Goal: Task Accomplishment & Management: Complete application form

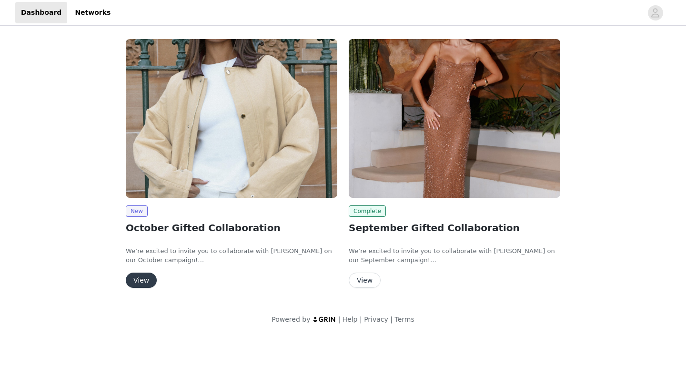
click at [141, 278] on button "View" at bounding box center [141, 280] width 31 height 15
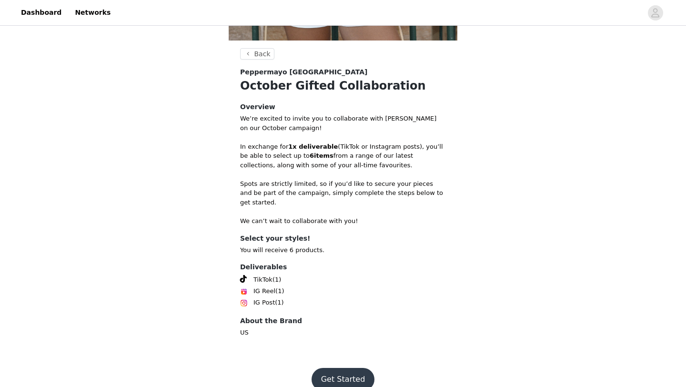
scroll to position [308, 0]
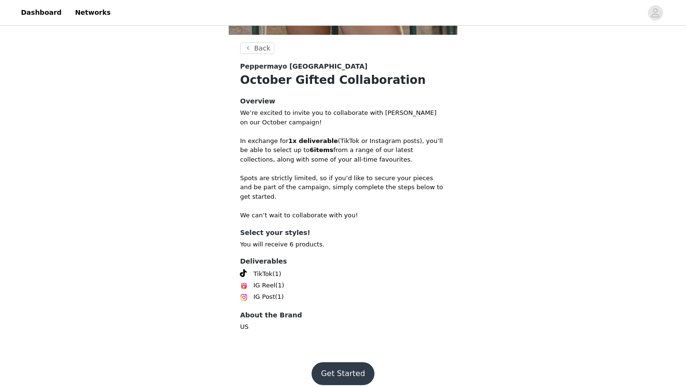
click at [345, 362] on button "Get Started" at bounding box center [343, 373] width 63 height 23
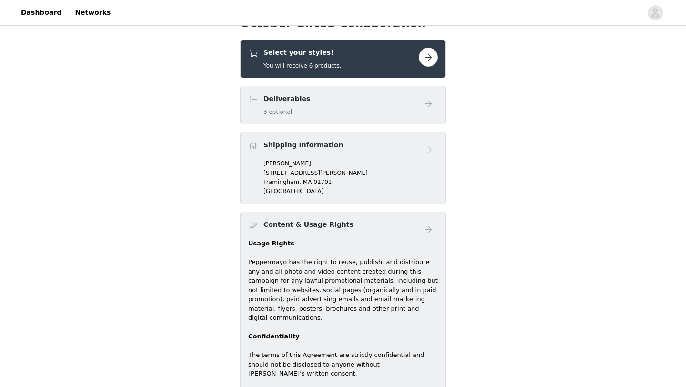
scroll to position [281, 0]
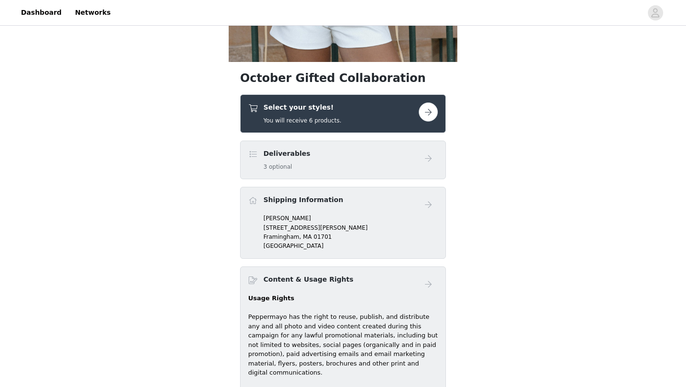
click at [426, 110] on button "button" at bounding box center [428, 111] width 19 height 19
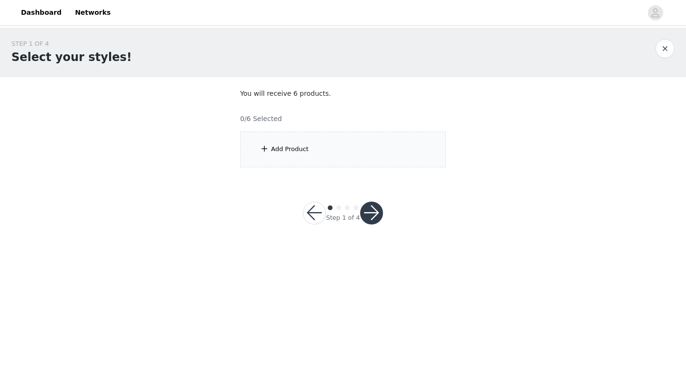
click at [312, 210] on button "button" at bounding box center [314, 213] width 23 height 23
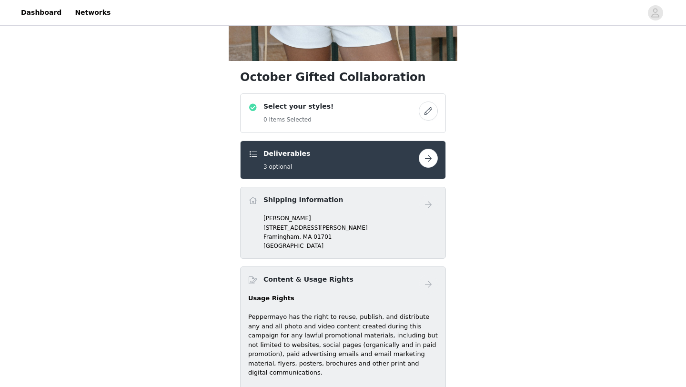
scroll to position [280, 0]
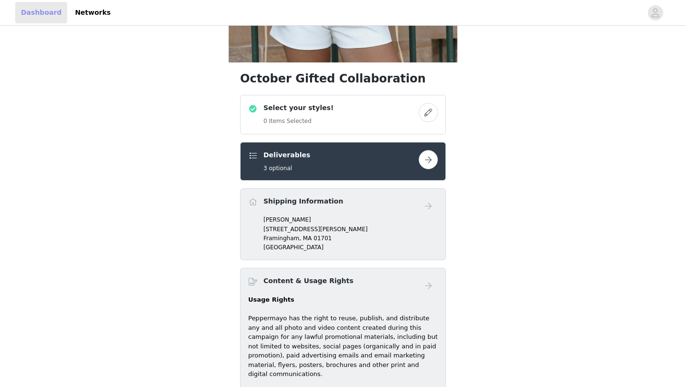
click at [47, 11] on link "Dashboard" at bounding box center [41, 12] width 52 height 21
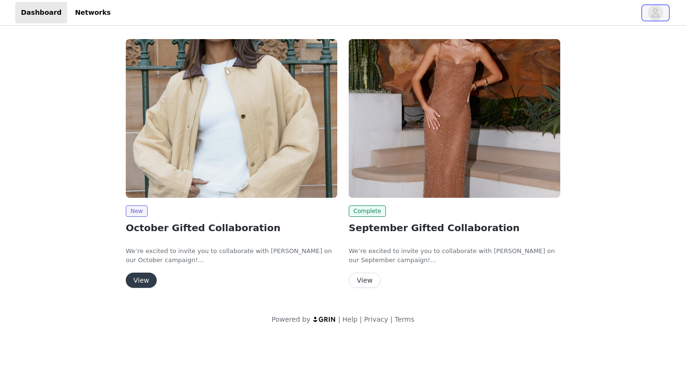
click at [660, 12] on span "button" at bounding box center [655, 12] width 15 height 15
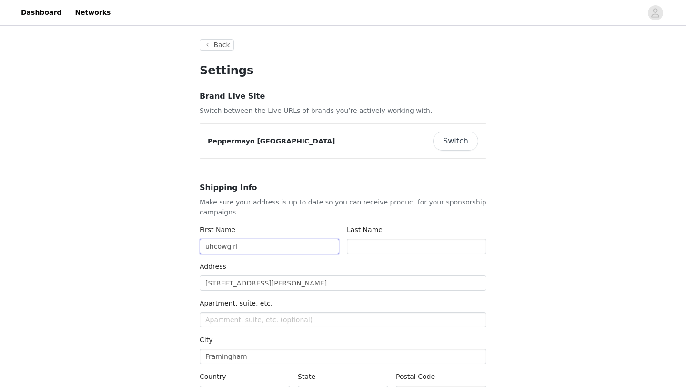
click at [244, 247] on input "uhcowgirl" at bounding box center [270, 246] width 140 height 15
type input "u"
type input "[PERSON_NAME]"
click at [344, 245] on div "Last Name" at bounding box center [416, 243] width 147 height 37
click at [353, 245] on input "text" at bounding box center [417, 246] width 140 height 15
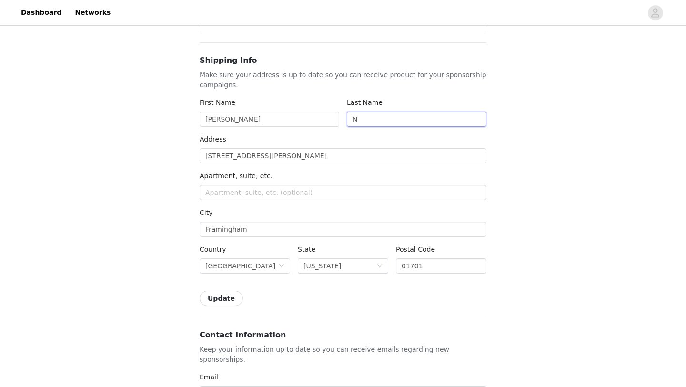
scroll to position [126, 0]
type input "N"
click at [308, 298] on div "Update" at bounding box center [343, 299] width 287 height 15
click at [233, 297] on button "Update" at bounding box center [221, 299] width 43 height 15
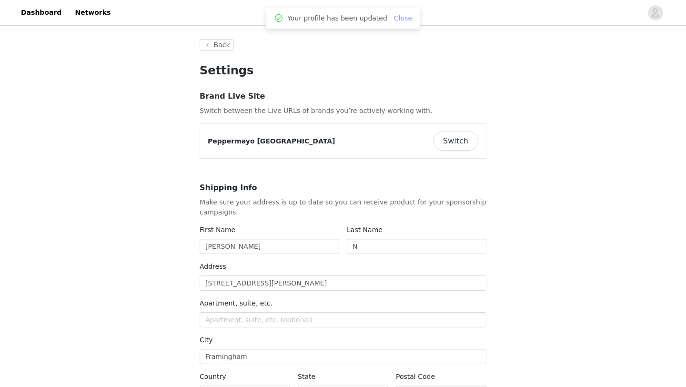
click at [402, 17] on link "Close" at bounding box center [403, 18] width 18 height 8
click at [218, 46] on button "Back" at bounding box center [217, 44] width 34 height 11
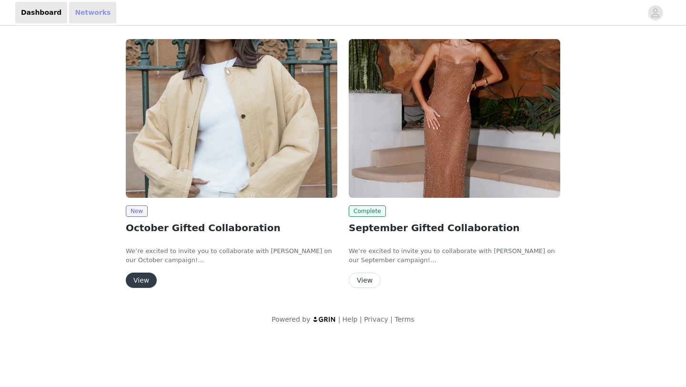
click at [95, 14] on link "Networks" at bounding box center [92, 12] width 47 height 21
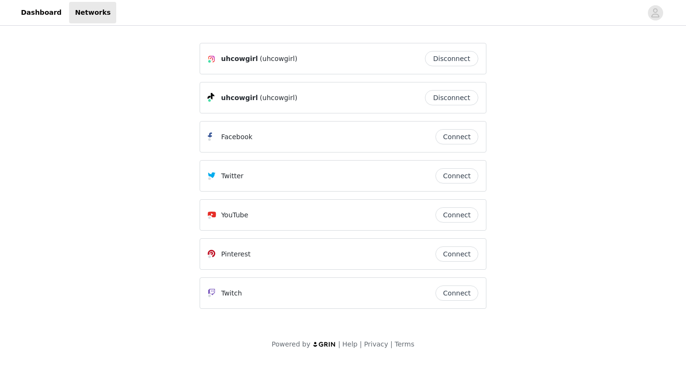
click at [462, 252] on button "Connect" at bounding box center [456, 253] width 43 height 15
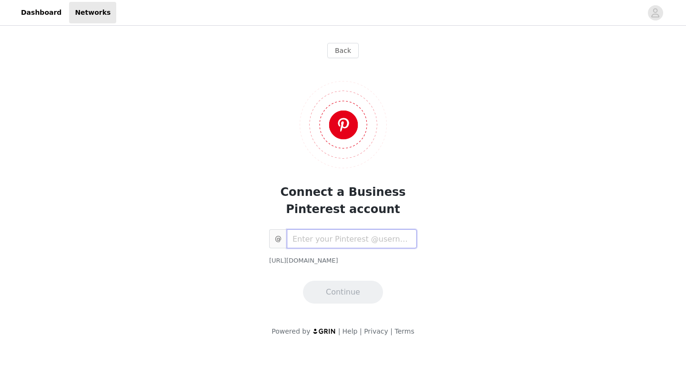
click at [373, 234] on input "text" at bounding box center [352, 238] width 130 height 19
type input "uhcowgirl"
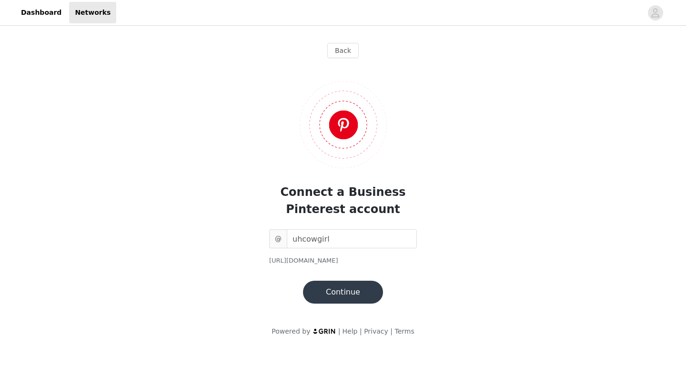
click at [347, 295] on button "Continue" at bounding box center [343, 292] width 80 height 23
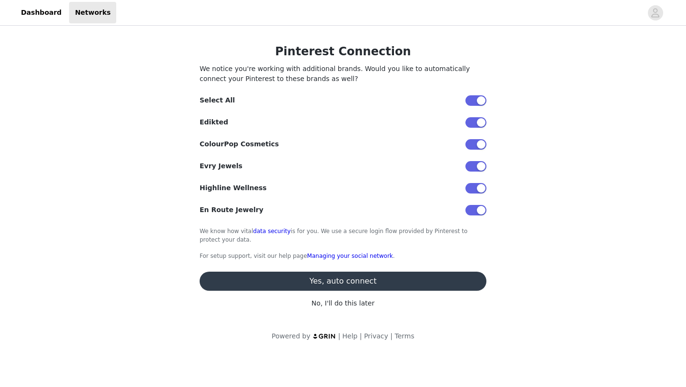
click at [361, 299] on p "No, I'll do this later" at bounding box center [343, 303] width 287 height 10
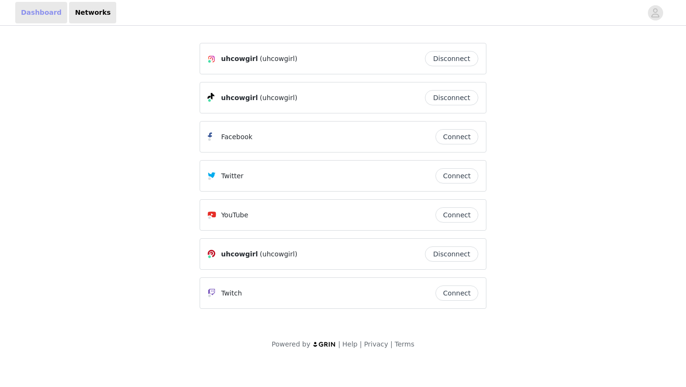
click at [44, 16] on link "Dashboard" at bounding box center [41, 12] width 52 height 21
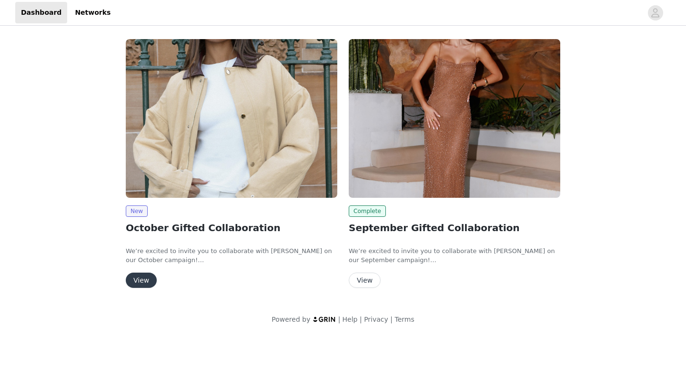
click at [147, 277] on button "View" at bounding box center [141, 280] width 31 height 15
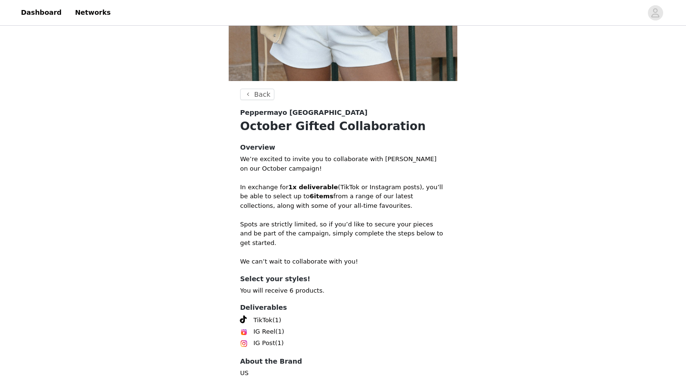
scroll to position [308, 0]
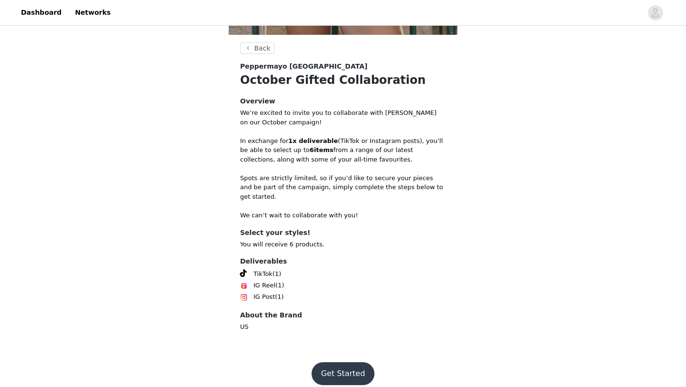
click at [336, 364] on button "Get Started" at bounding box center [343, 373] width 63 height 23
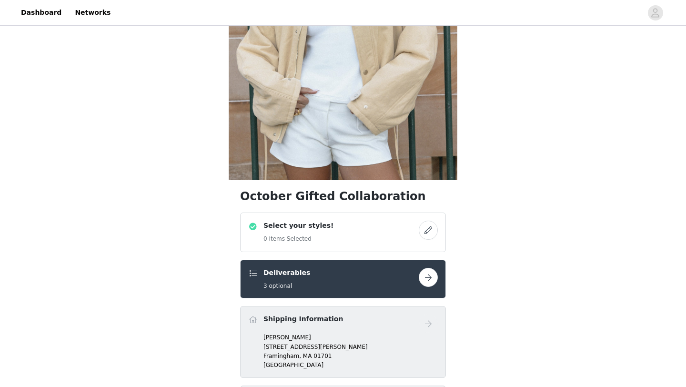
scroll to position [163, 0]
click at [423, 231] on button "button" at bounding box center [428, 229] width 19 height 19
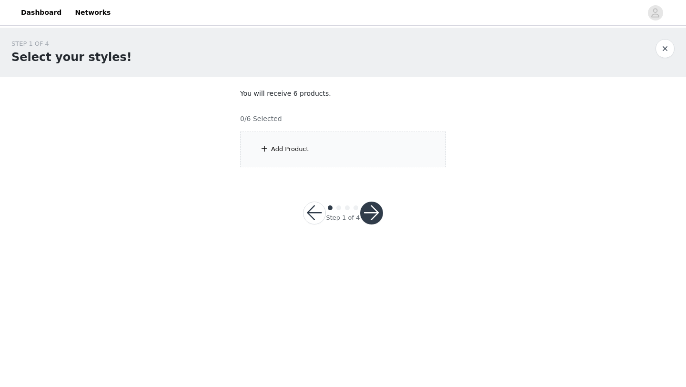
click at [346, 141] on div "Add Product" at bounding box center [343, 149] width 206 height 36
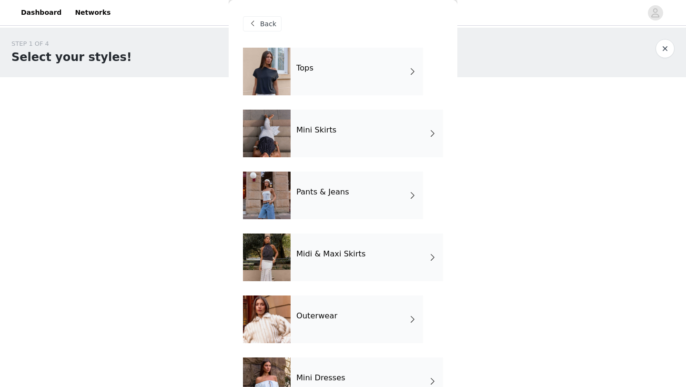
click at [348, 77] on div "Tops" at bounding box center [357, 72] width 132 height 48
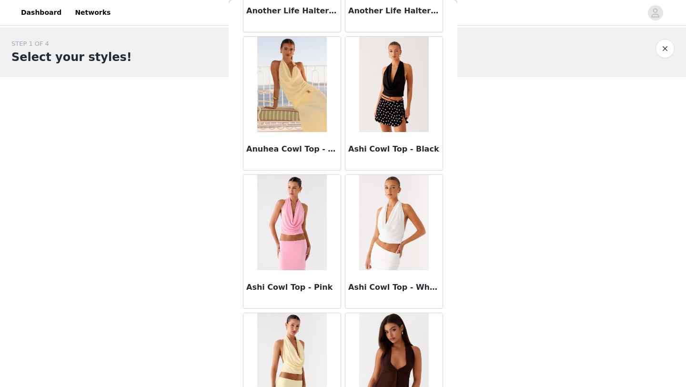
scroll to position [1071, 0]
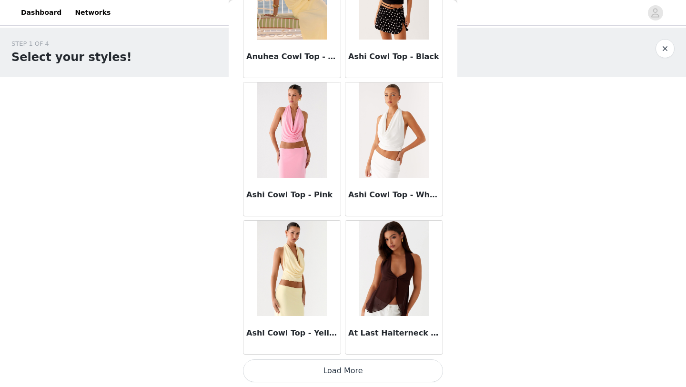
click at [354, 378] on button "Load More" at bounding box center [343, 370] width 200 height 23
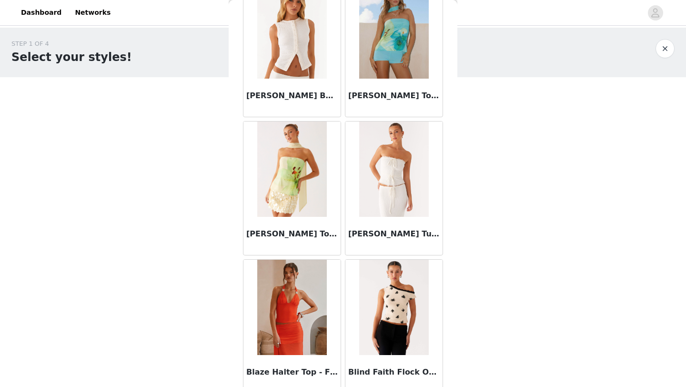
scroll to position [2453, 0]
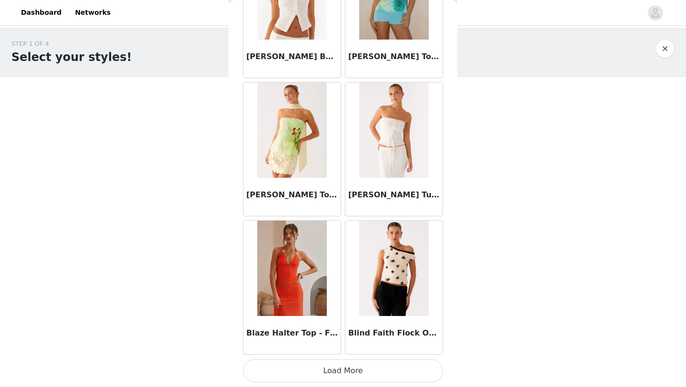
click at [353, 372] on button "Load More" at bounding box center [343, 370] width 200 height 23
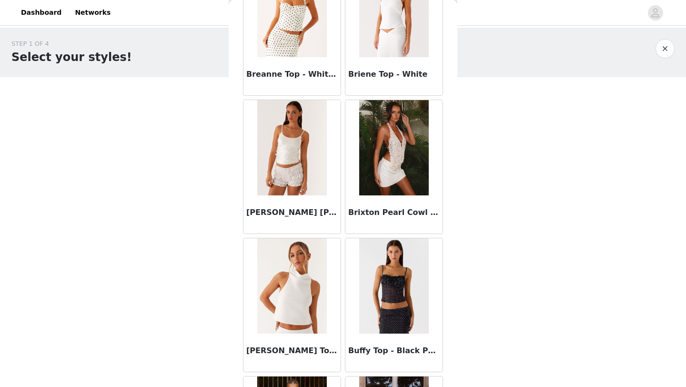
scroll to position [3362, 0]
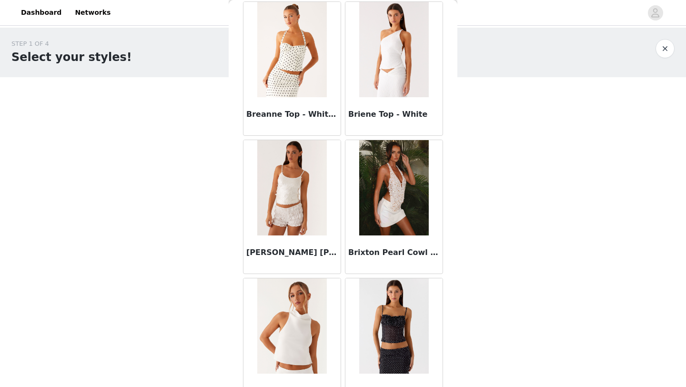
click at [320, 117] on h3 "Breanne Top - White Polka Dot" at bounding box center [291, 114] width 91 height 11
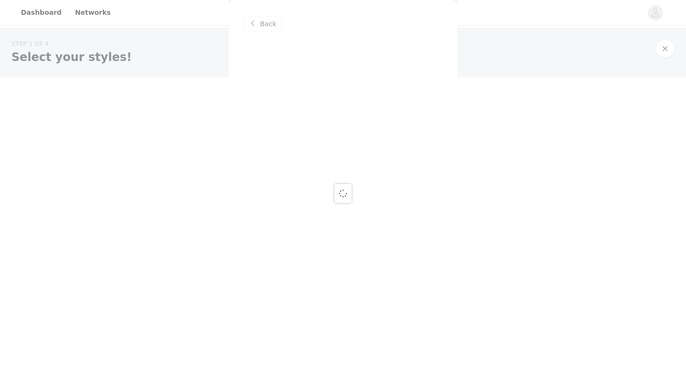
scroll to position [0, 0]
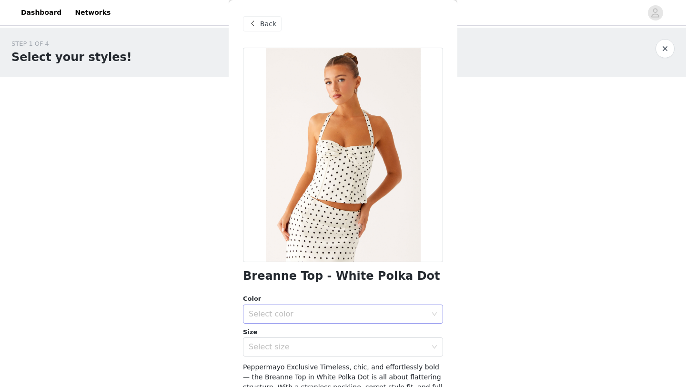
click at [326, 309] on div "Select color" at bounding box center [338, 314] width 178 height 10
click at [326, 329] on li "White Polka Dot" at bounding box center [343, 334] width 200 height 15
click at [327, 344] on div "Select size" at bounding box center [338, 347] width 178 height 10
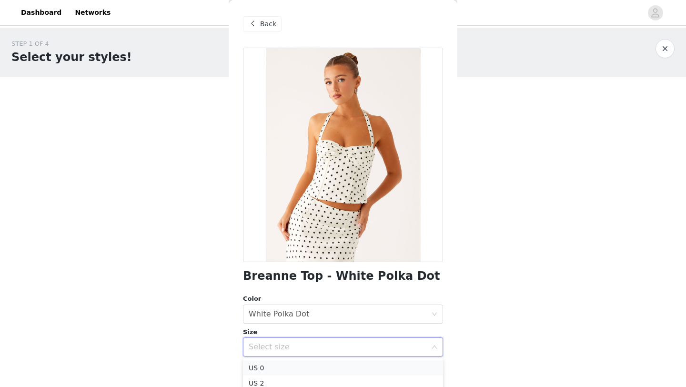
click at [327, 370] on li "US 0" at bounding box center [343, 367] width 200 height 15
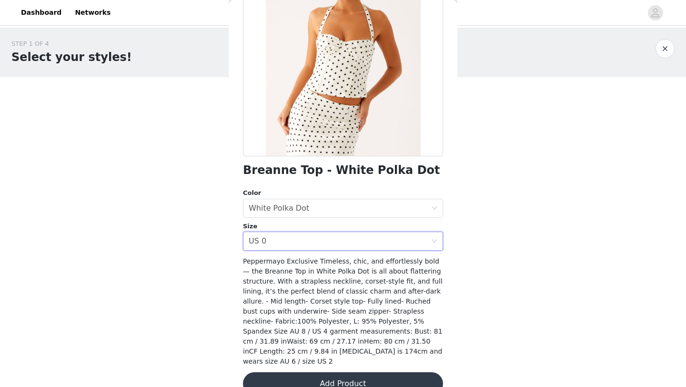
scroll to position [106, 0]
click at [327, 372] on button "Add Product" at bounding box center [343, 383] width 200 height 23
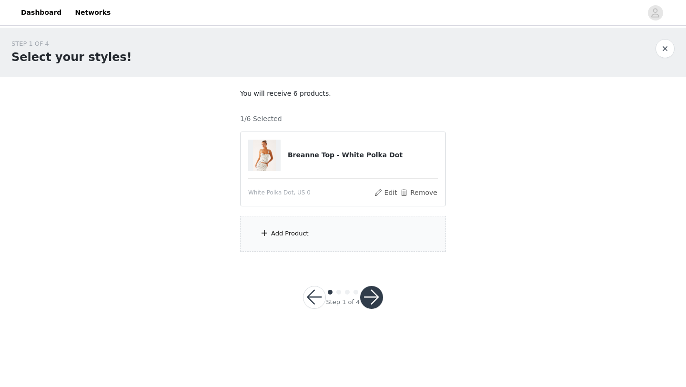
click at [307, 244] on div "Add Product" at bounding box center [343, 234] width 206 height 36
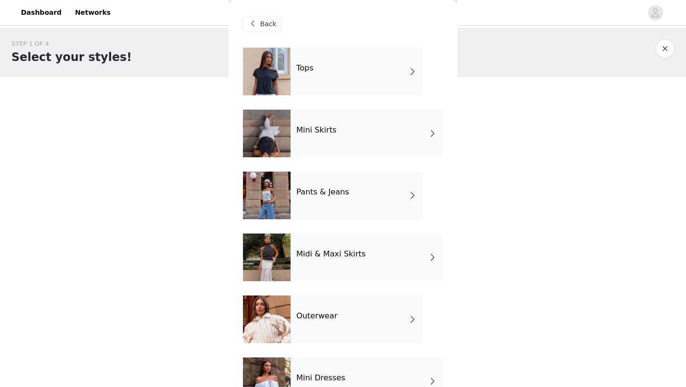
click at [331, 61] on div "Tops" at bounding box center [357, 72] width 132 height 48
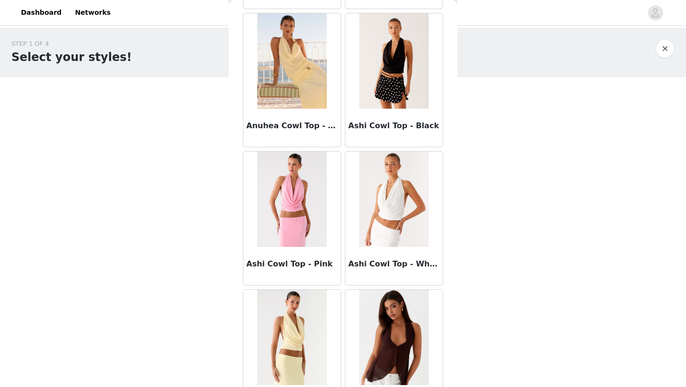
scroll to position [1071, 0]
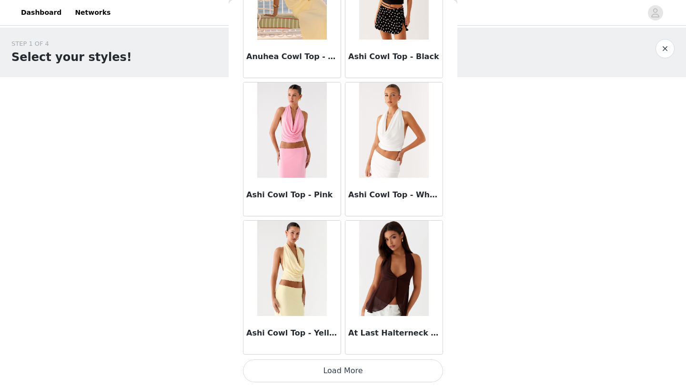
click at [326, 370] on button "Load More" at bounding box center [343, 370] width 200 height 23
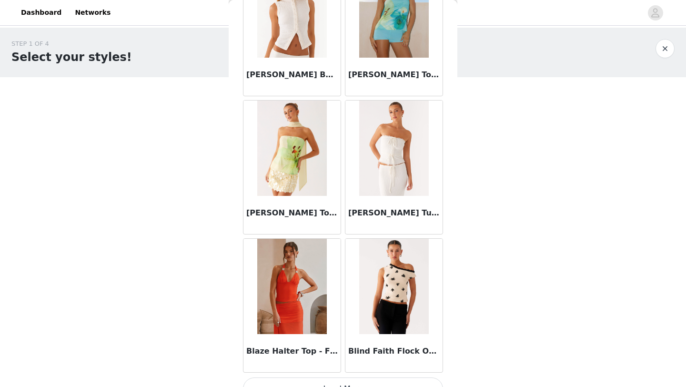
scroll to position [2453, 0]
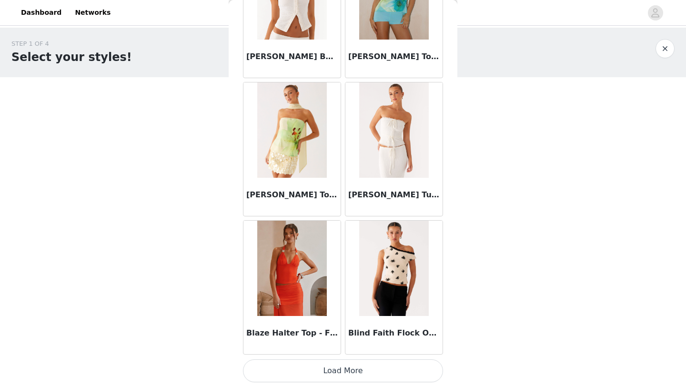
click at [331, 380] on button "Load More" at bounding box center [343, 370] width 200 height 23
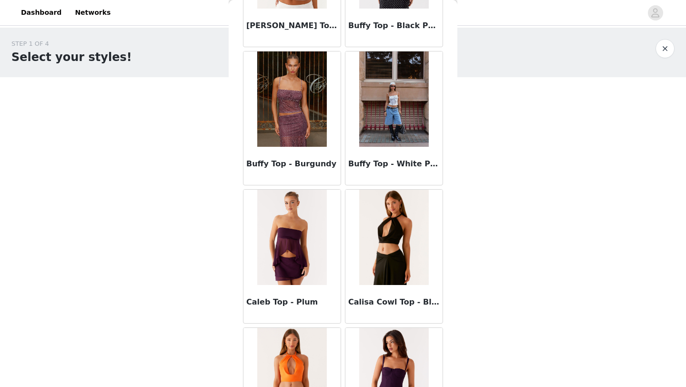
scroll to position [3834, 0]
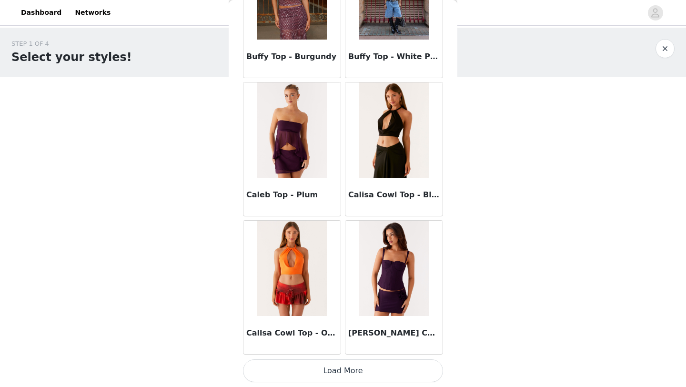
click at [340, 372] on button "Load More" at bounding box center [343, 370] width 200 height 23
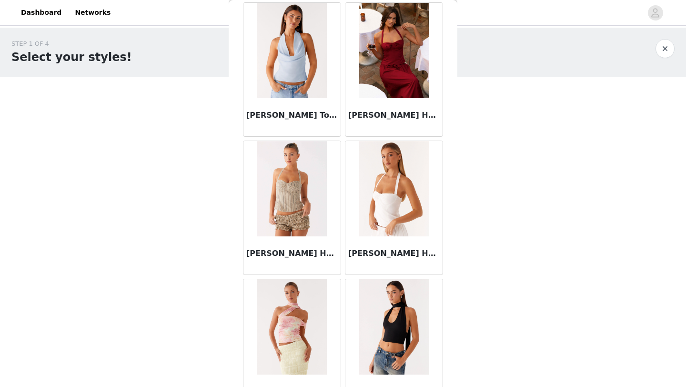
scroll to position [5216, 0]
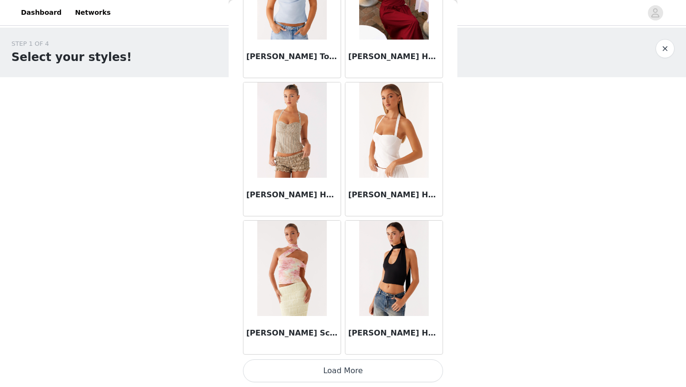
click at [357, 370] on button "Load More" at bounding box center [343, 370] width 200 height 23
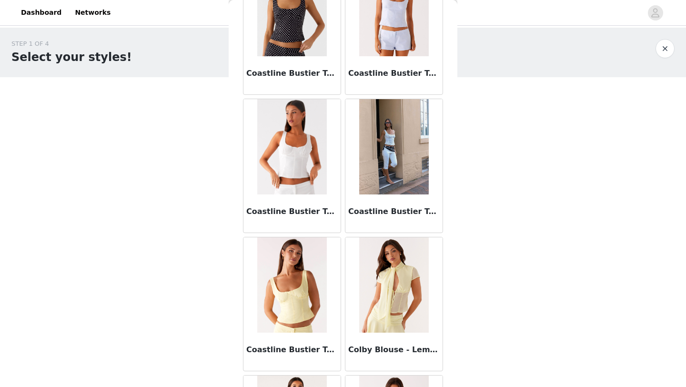
scroll to position [5961, 0]
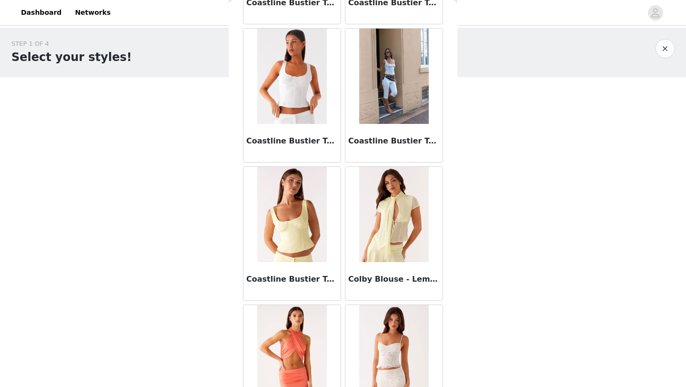
click at [410, 251] on img at bounding box center [393, 214] width 69 height 95
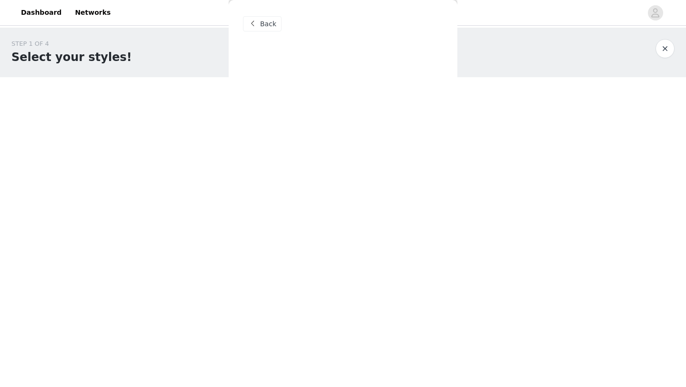
scroll to position [0, 0]
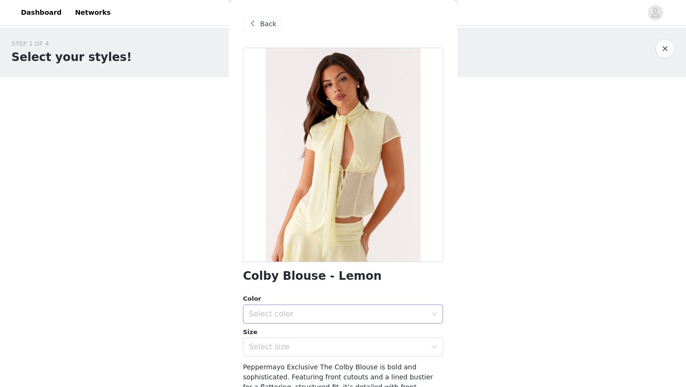
click at [368, 315] on div "Select color" at bounding box center [338, 314] width 178 height 10
click at [266, 22] on span "Back" at bounding box center [268, 24] width 16 height 10
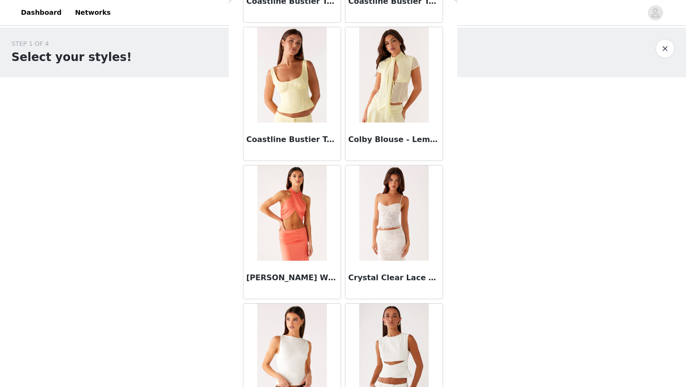
scroll to position [6041, 0]
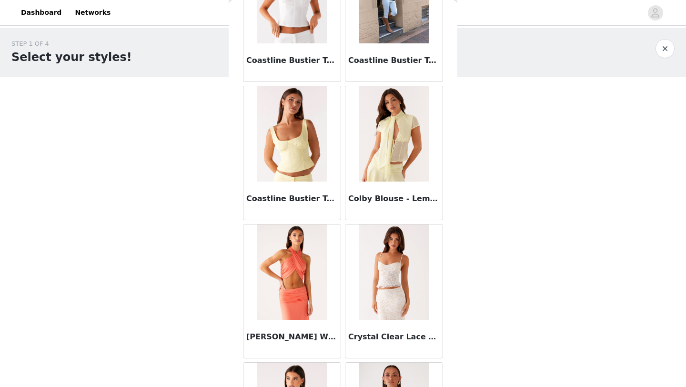
click at [378, 157] on img at bounding box center [393, 133] width 69 height 95
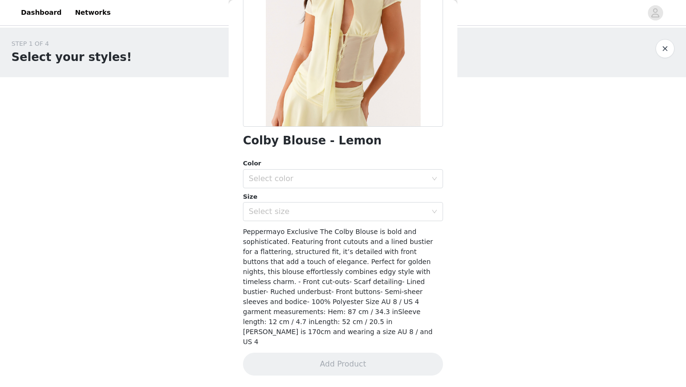
scroll to position [115, 0]
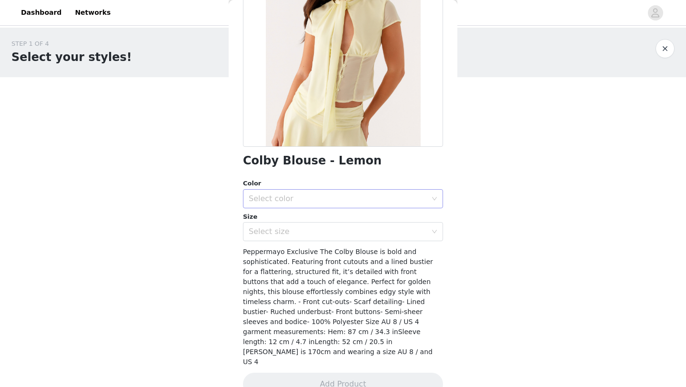
click at [365, 193] on div "Select color" at bounding box center [340, 199] width 182 height 18
click at [363, 221] on li "Lemon" at bounding box center [343, 219] width 200 height 15
click at [363, 226] on div "Select size" at bounding box center [340, 231] width 182 height 18
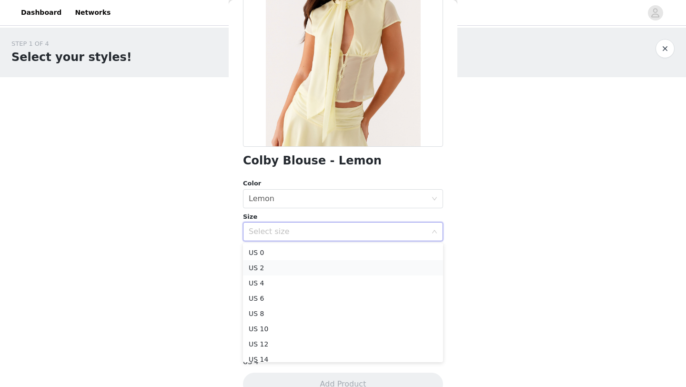
click at [343, 263] on li "US 2" at bounding box center [343, 267] width 200 height 15
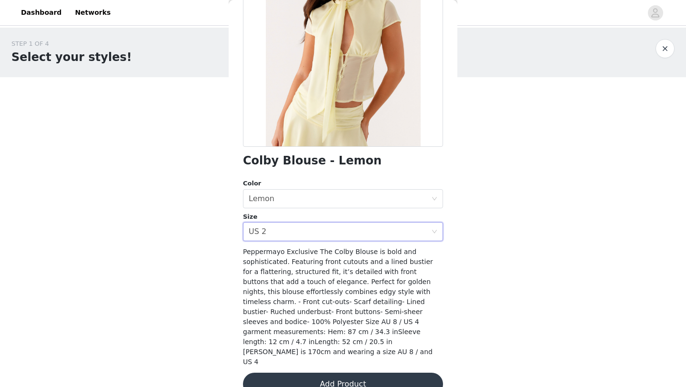
click at [347, 373] on button "Add Product" at bounding box center [343, 384] width 200 height 23
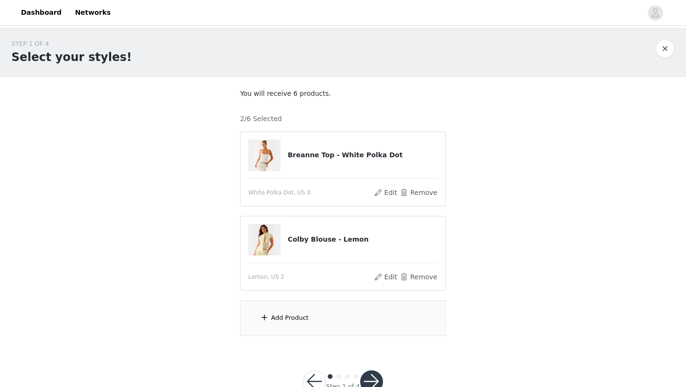
click at [341, 315] on div "Add Product" at bounding box center [343, 318] width 206 height 36
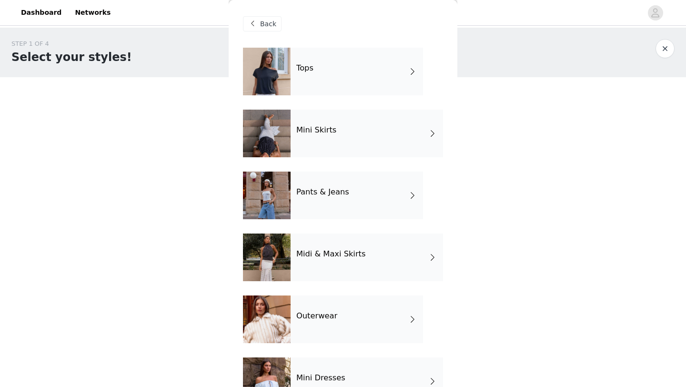
click at [350, 77] on div "Tops" at bounding box center [357, 72] width 132 height 48
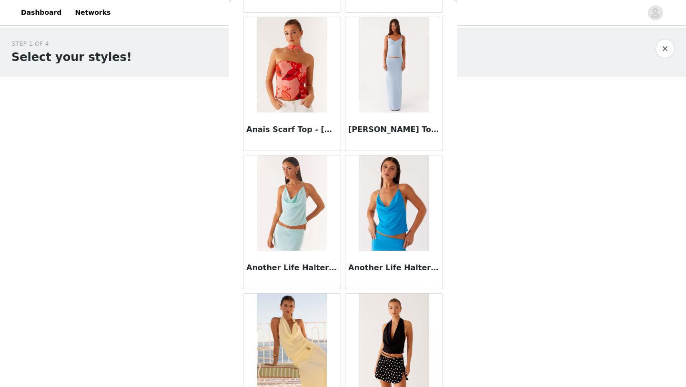
scroll to position [1071, 0]
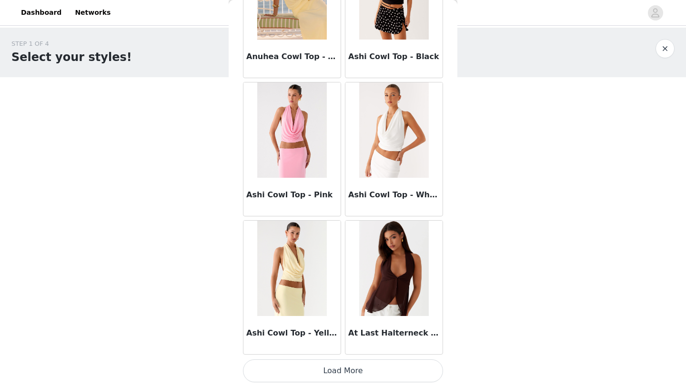
click at [349, 366] on button "Load More" at bounding box center [343, 370] width 200 height 23
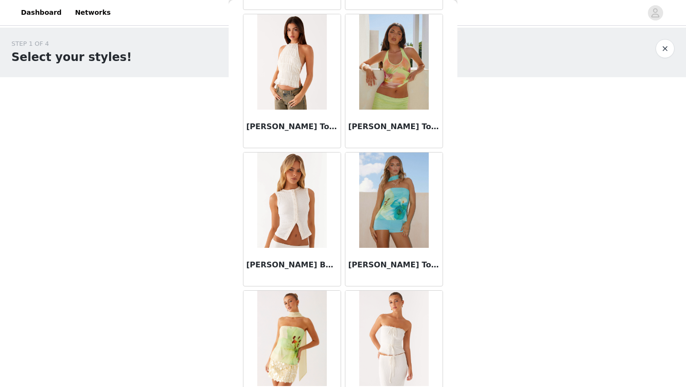
scroll to position [2453, 0]
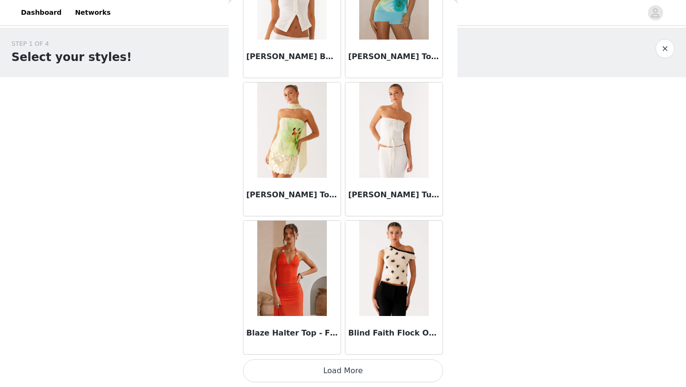
click at [369, 367] on button "Load More" at bounding box center [343, 370] width 200 height 23
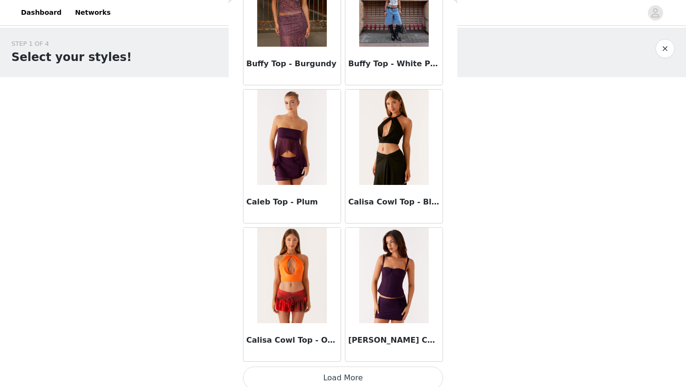
scroll to position [3834, 0]
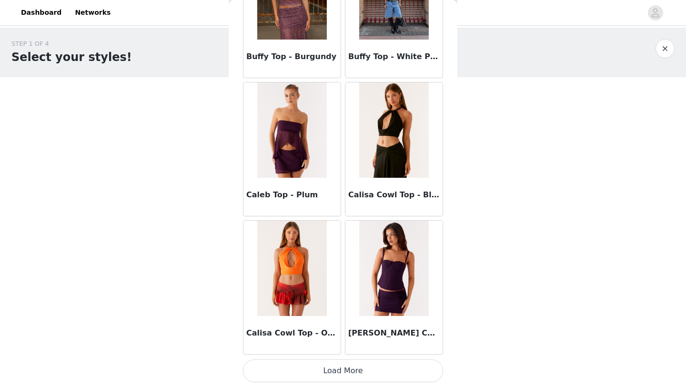
click at [365, 378] on button "Load More" at bounding box center [343, 370] width 200 height 23
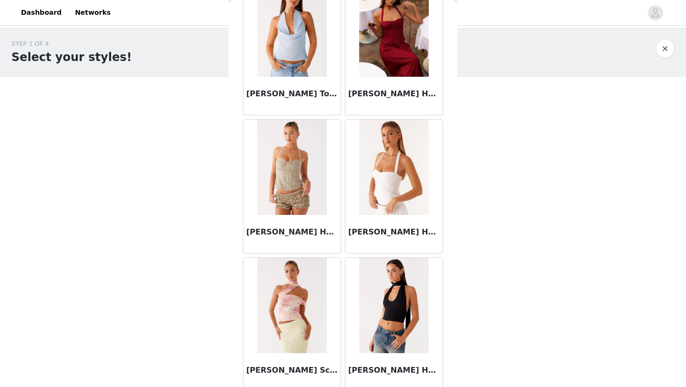
scroll to position [5216, 0]
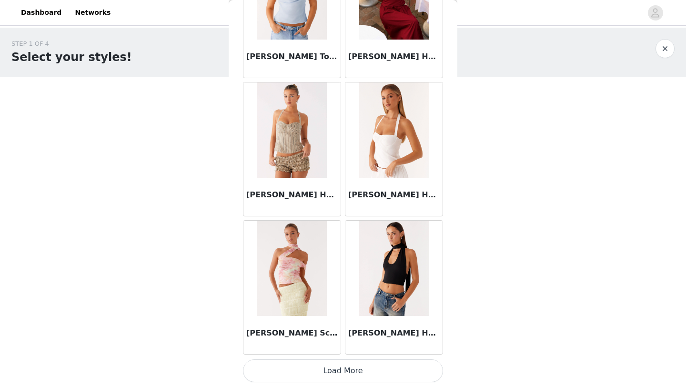
click at [364, 381] on button "Load More" at bounding box center [343, 370] width 200 height 23
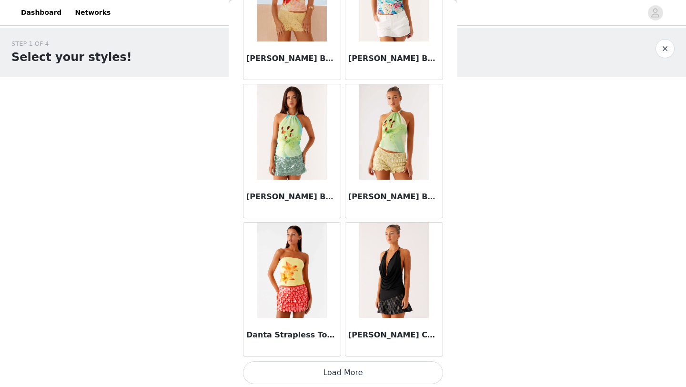
scroll to position [6598, 0]
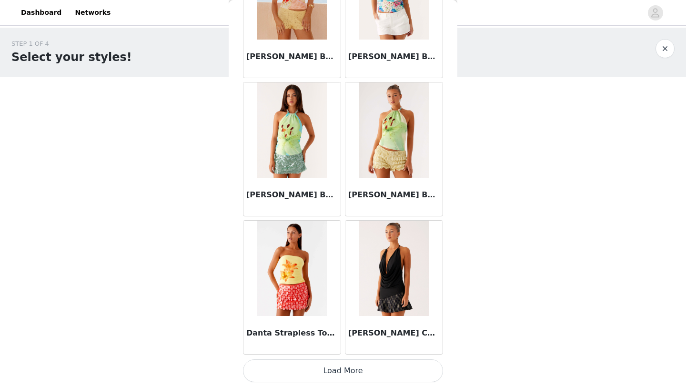
click at [383, 370] on button "Load More" at bounding box center [343, 370] width 200 height 23
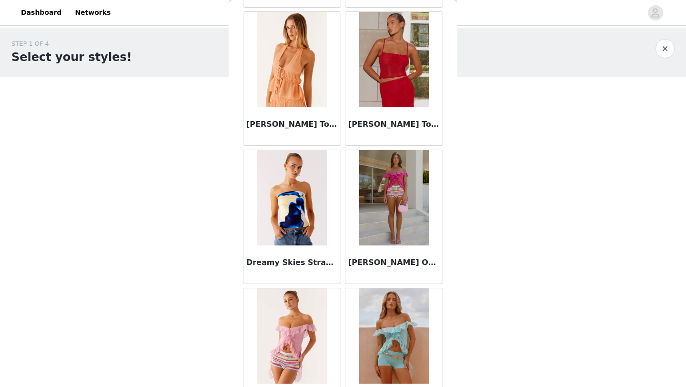
scroll to position [7979, 0]
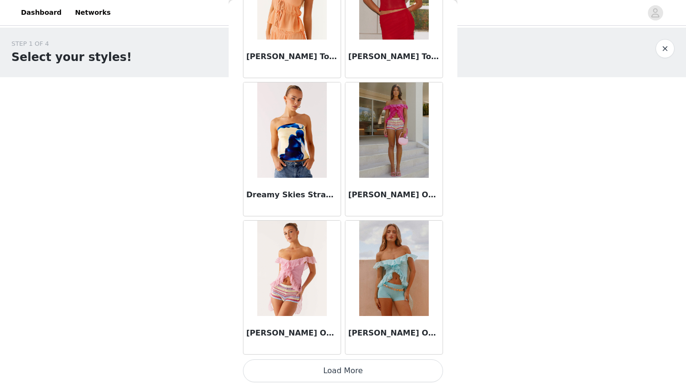
click at [379, 363] on button "Load More" at bounding box center [343, 370] width 200 height 23
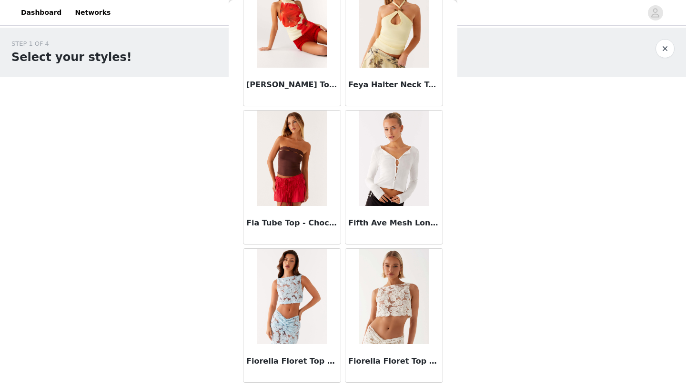
scroll to position [9361, 0]
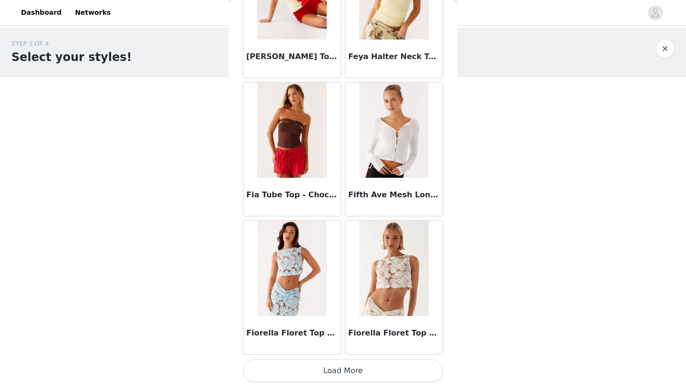
click at [379, 378] on button "Load More" at bounding box center [343, 370] width 200 height 23
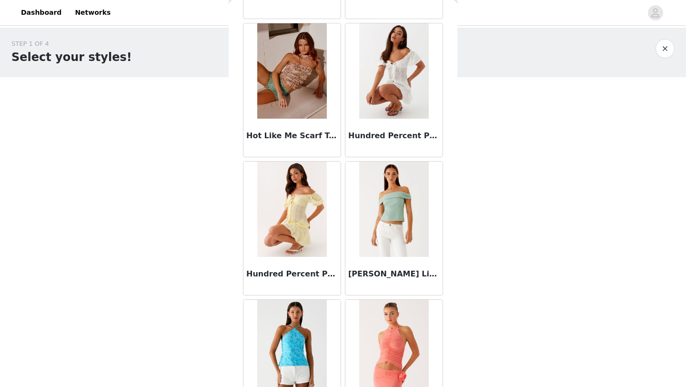
scroll to position [10742, 0]
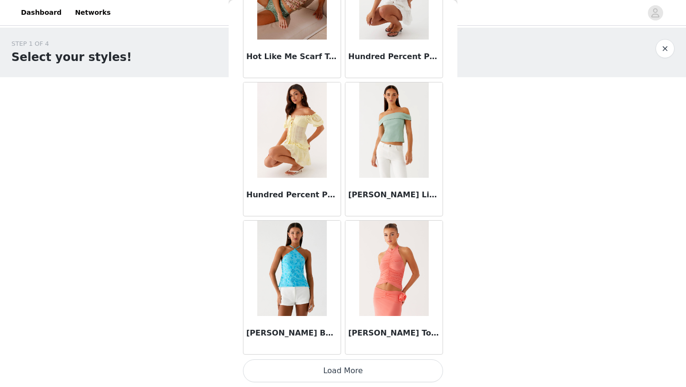
click at [382, 371] on button "Load More" at bounding box center [343, 370] width 200 height 23
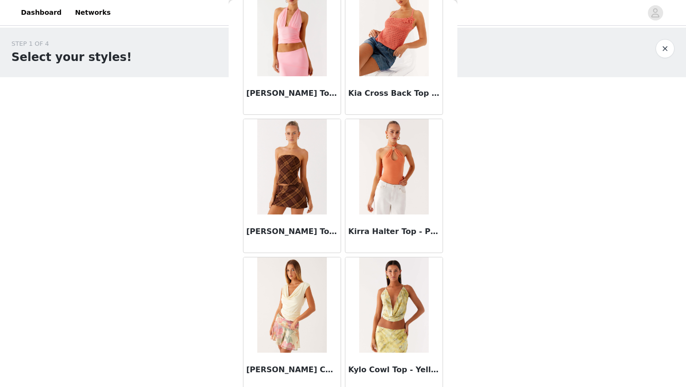
scroll to position [12124, 0]
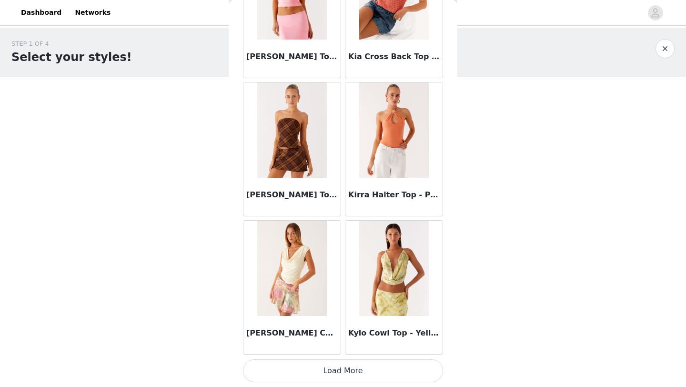
click at [382, 377] on button "Load More" at bounding box center [343, 370] width 200 height 23
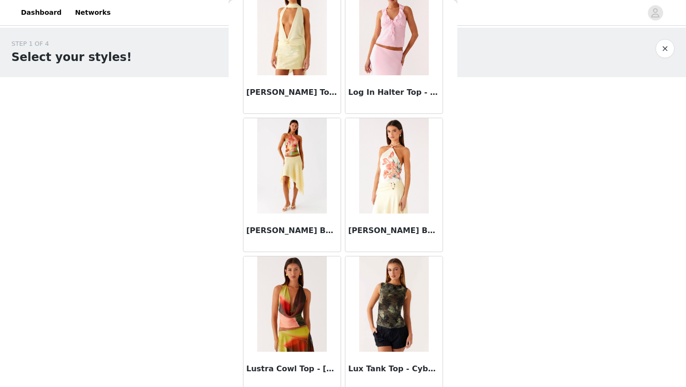
scroll to position [13506, 0]
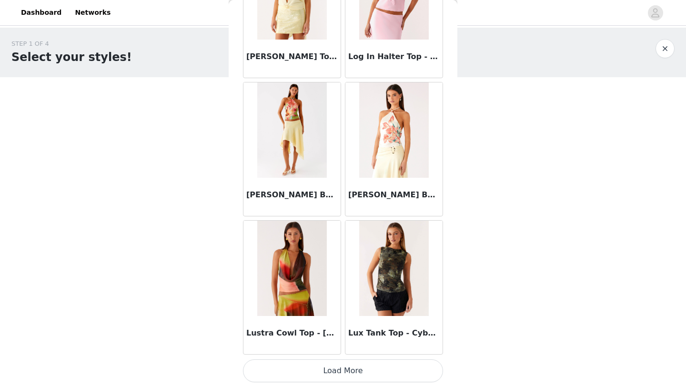
click at [386, 366] on button "Load More" at bounding box center [343, 370] width 200 height 23
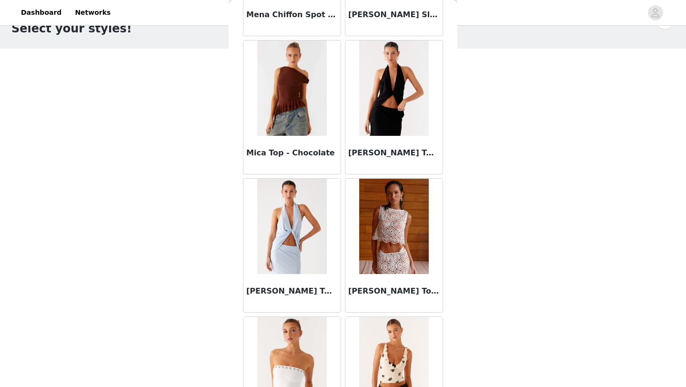
scroll to position [14887, 0]
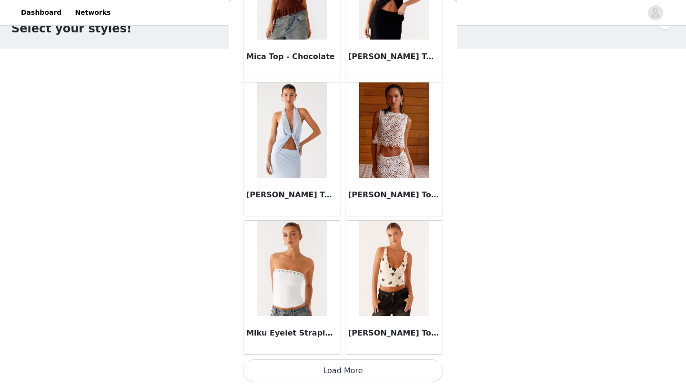
click at [392, 367] on button "Load More" at bounding box center [343, 370] width 200 height 23
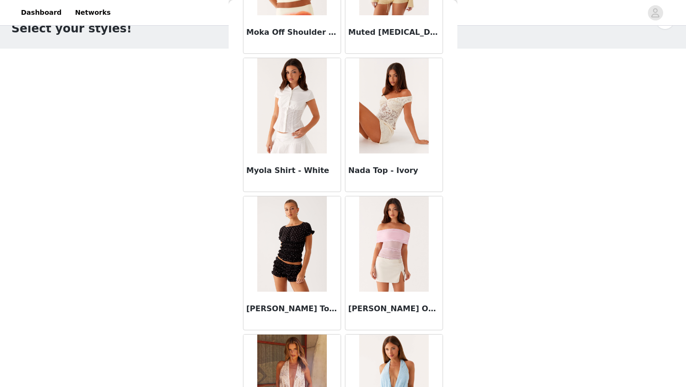
scroll to position [15697, 0]
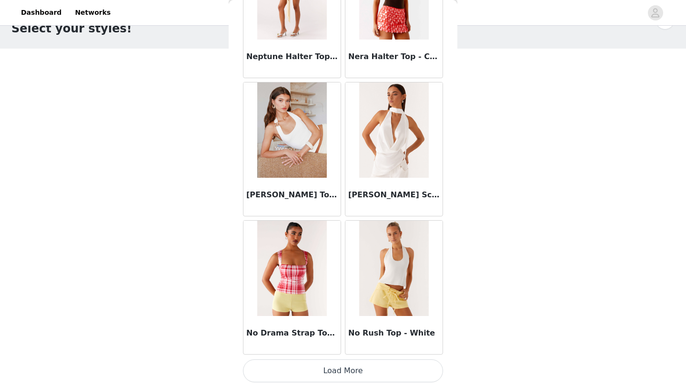
click at [375, 365] on button "Load More" at bounding box center [343, 370] width 200 height 23
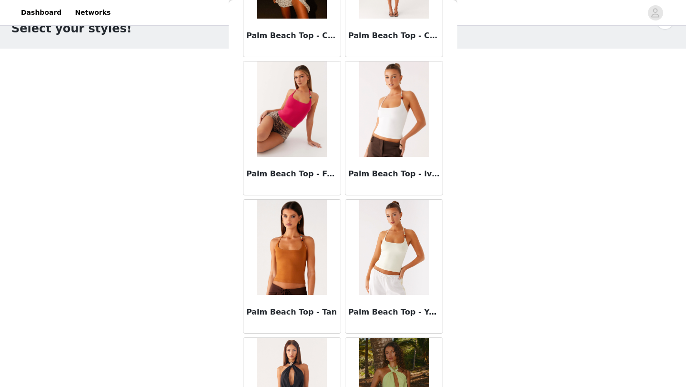
scroll to position [17651, 0]
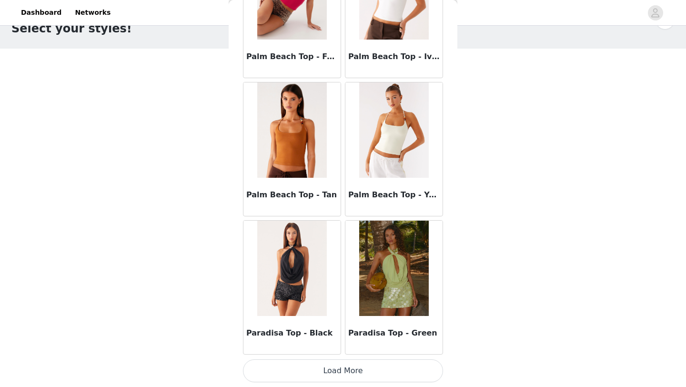
click at [400, 377] on button "Load More" at bounding box center [343, 370] width 200 height 23
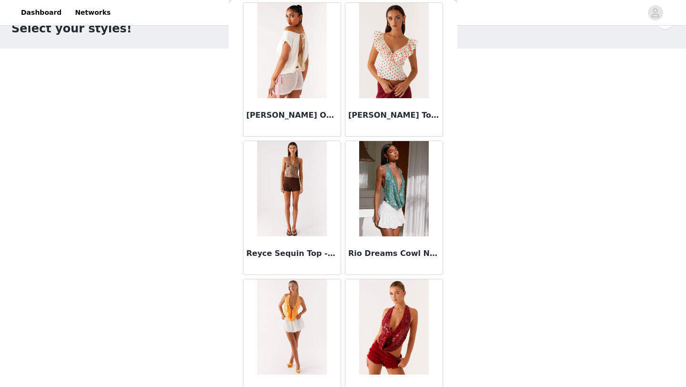
scroll to position [19032, 0]
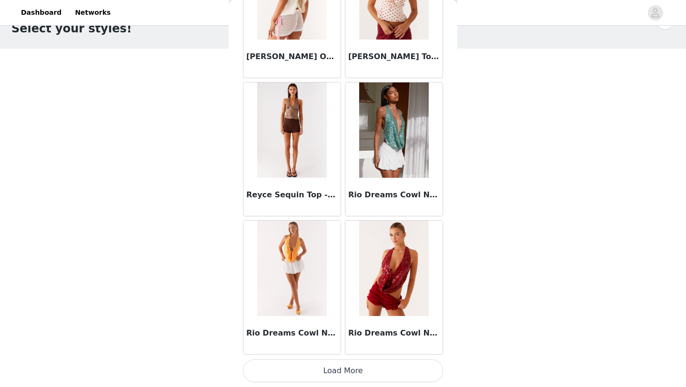
click at [407, 368] on button "Load More" at bounding box center [343, 370] width 200 height 23
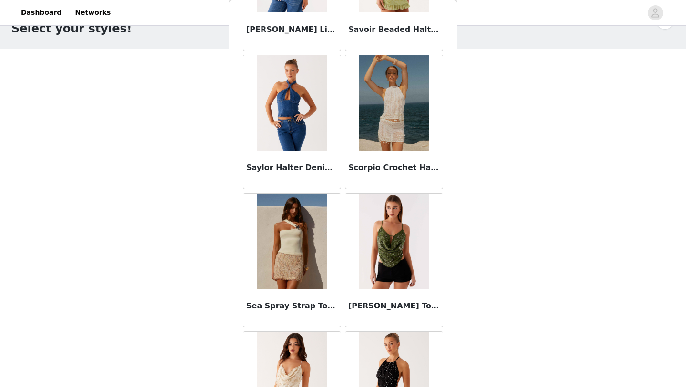
scroll to position [20414, 0]
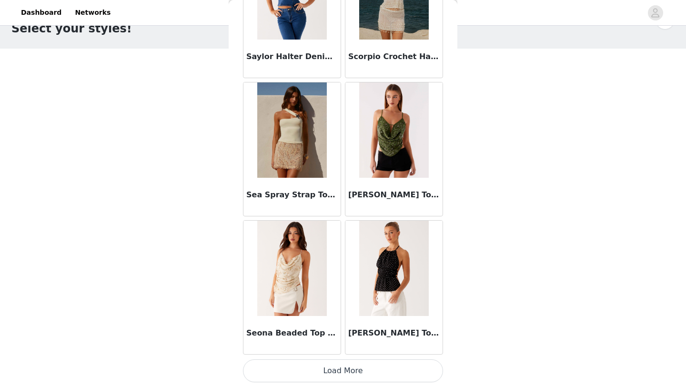
click at [401, 378] on button "Load More" at bounding box center [343, 370] width 200 height 23
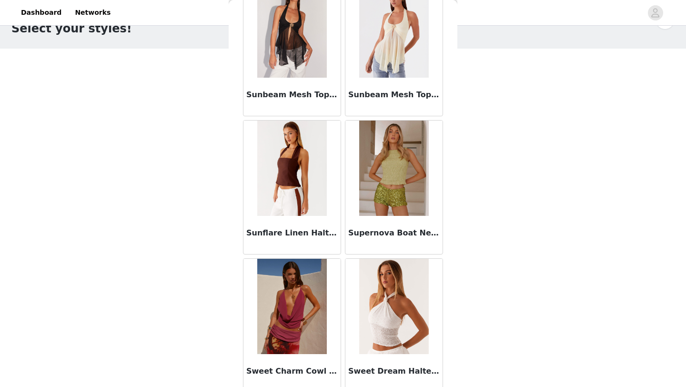
scroll to position [21796, 0]
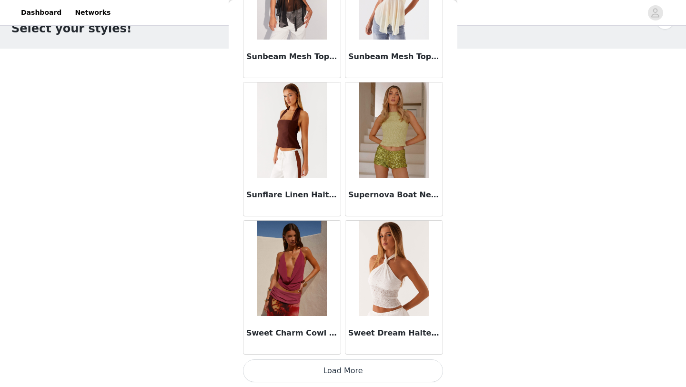
click at [403, 378] on button "Load More" at bounding box center [343, 370] width 200 height 23
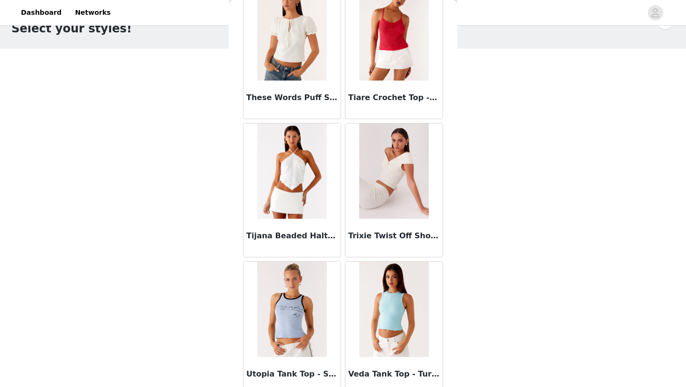
scroll to position [22627, 0]
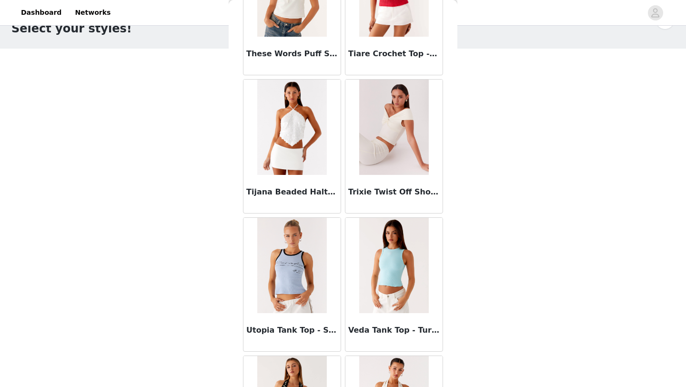
click at [321, 60] on div "These Words Puff Sleeve Top - White" at bounding box center [291, 56] width 97 height 38
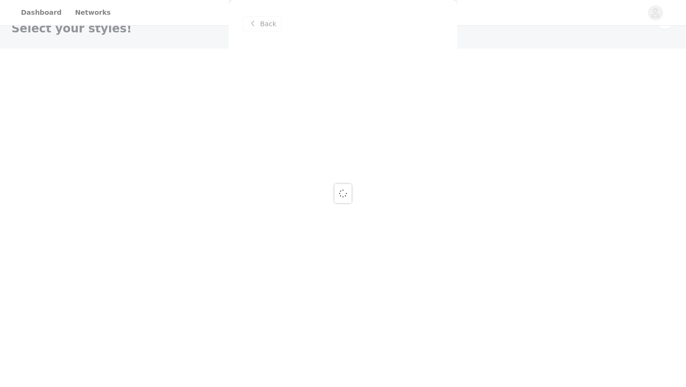
scroll to position [0, 0]
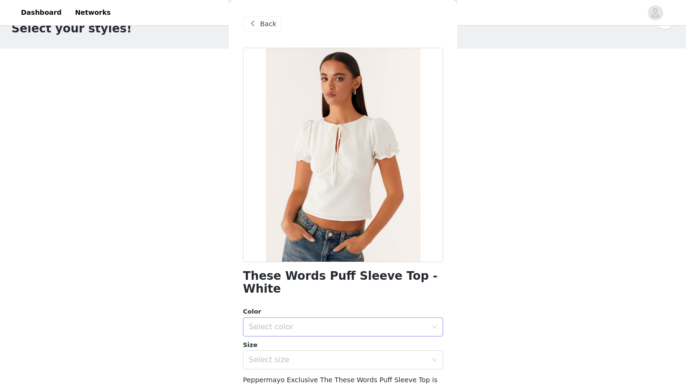
click at [353, 322] on div "Select color" at bounding box center [338, 327] width 178 height 10
click at [348, 333] on li "White" at bounding box center [343, 334] width 200 height 15
click at [348, 355] on div "Select size" at bounding box center [338, 360] width 178 height 10
click at [340, 385] on li "US 2" at bounding box center [343, 383] width 200 height 15
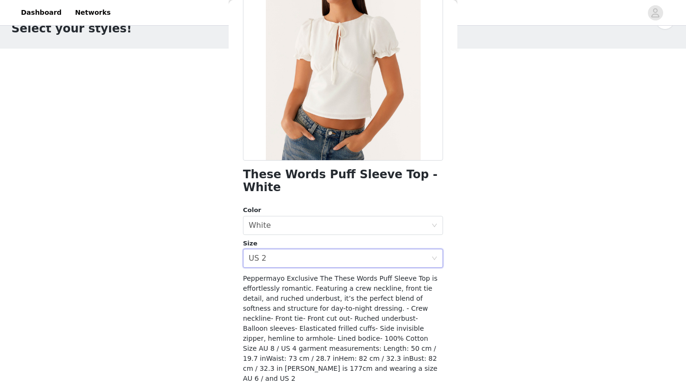
scroll to position [102, 0]
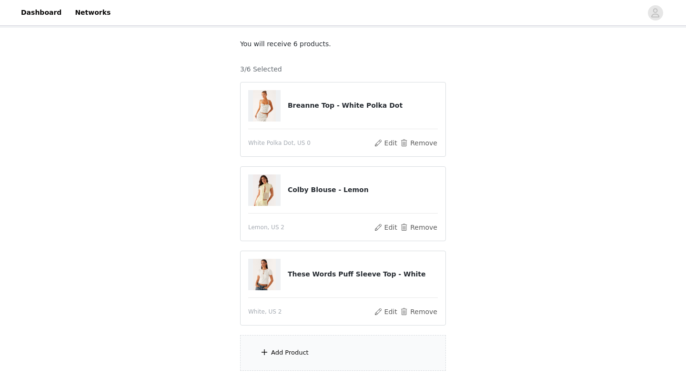
scroll to position [52, 0]
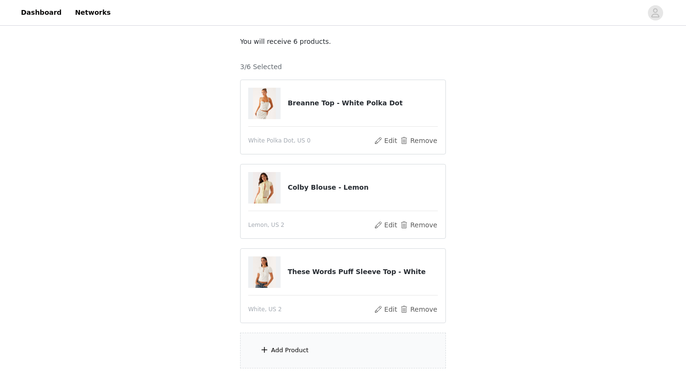
click at [328, 356] on div "Add Product" at bounding box center [343, 351] width 206 height 36
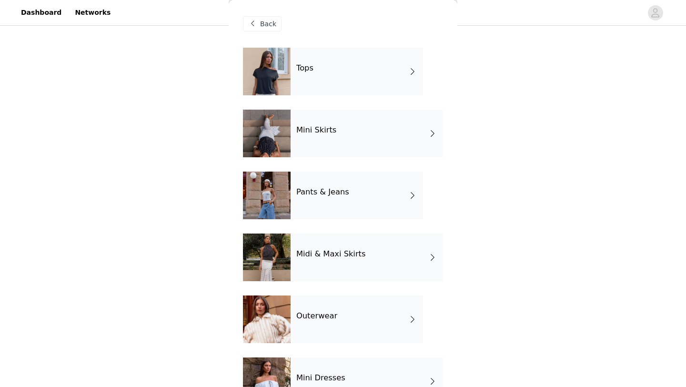
click at [349, 85] on div "Tops" at bounding box center [357, 72] width 132 height 48
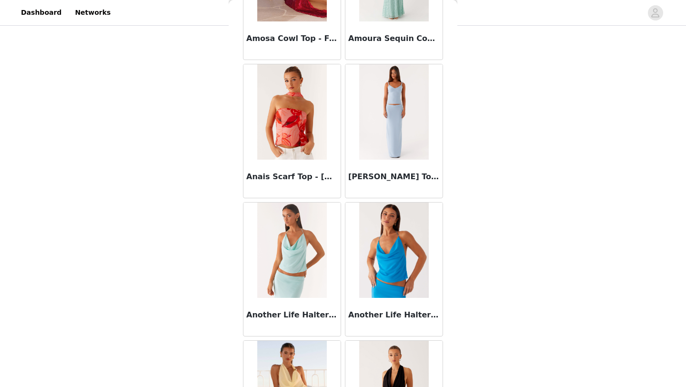
scroll to position [1071, 0]
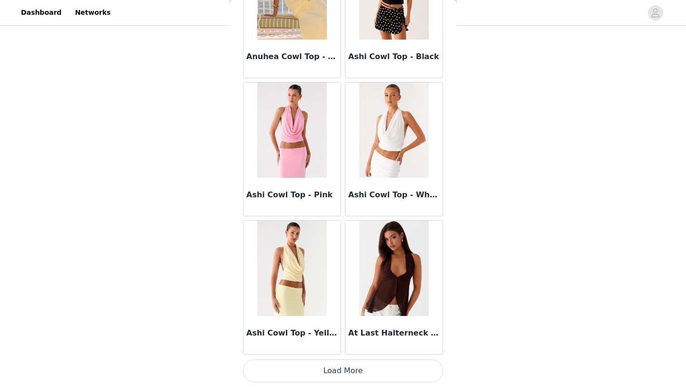
click at [369, 373] on button "Load More" at bounding box center [343, 370] width 200 height 23
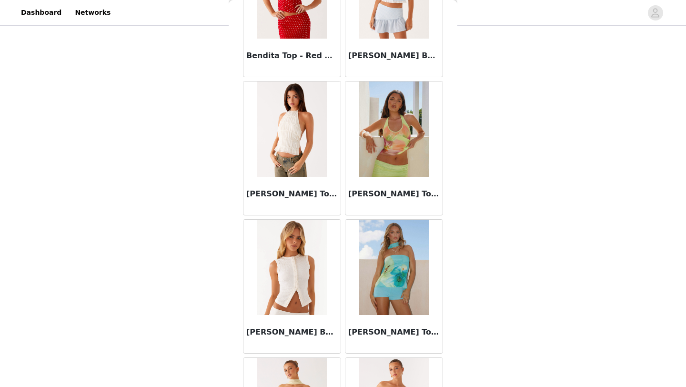
scroll to position [1933, 0]
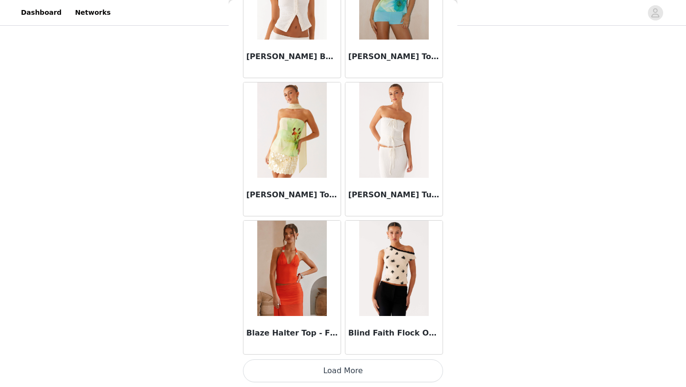
click at [375, 369] on button "Load More" at bounding box center [343, 370] width 200 height 23
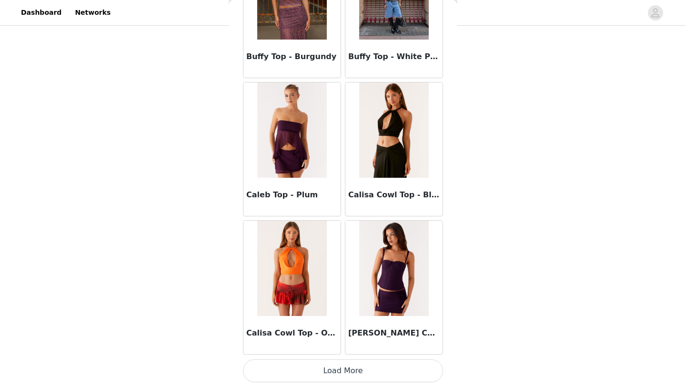
click at [376, 373] on button "Load More" at bounding box center [343, 370] width 200 height 23
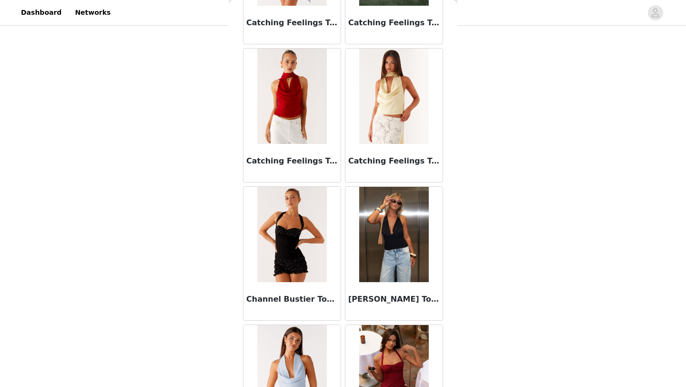
scroll to position [5216, 0]
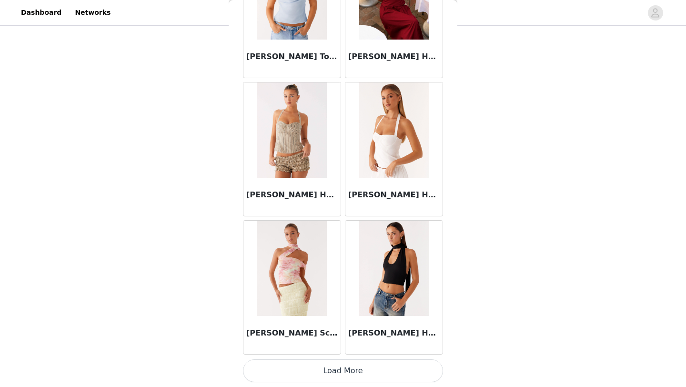
click at [377, 369] on button "Load More" at bounding box center [343, 370] width 200 height 23
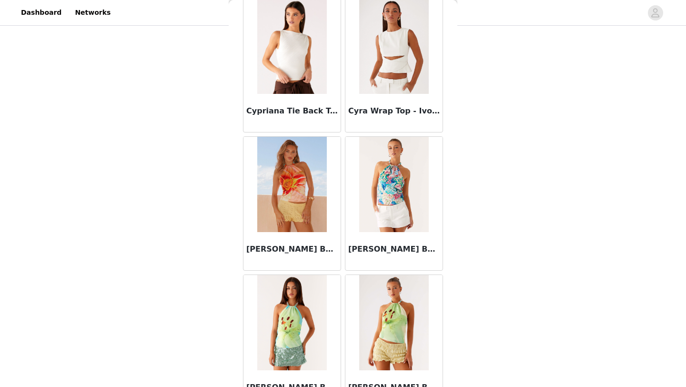
scroll to position [6598, 0]
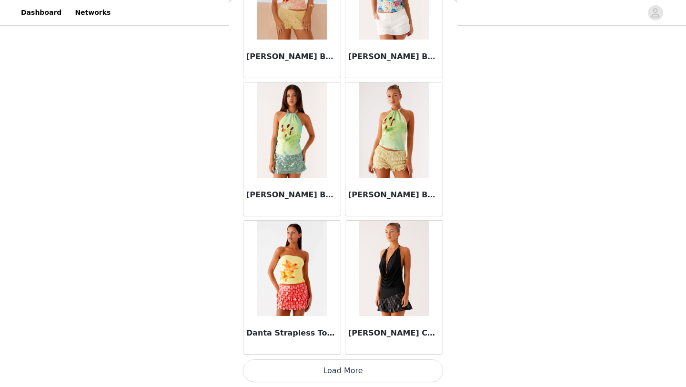
click at [381, 370] on button "Load More" at bounding box center [343, 370] width 200 height 23
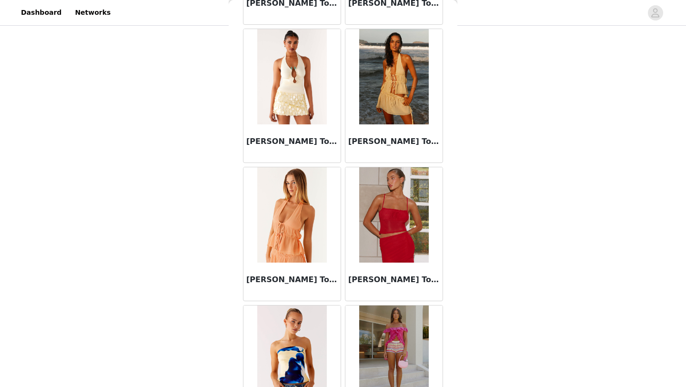
scroll to position [7979, 0]
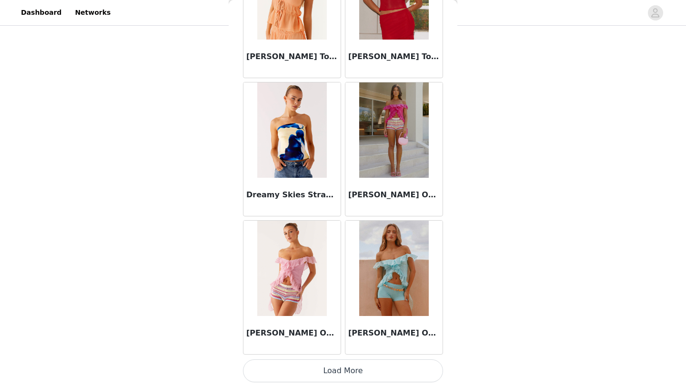
click at [381, 370] on button "Load More" at bounding box center [343, 370] width 200 height 23
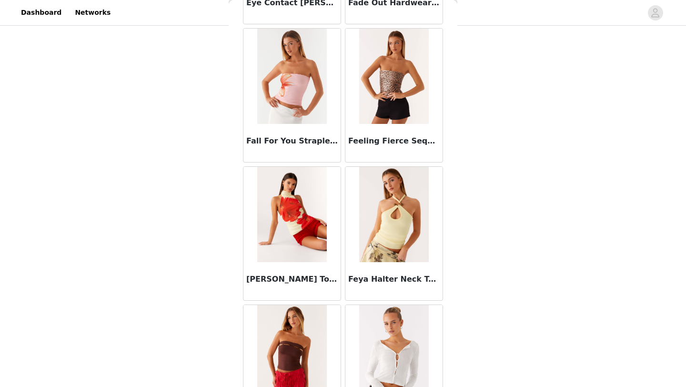
scroll to position [9361, 0]
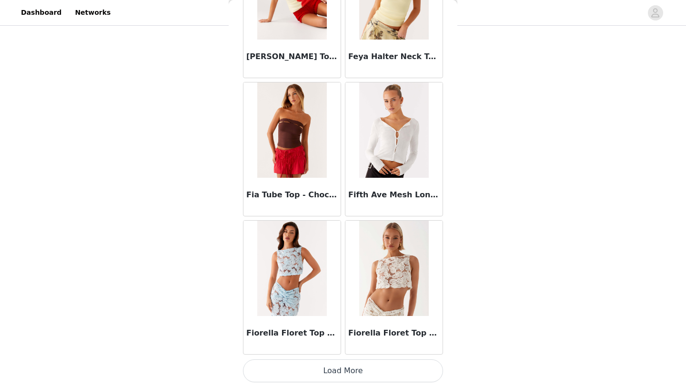
click at [381, 370] on button "Load More" at bounding box center [343, 370] width 200 height 23
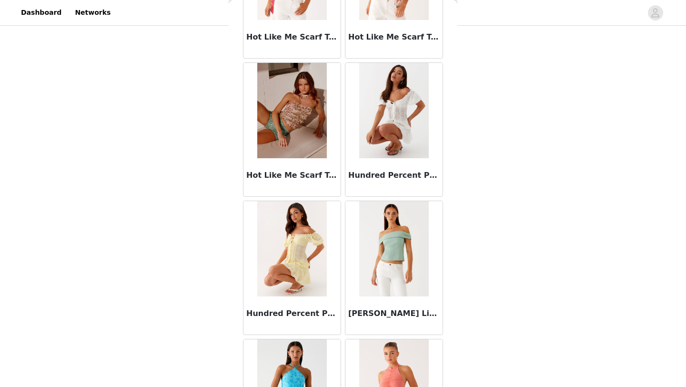
scroll to position [10742, 0]
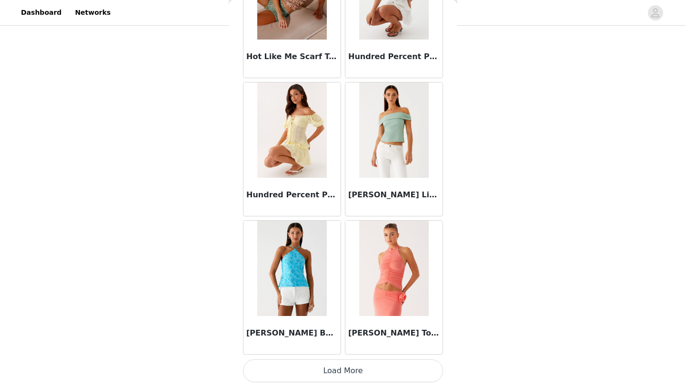
click at [381, 370] on button "Load More" at bounding box center [343, 370] width 200 height 23
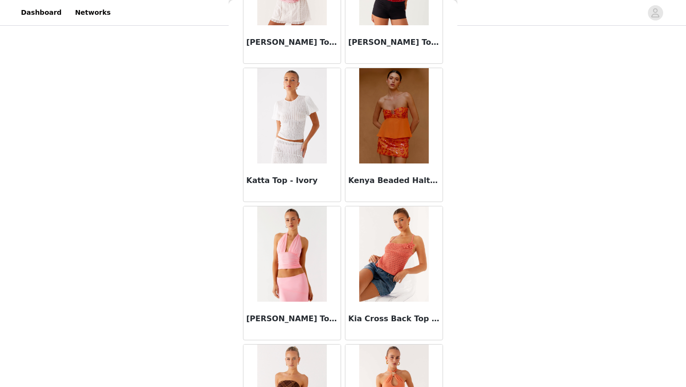
scroll to position [12124, 0]
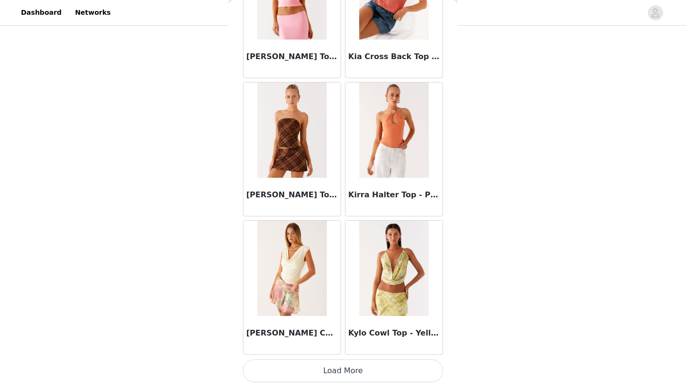
click at [381, 372] on button "Load More" at bounding box center [343, 370] width 200 height 23
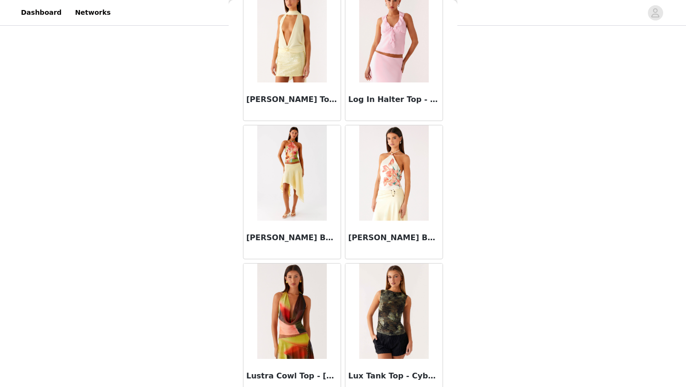
scroll to position [13506, 0]
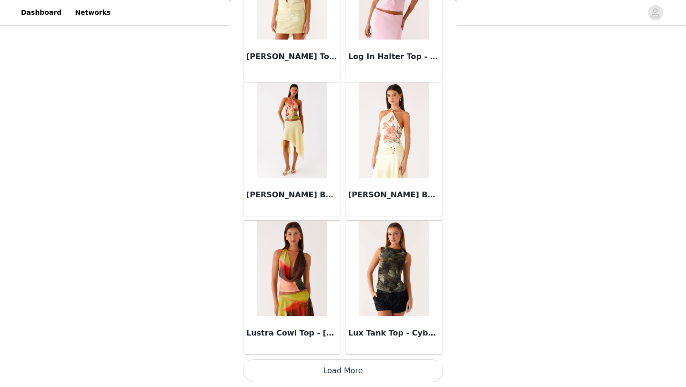
click at [381, 372] on button "Load More" at bounding box center [343, 370] width 200 height 23
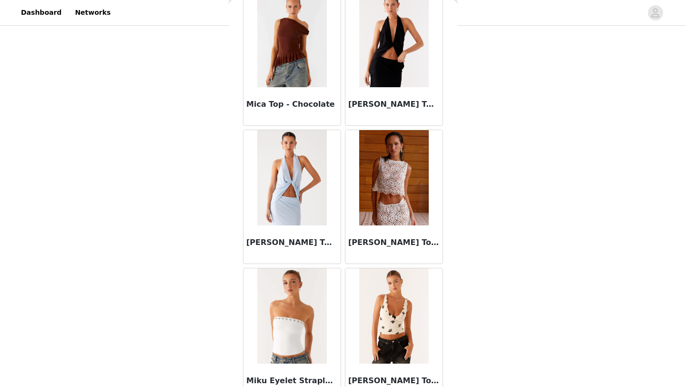
scroll to position [14887, 0]
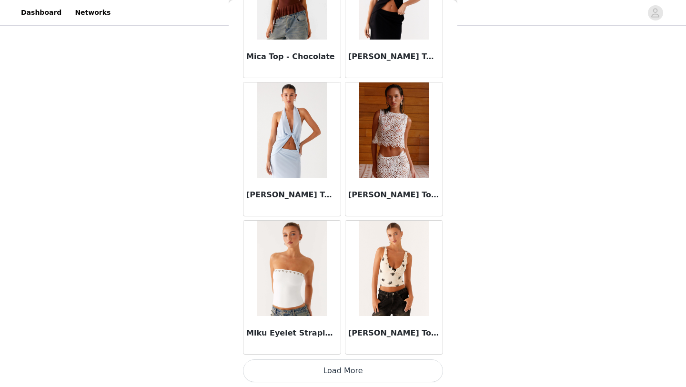
click at [382, 369] on button "Load More" at bounding box center [343, 370] width 200 height 23
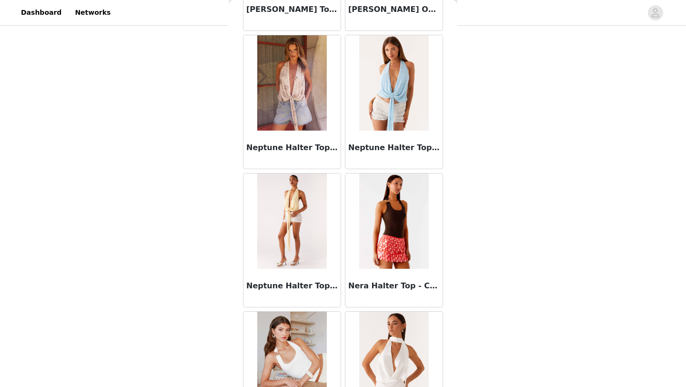
scroll to position [16269, 0]
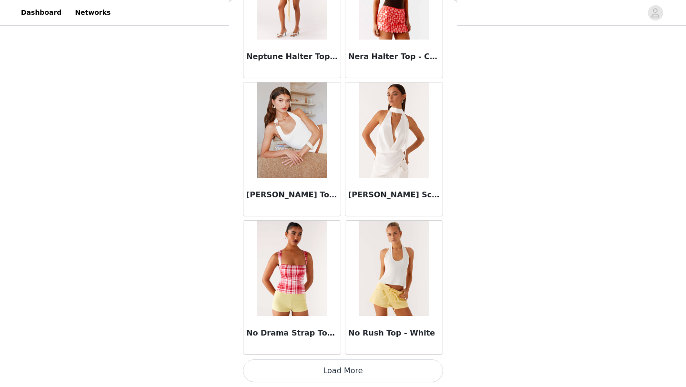
click at [380, 374] on button "Load More" at bounding box center [343, 370] width 200 height 23
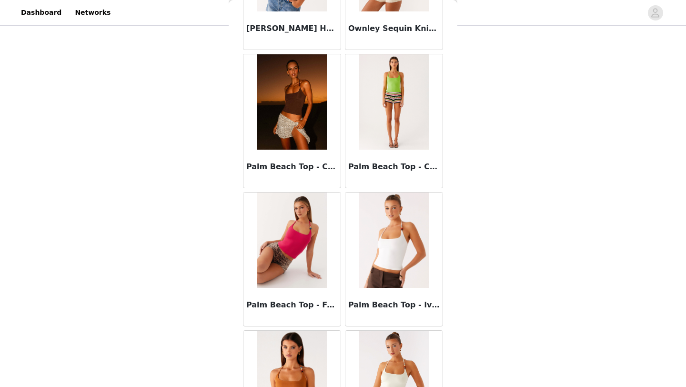
scroll to position [17651, 0]
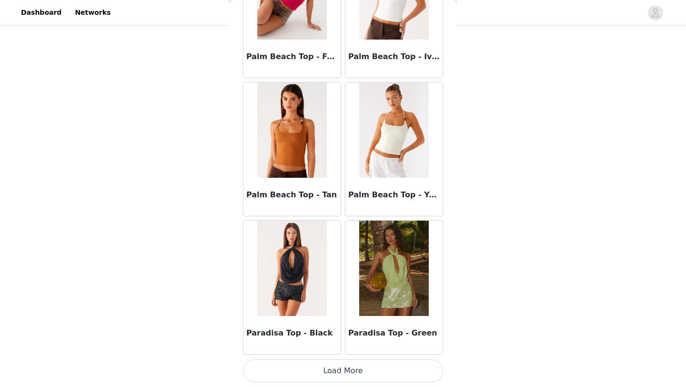
click at [380, 374] on button "Load More" at bounding box center [343, 370] width 200 height 23
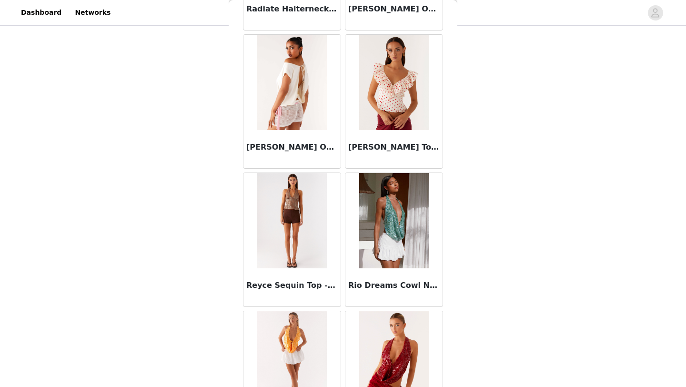
scroll to position [19032, 0]
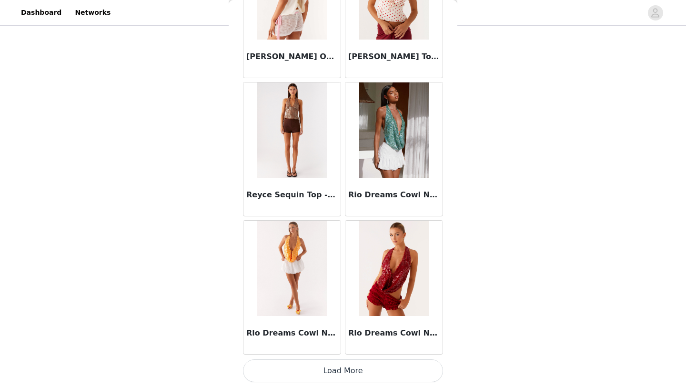
click at [380, 374] on button "Load More" at bounding box center [343, 370] width 200 height 23
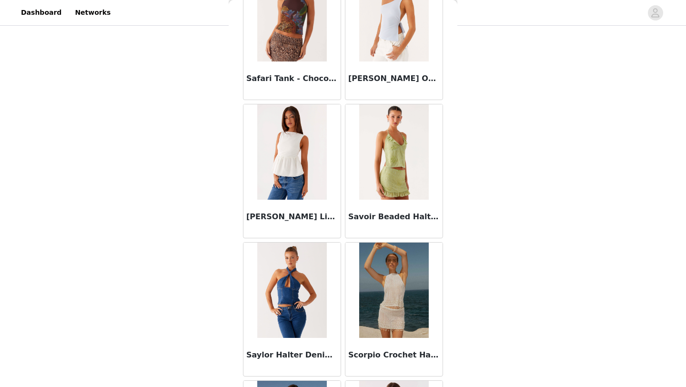
scroll to position [20414, 0]
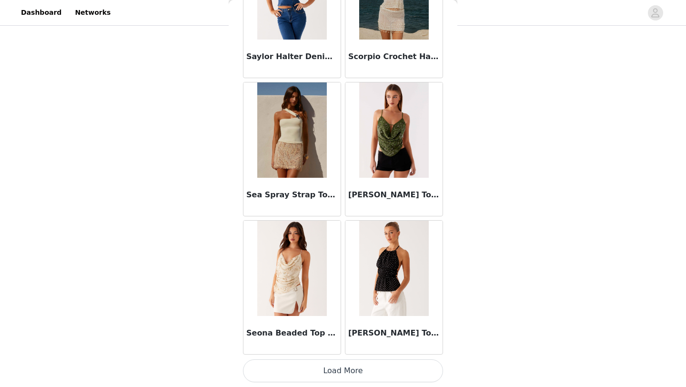
click at [380, 374] on button "Load More" at bounding box center [343, 370] width 200 height 23
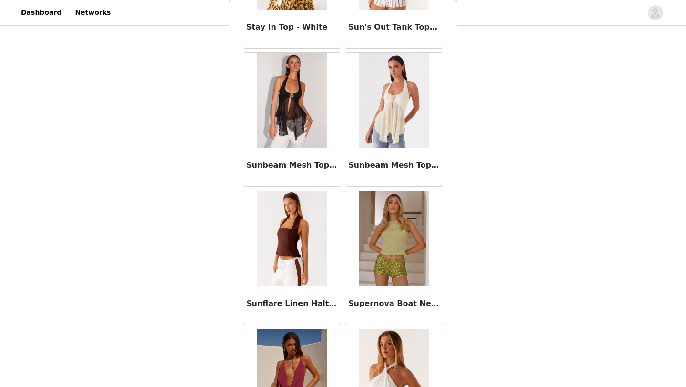
scroll to position [21796, 0]
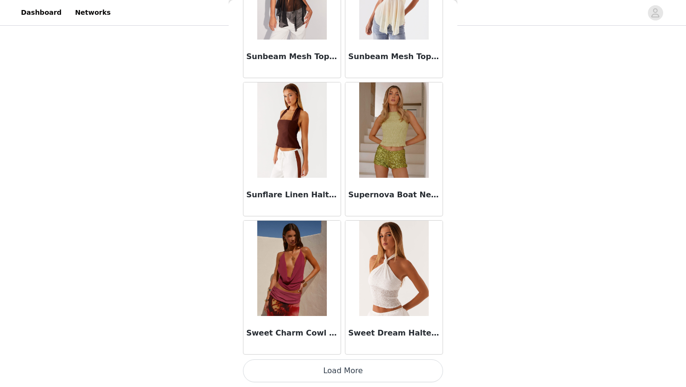
click at [381, 377] on button "Load More" at bounding box center [343, 370] width 200 height 23
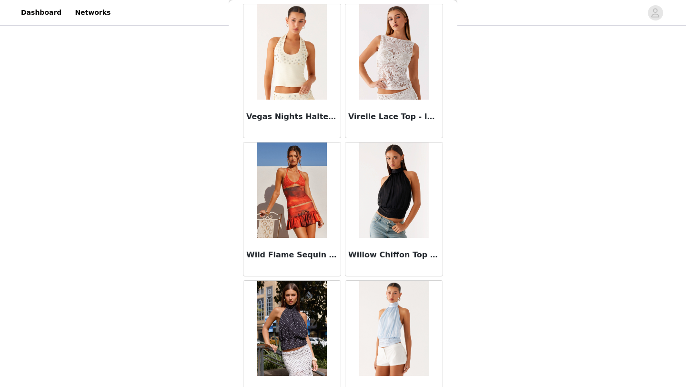
scroll to position [23177, 0]
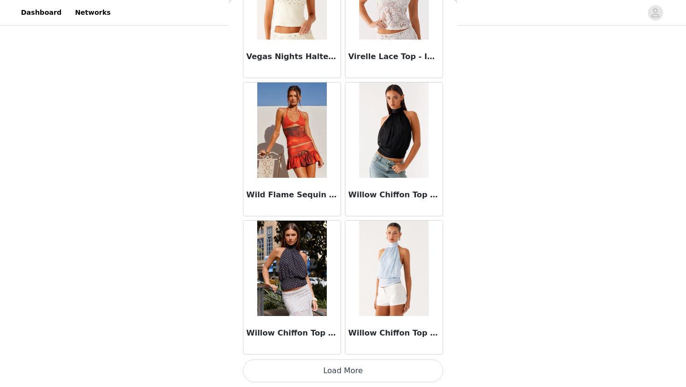
click at [379, 375] on button "Load More" at bounding box center [343, 370] width 200 height 23
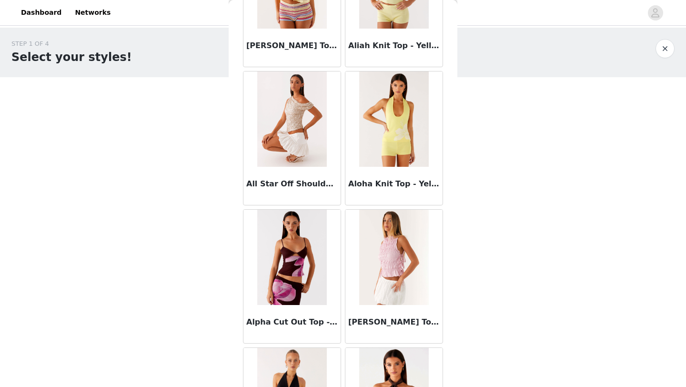
scroll to position [0, 0]
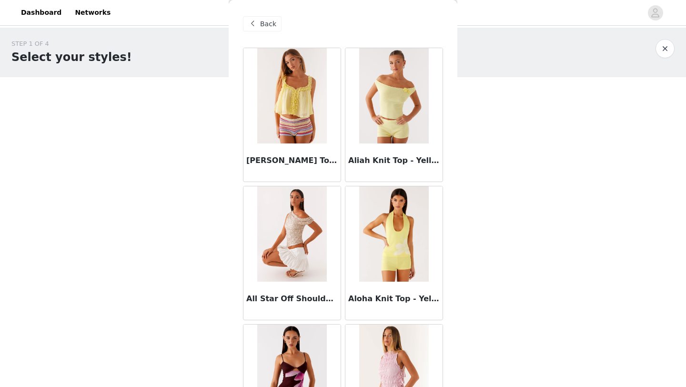
click at [273, 25] on span "Back" at bounding box center [268, 24] width 16 height 10
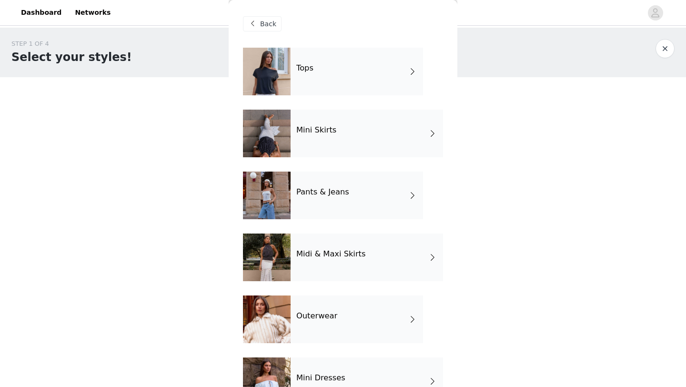
click at [317, 120] on div "Mini Skirts" at bounding box center [367, 134] width 152 height 48
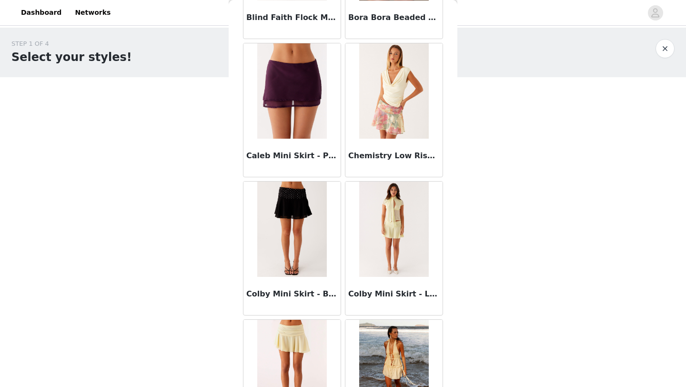
scroll to position [655, 0]
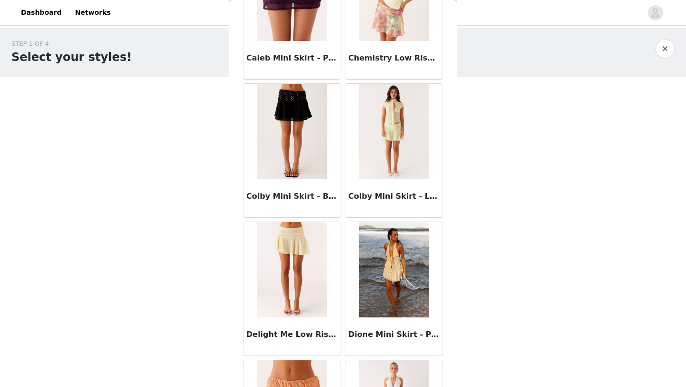
click at [309, 185] on div "Colby Mini Skirt - Black Polka Dot" at bounding box center [291, 198] width 97 height 38
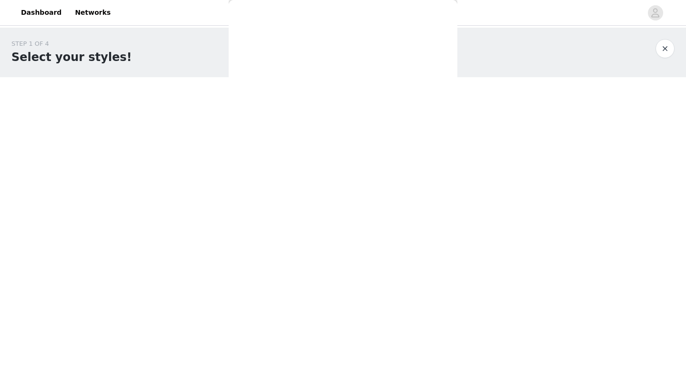
scroll to position [0, 0]
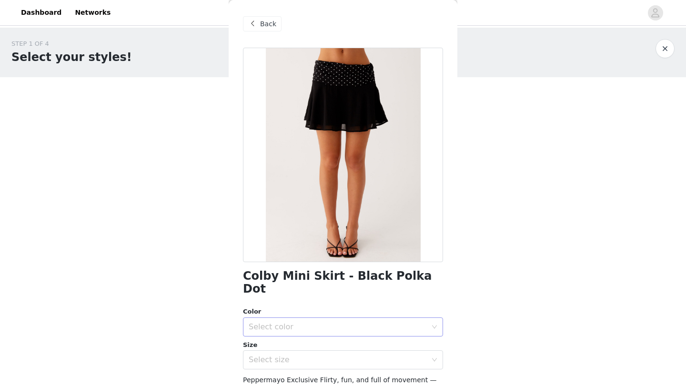
click at [306, 322] on div "Select color" at bounding box center [338, 327] width 178 height 10
click at [307, 334] on li "Black Polka Dot" at bounding box center [343, 334] width 200 height 15
click at [311, 355] on div "Select size" at bounding box center [338, 360] width 178 height 10
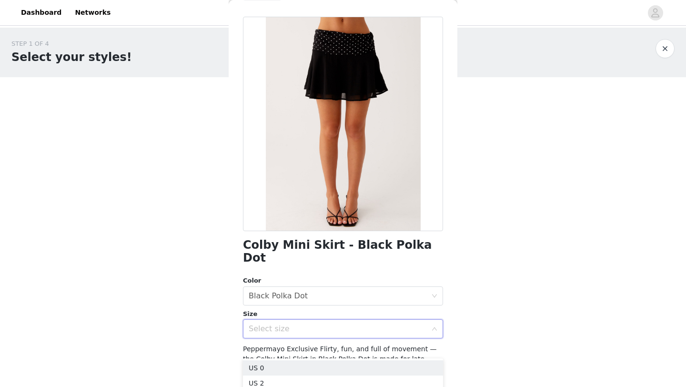
scroll to position [36, 0]
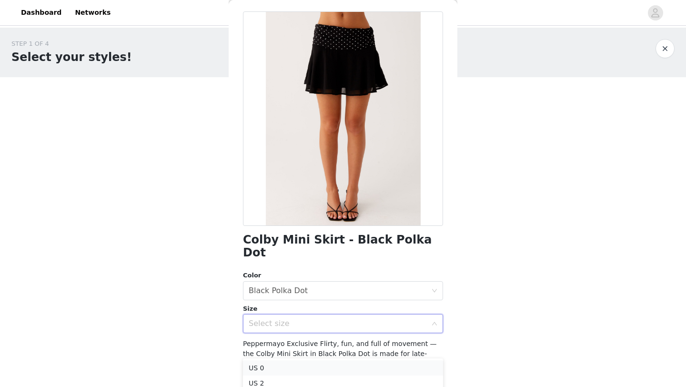
click at [312, 373] on li "US 0" at bounding box center [343, 367] width 200 height 15
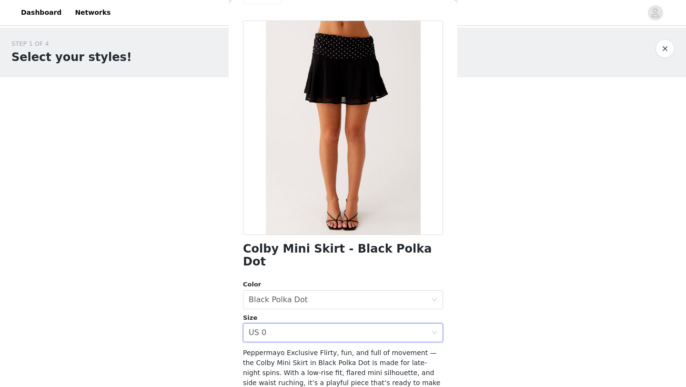
scroll to position [29, 0]
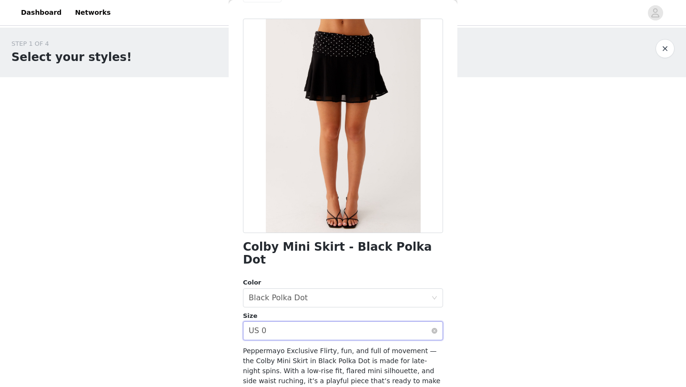
click at [309, 326] on div "Select size US 0" at bounding box center [340, 331] width 182 height 18
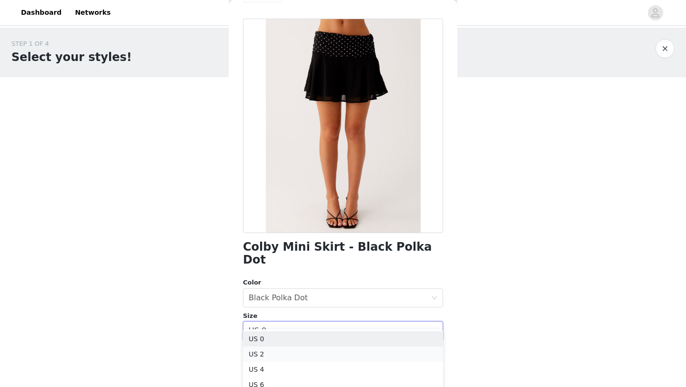
click at [310, 349] on li "US 2" at bounding box center [343, 353] width 200 height 15
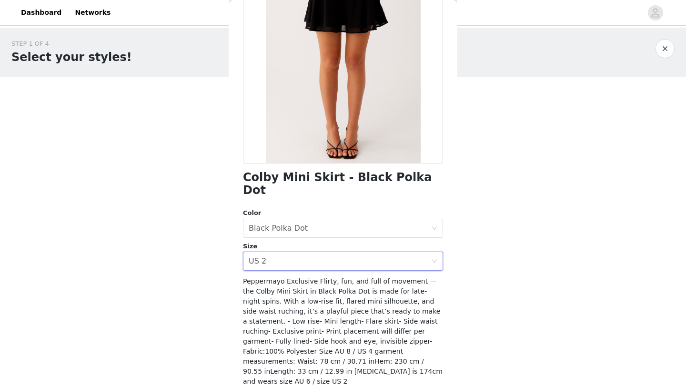
scroll to position [115, 0]
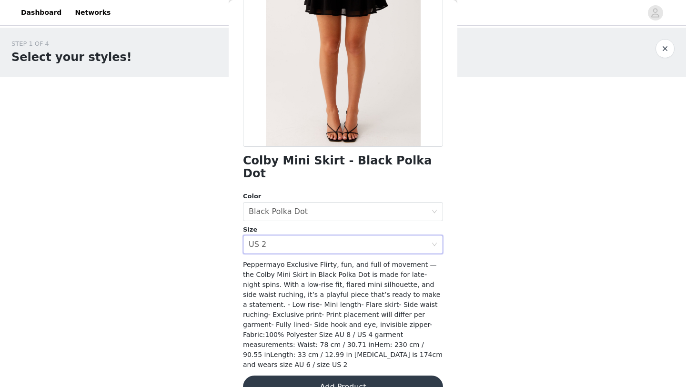
click at [313, 375] on button "Add Product" at bounding box center [343, 386] width 200 height 23
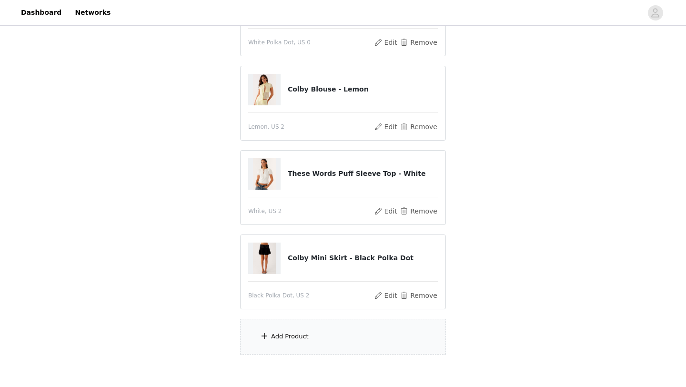
scroll to position [155, 0]
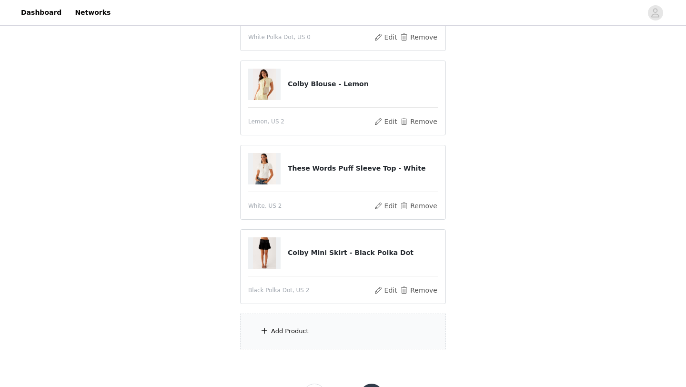
click at [303, 345] on div "Add Product" at bounding box center [343, 331] width 206 height 36
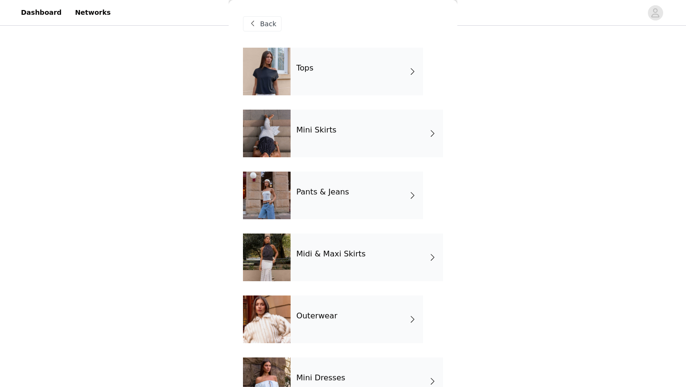
click at [335, 148] on div "Mini Skirts" at bounding box center [367, 134] width 152 height 48
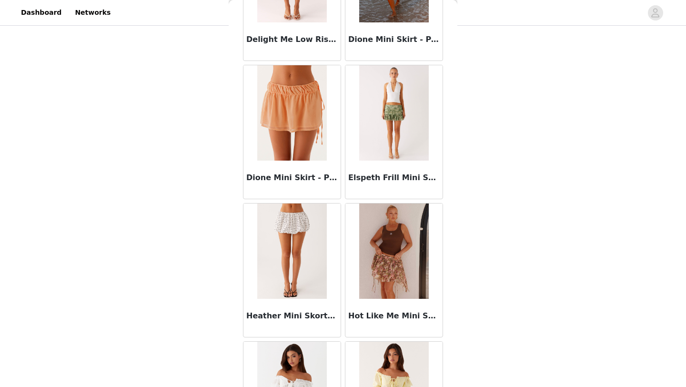
scroll to position [1071, 0]
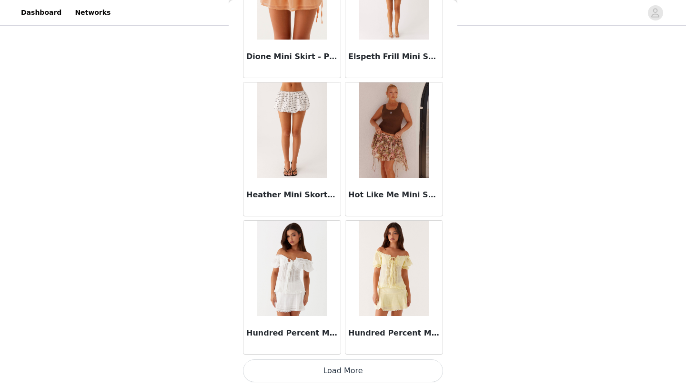
click at [331, 366] on button "Load More" at bounding box center [343, 370] width 200 height 23
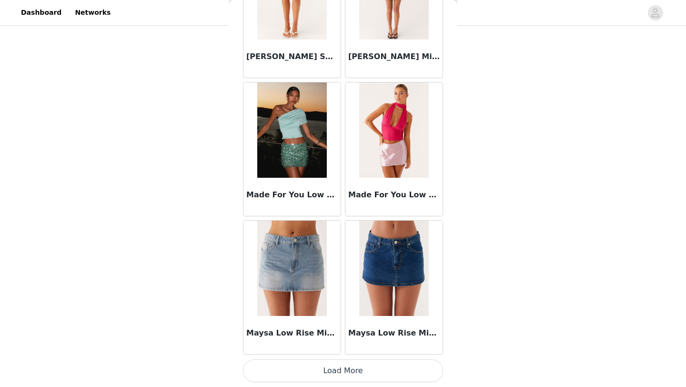
scroll to position [158, 0]
click at [346, 365] on button "Load More" at bounding box center [343, 370] width 200 height 23
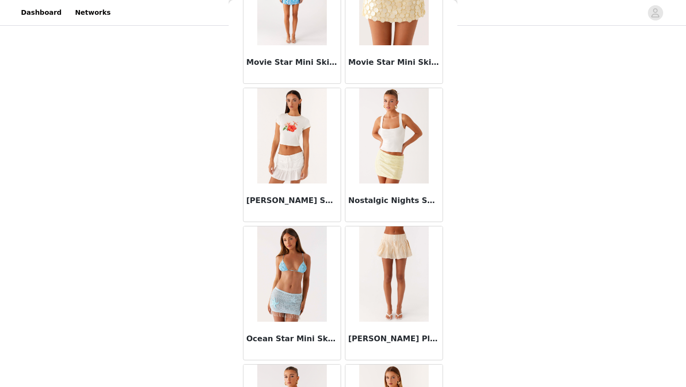
scroll to position [3834, 0]
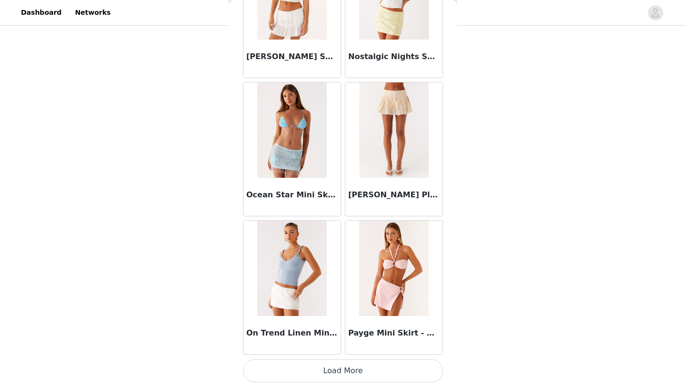
click at [347, 370] on button "Load More" at bounding box center [343, 370] width 200 height 23
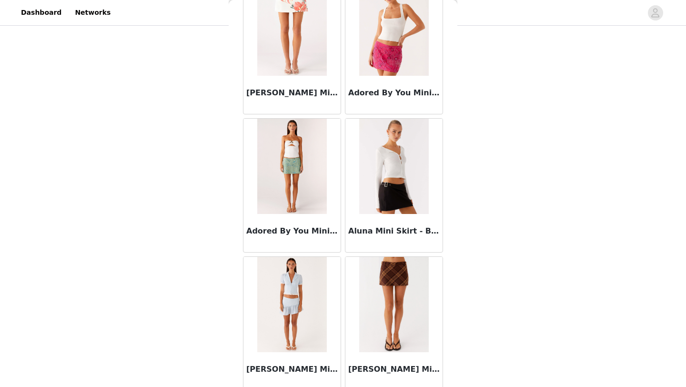
scroll to position [0, 0]
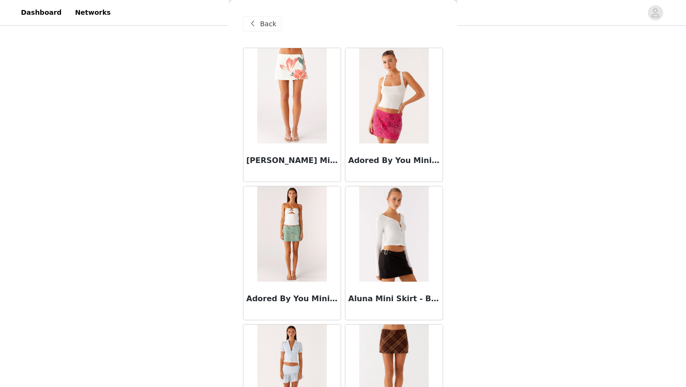
click at [257, 26] on span at bounding box center [252, 23] width 11 height 11
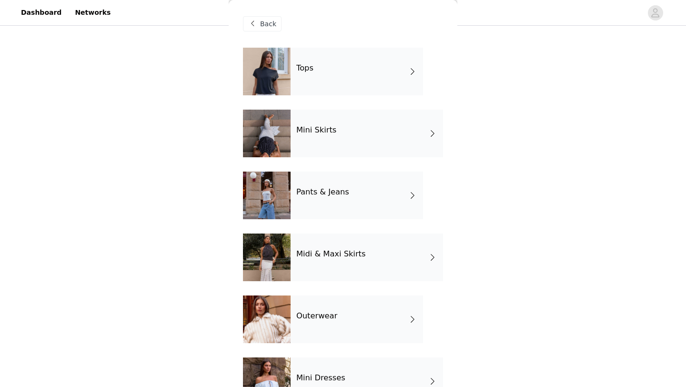
click at [305, 183] on div "Pants & Jeans" at bounding box center [357, 196] width 132 height 48
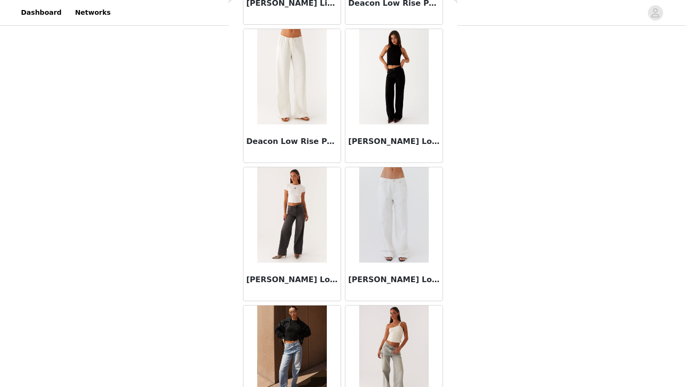
scroll to position [566, 0]
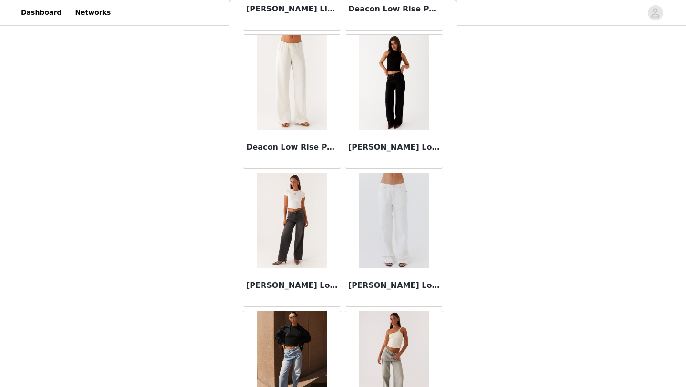
click at [393, 110] on img at bounding box center [393, 82] width 69 height 95
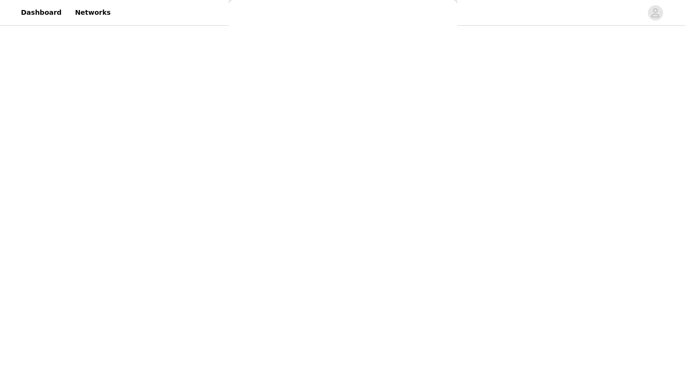
scroll to position [0, 0]
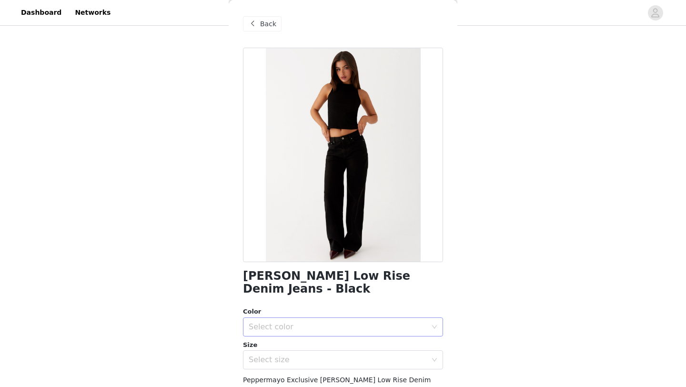
click at [362, 319] on div "Select color" at bounding box center [340, 327] width 182 height 18
click at [358, 333] on li "Black" at bounding box center [343, 334] width 200 height 15
click at [359, 355] on div "Select size" at bounding box center [338, 360] width 178 height 10
click at [350, 361] on li "US 0" at bounding box center [343, 368] width 200 height 15
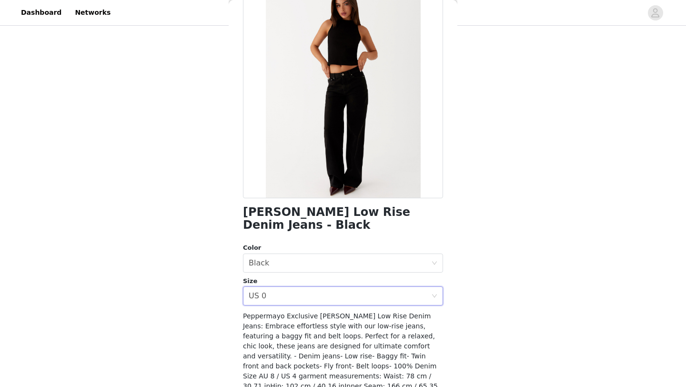
scroll to position [105, 0]
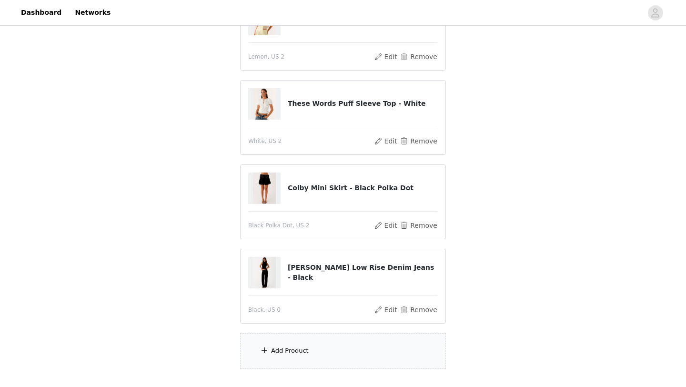
scroll to position [222, 0]
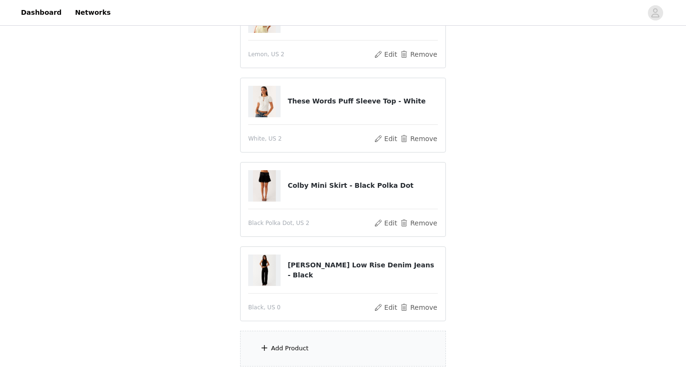
click at [355, 351] on div "Add Product" at bounding box center [343, 349] width 206 height 36
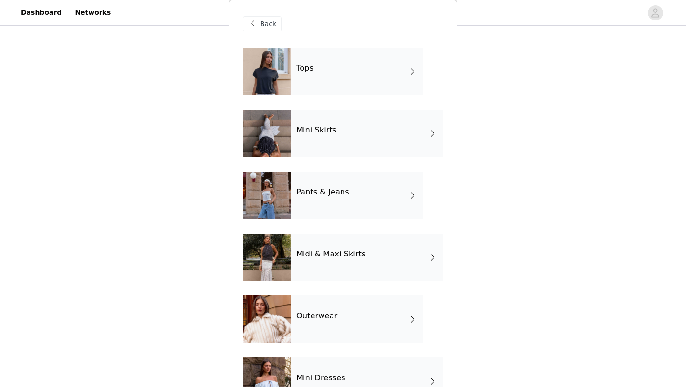
click at [366, 254] on div "Midi & Maxi Skirts" at bounding box center [367, 257] width 152 height 48
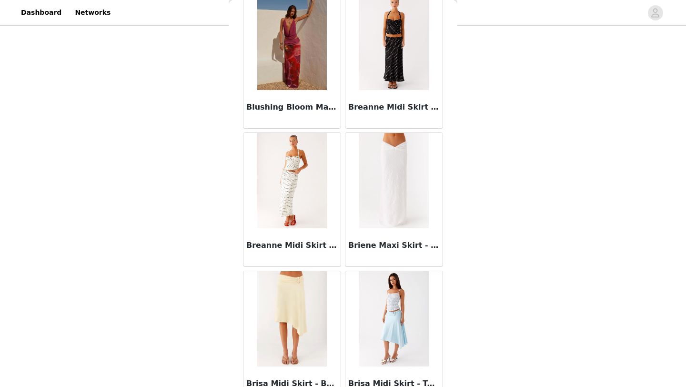
scroll to position [1039, 0]
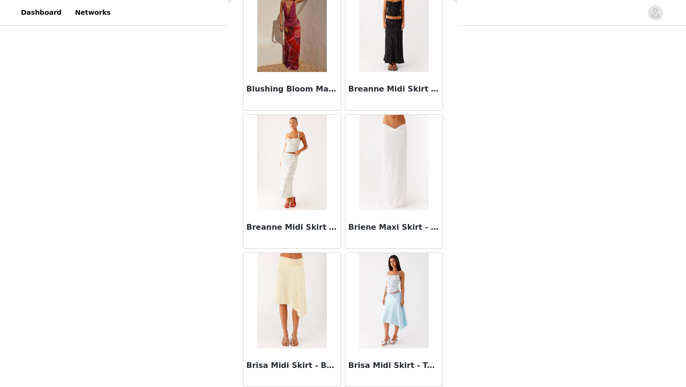
click at [303, 203] on img at bounding box center [291, 162] width 69 height 95
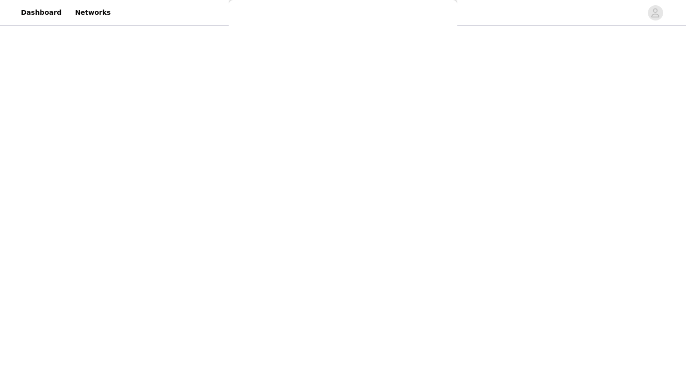
scroll to position [0, 0]
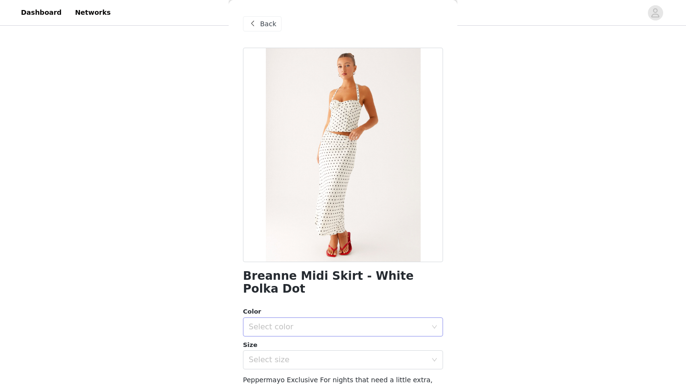
click at [316, 318] on div "Select color" at bounding box center [340, 327] width 182 height 18
click at [317, 330] on li "White Polka Dot" at bounding box center [343, 334] width 200 height 15
click at [318, 355] on div "Select size" at bounding box center [338, 360] width 178 height 10
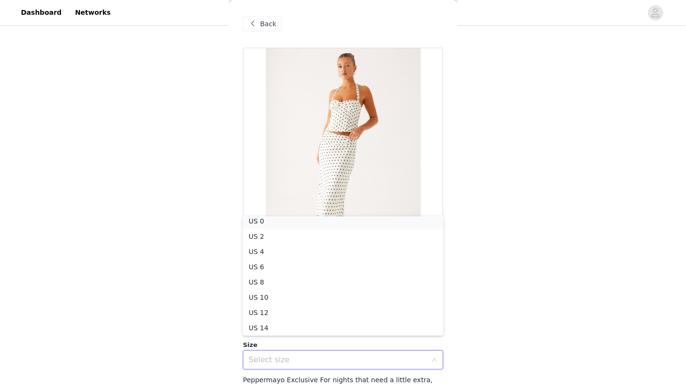
scroll to position [2, 0]
click at [305, 225] on li "US 0" at bounding box center [343, 223] width 200 height 15
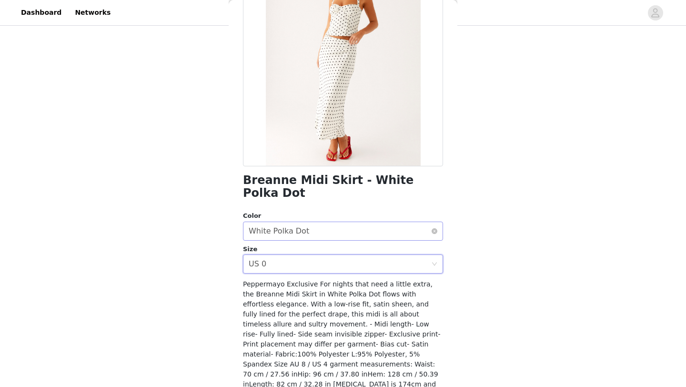
scroll to position [125, 0]
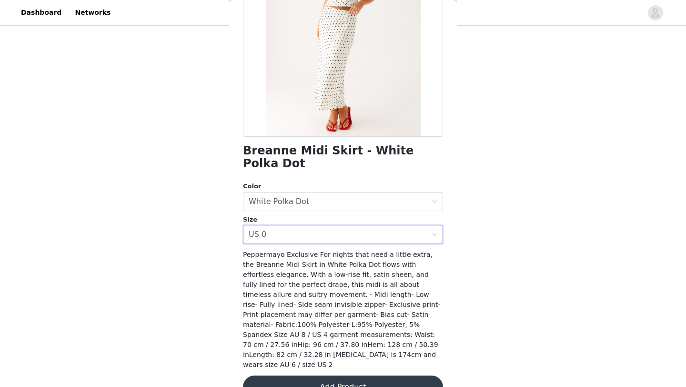
click at [326, 375] on button "Add Product" at bounding box center [343, 386] width 200 height 23
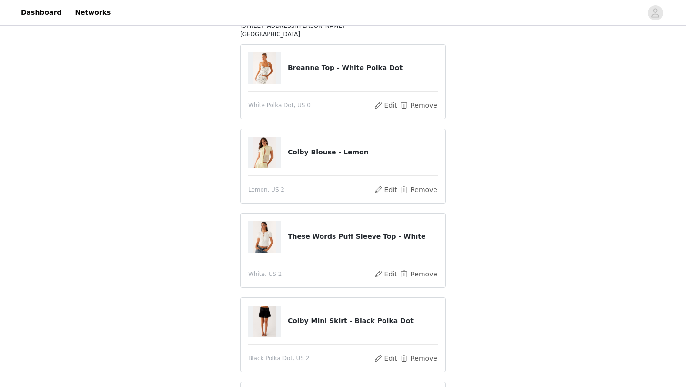
scroll to position [123, 0]
click at [414, 272] on button "Remove" at bounding box center [419, 274] width 38 height 11
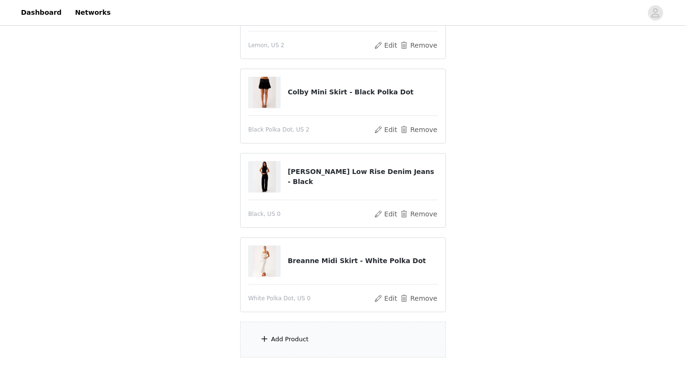
scroll to position [282, 0]
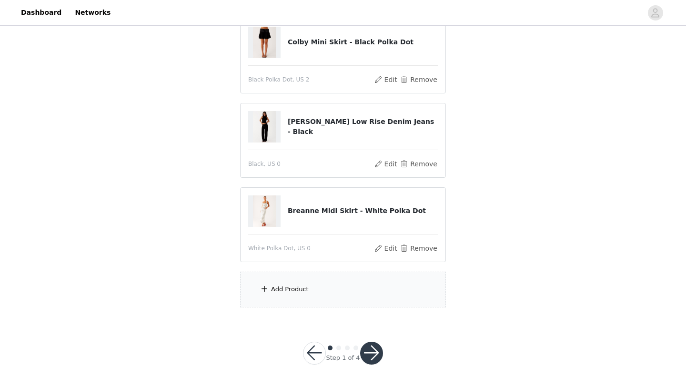
click at [375, 291] on div "Add Product" at bounding box center [343, 290] width 206 height 36
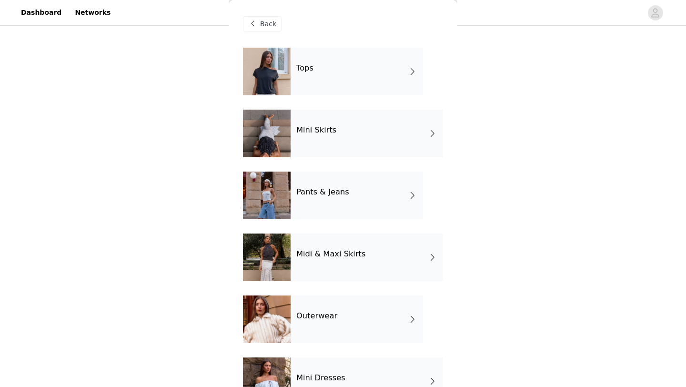
click at [363, 253] on div "Midi & Maxi Skirts" at bounding box center [367, 257] width 152 height 48
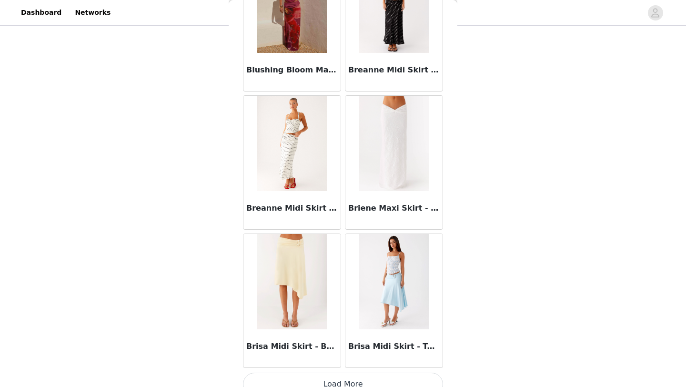
scroll to position [1071, 0]
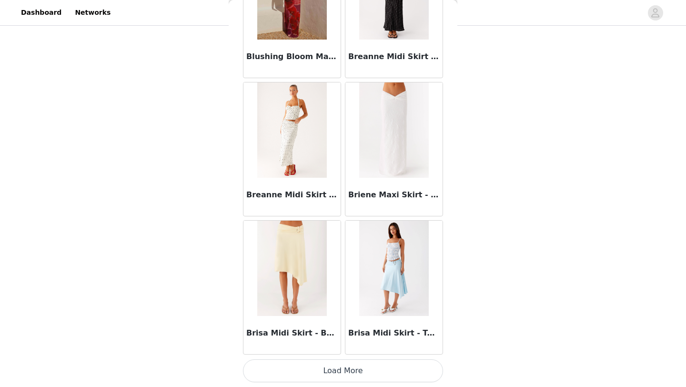
click at [360, 362] on button "Load More" at bounding box center [343, 370] width 200 height 23
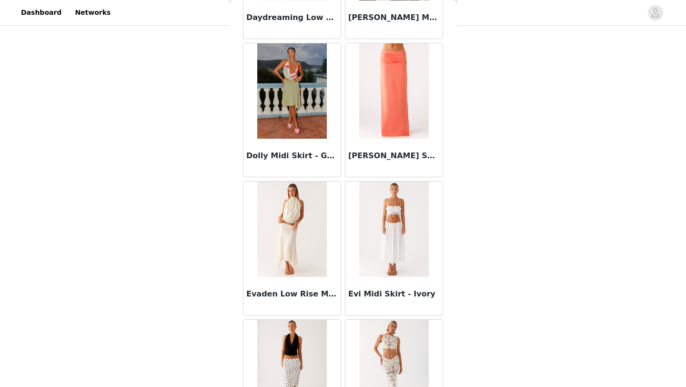
scroll to position [2453, 0]
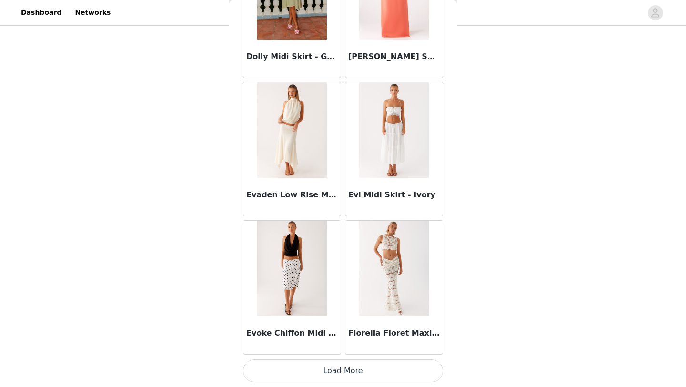
click at [362, 375] on button "Load More" at bounding box center [343, 370] width 200 height 23
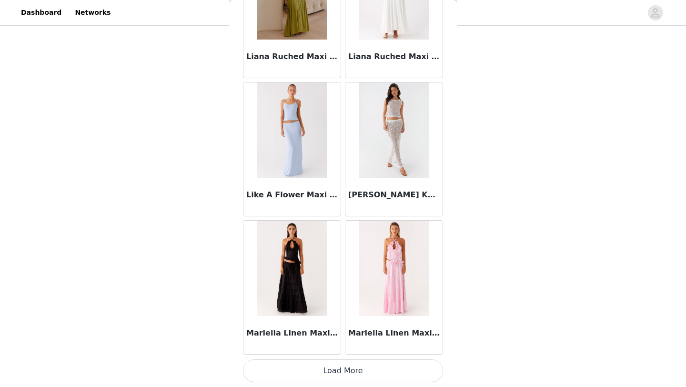
scroll to position [3833, 0]
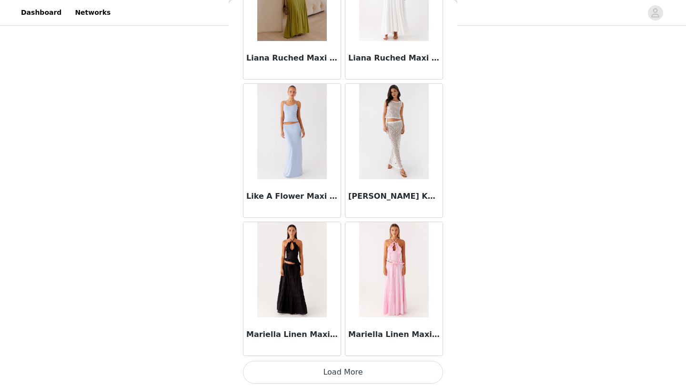
click at [363, 377] on button "Load More" at bounding box center [343, 372] width 200 height 23
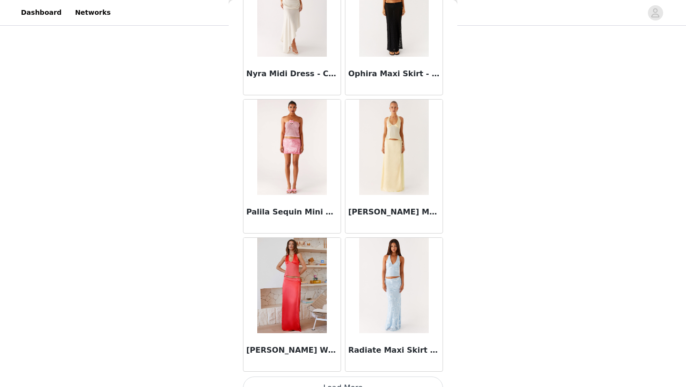
scroll to position [5216, 0]
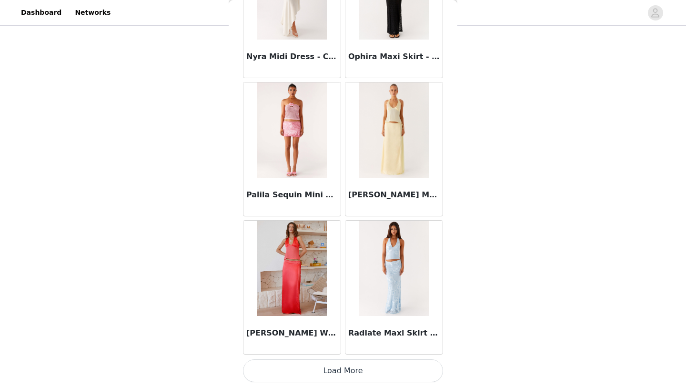
click at [410, 361] on button "Load More" at bounding box center [343, 370] width 200 height 23
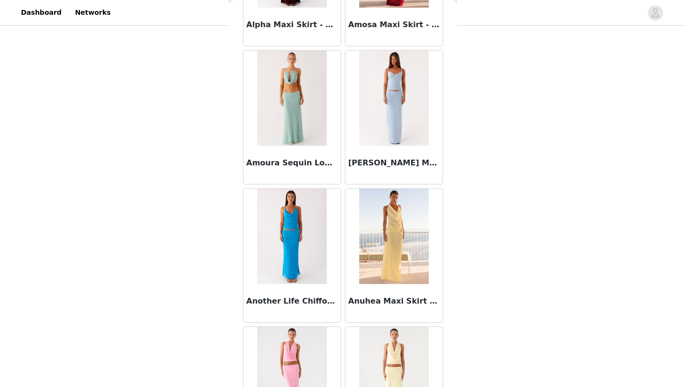
scroll to position [0, 0]
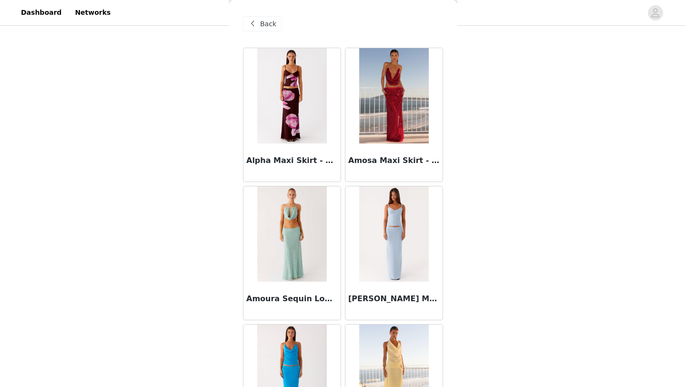
click at [269, 24] on span "Back" at bounding box center [268, 24] width 16 height 10
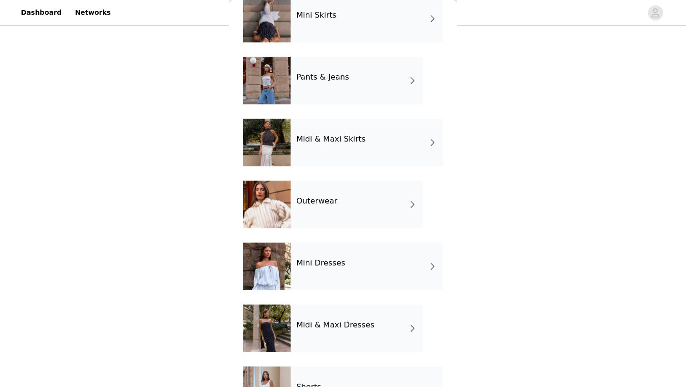
scroll to position [119, 0]
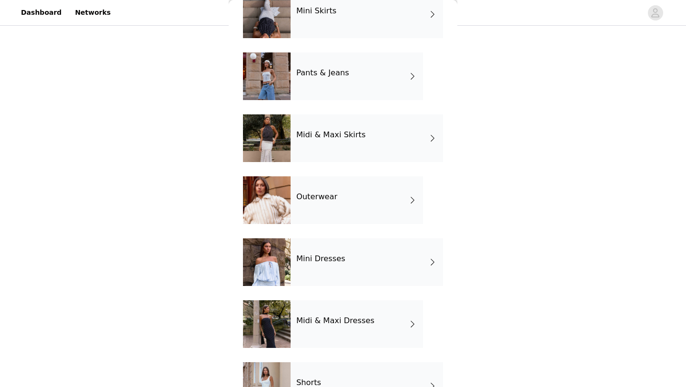
click at [333, 197] on h4 "Outerwear" at bounding box center [316, 196] width 41 height 9
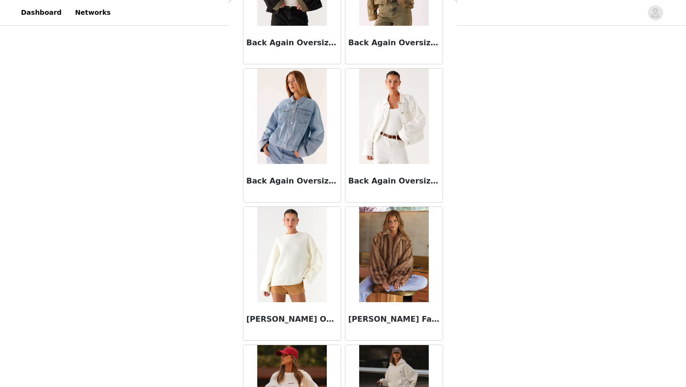
scroll to position [0, 0]
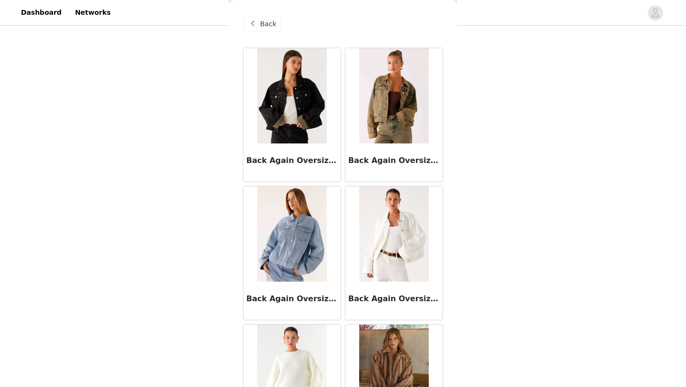
click at [270, 29] on div "Back" at bounding box center [262, 23] width 39 height 15
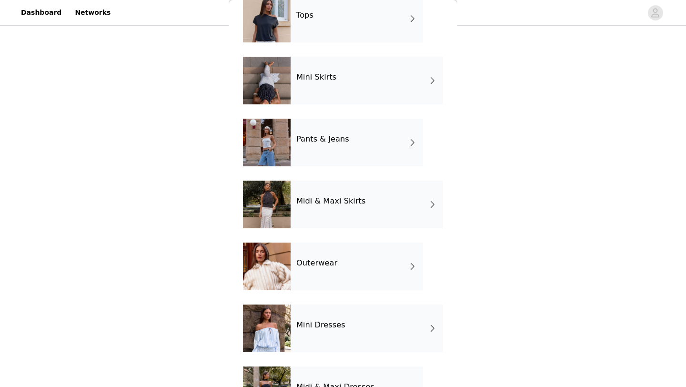
scroll to position [143, 0]
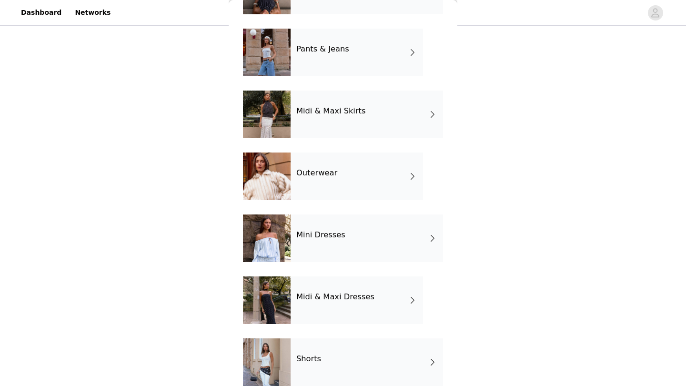
click at [334, 233] on h4 "Mini Dresses" at bounding box center [320, 235] width 49 height 9
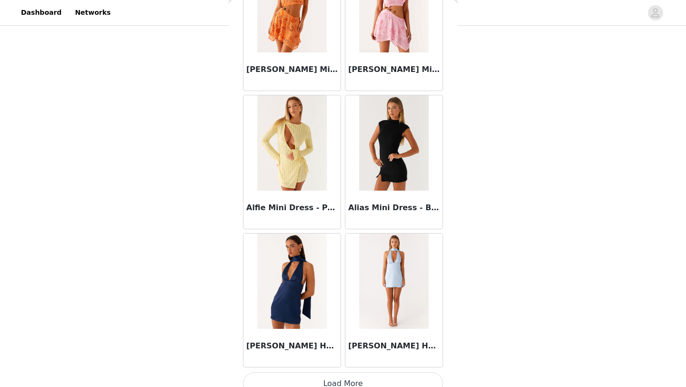
scroll to position [1071, 0]
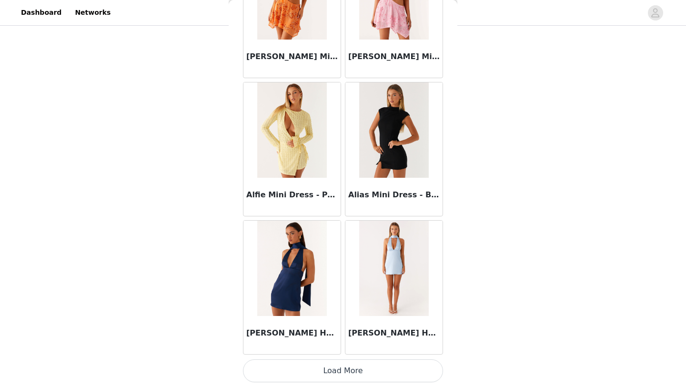
click at [334, 364] on button "Load More" at bounding box center [343, 370] width 200 height 23
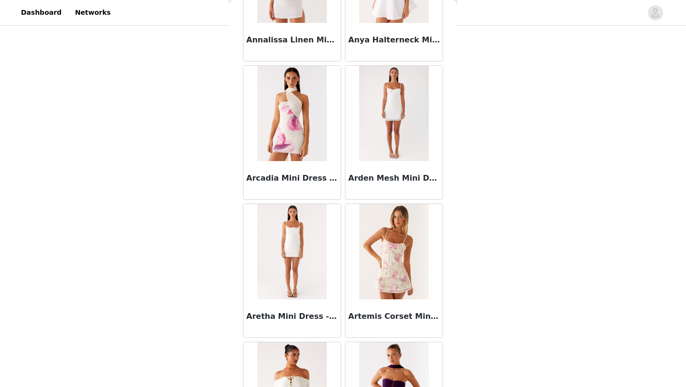
scroll to position [2453, 0]
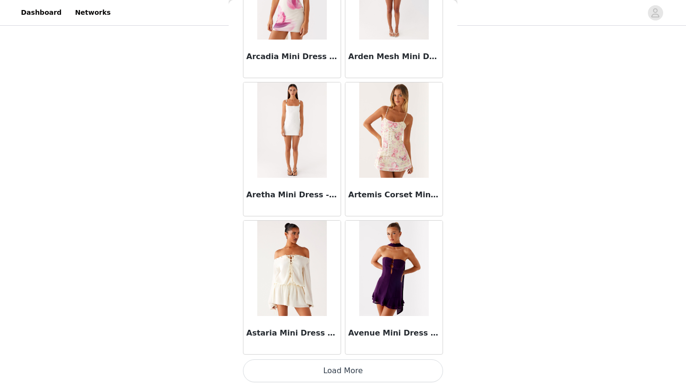
click at [337, 374] on button "Load More" at bounding box center [343, 370] width 200 height 23
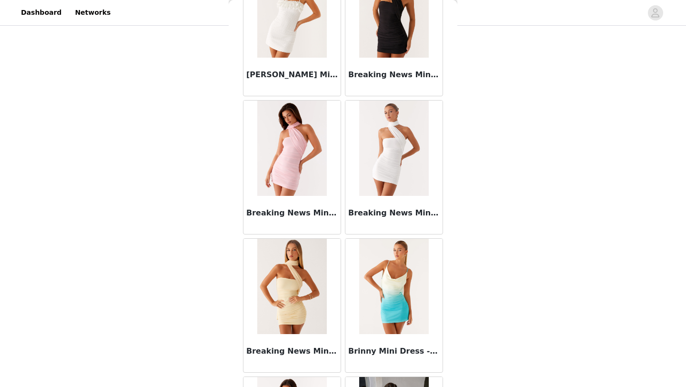
scroll to position [3834, 0]
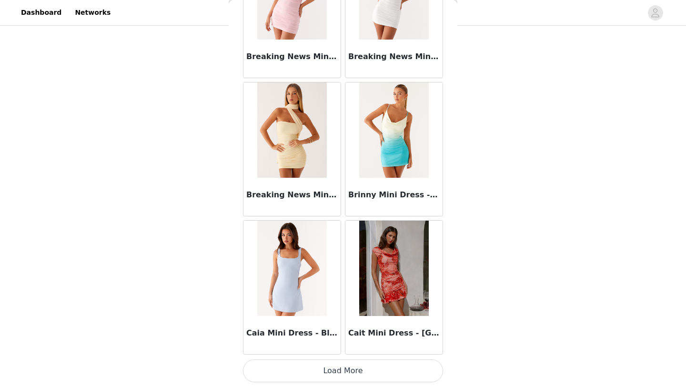
click at [396, 359] on button "Load More" at bounding box center [343, 370] width 200 height 23
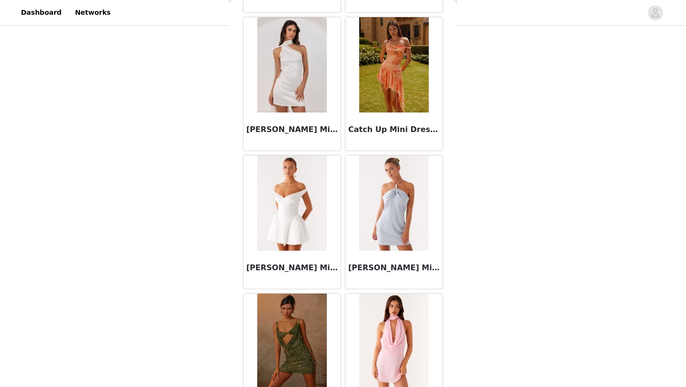
scroll to position [5216, 0]
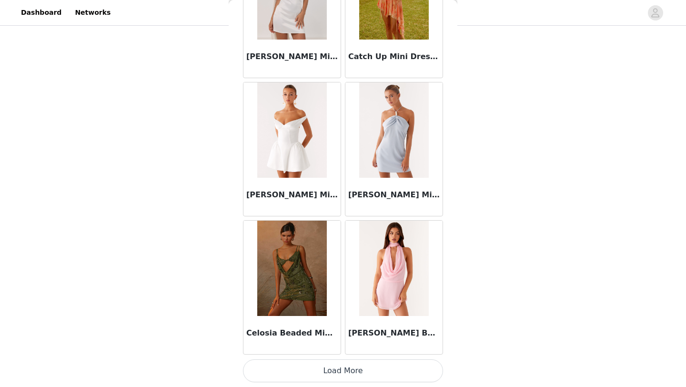
click at [383, 361] on button "Load More" at bounding box center [343, 370] width 200 height 23
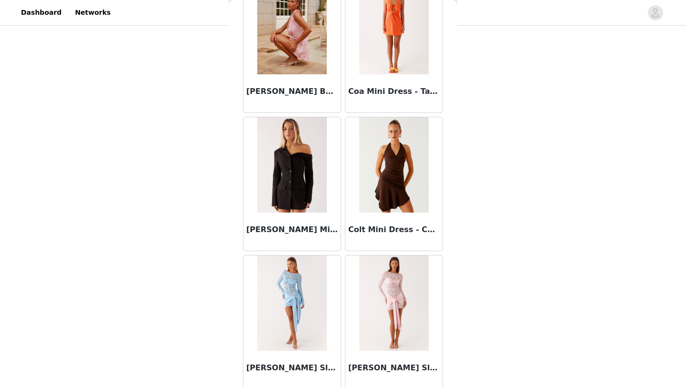
scroll to position [6232, 0]
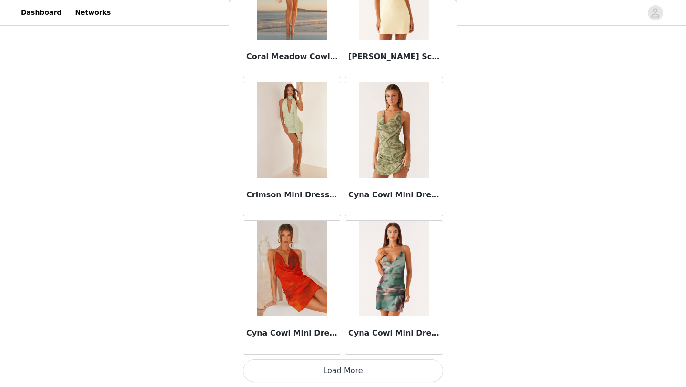
click at [394, 372] on button "Load More" at bounding box center [343, 370] width 200 height 23
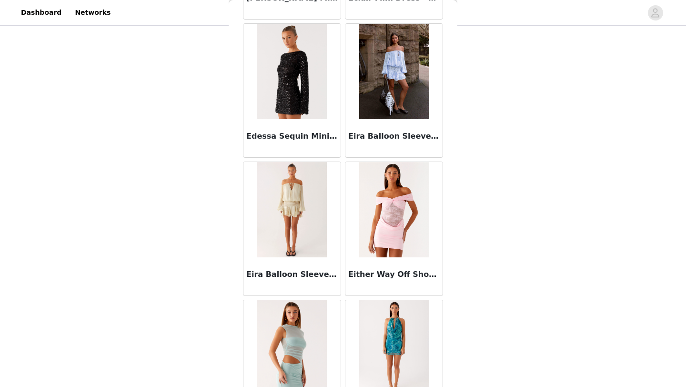
scroll to position [7979, 0]
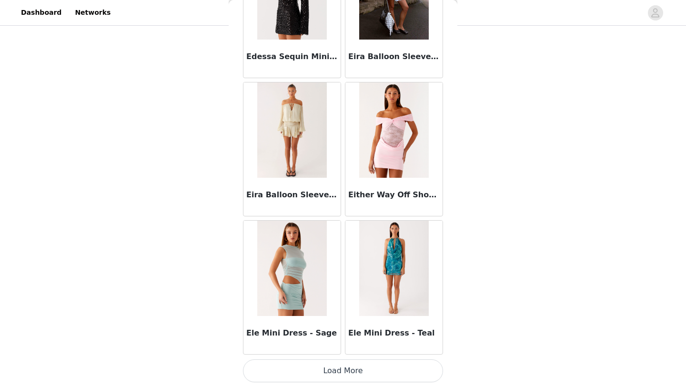
click at [399, 370] on button "Load More" at bounding box center [343, 370] width 200 height 23
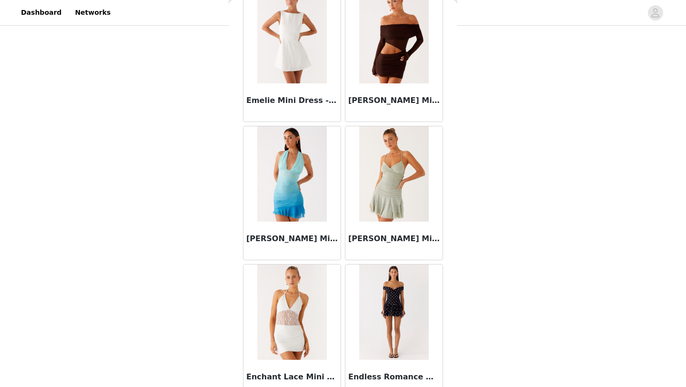
scroll to position [9361, 0]
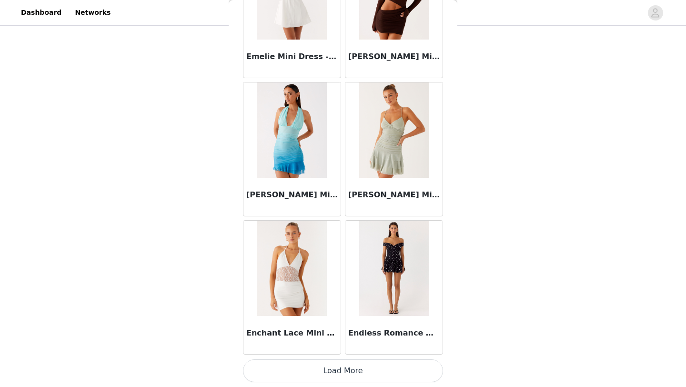
click at [399, 365] on button "Load More" at bounding box center [343, 370] width 200 height 23
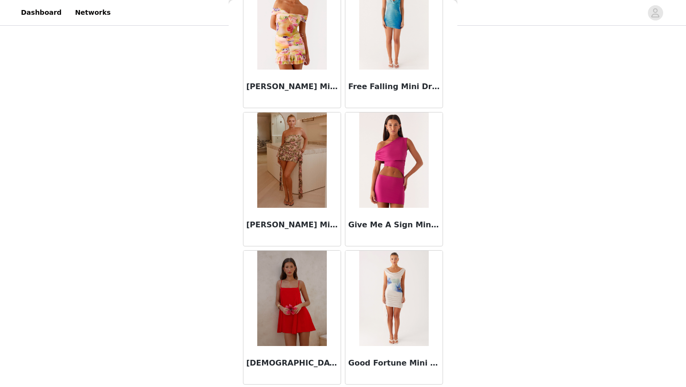
scroll to position [10742, 0]
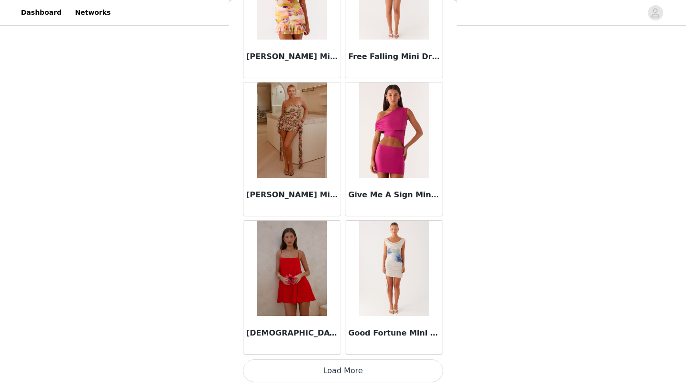
click at [395, 371] on button "Load More" at bounding box center [343, 370] width 200 height 23
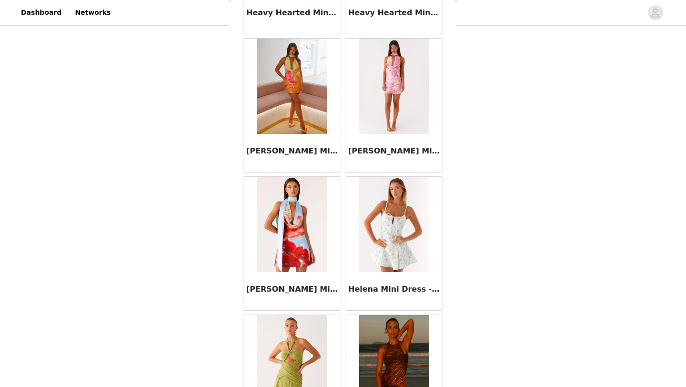
scroll to position [12124, 0]
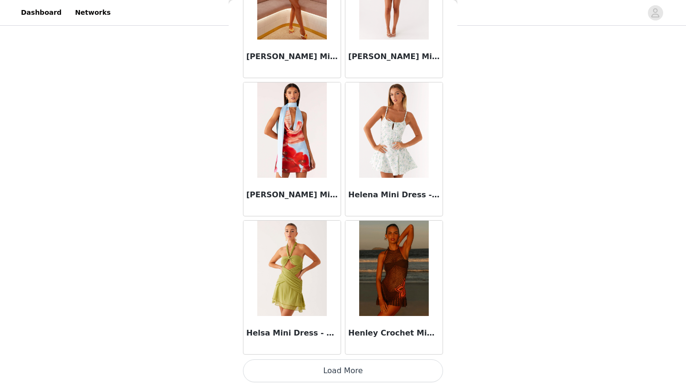
click at [383, 373] on button "Load More" at bounding box center [343, 370] width 200 height 23
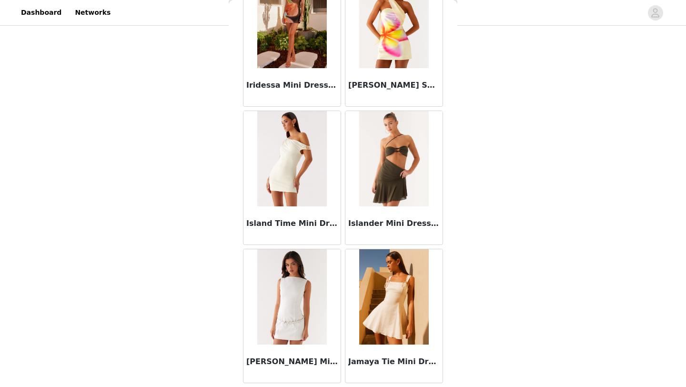
scroll to position [13506, 0]
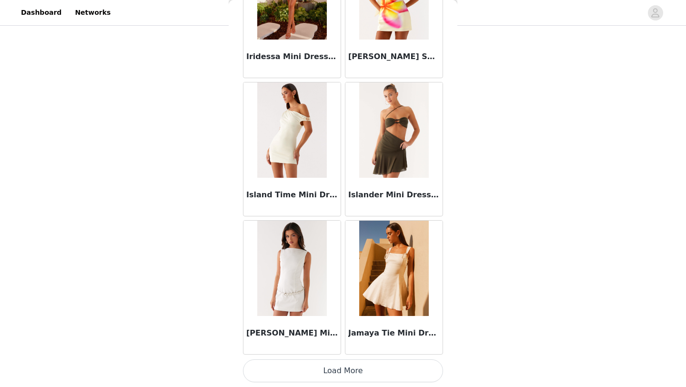
click at [409, 373] on button "Load More" at bounding box center [343, 370] width 200 height 23
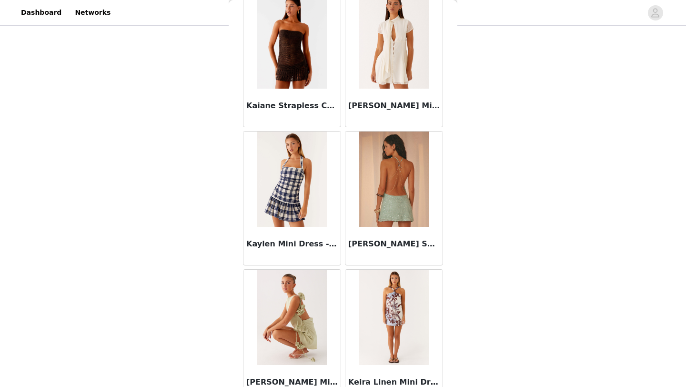
scroll to position [14596, 0]
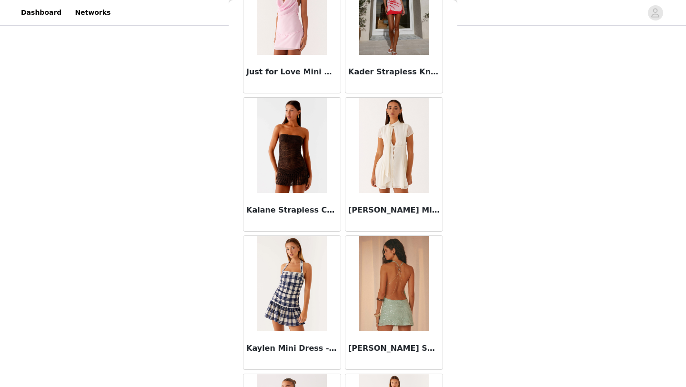
click at [398, 211] on h3 "[PERSON_NAME] Mini Dress - Ivory" at bounding box center [393, 209] width 91 height 11
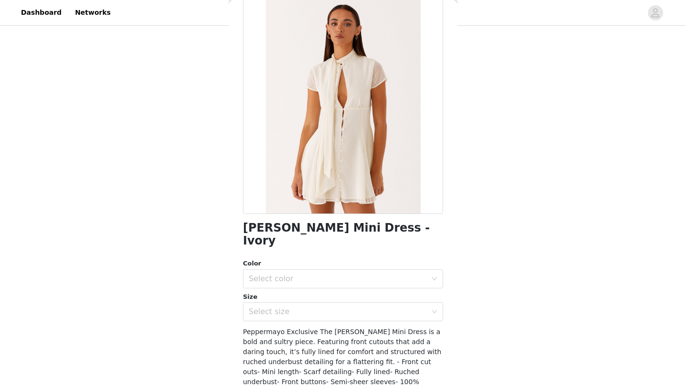
scroll to position [54, 0]
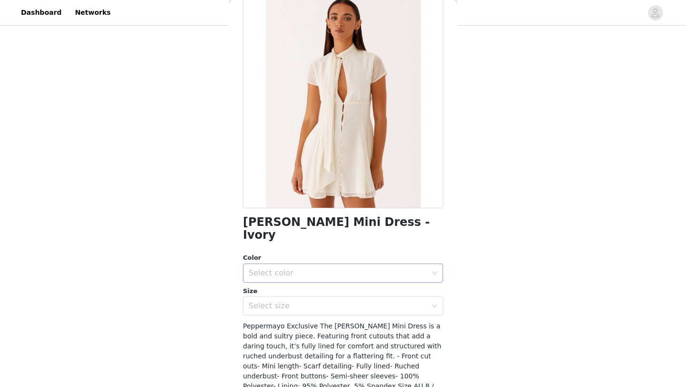
click at [396, 268] on div "Select color" at bounding box center [338, 273] width 178 height 10
click at [390, 286] on li "Ivory" at bounding box center [343, 280] width 200 height 15
click at [390, 301] on div "Select size" at bounding box center [338, 306] width 178 height 10
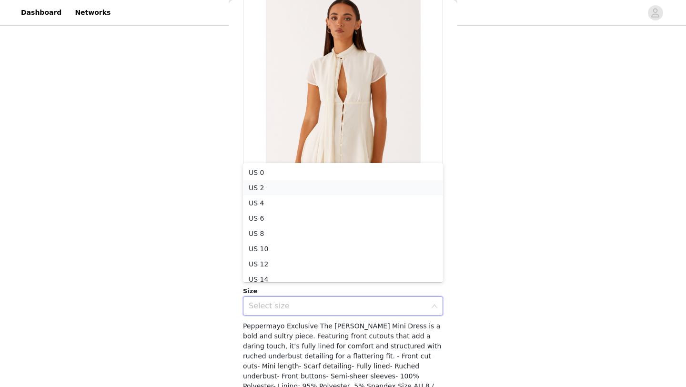
click at [375, 185] on li "US 2" at bounding box center [343, 187] width 200 height 15
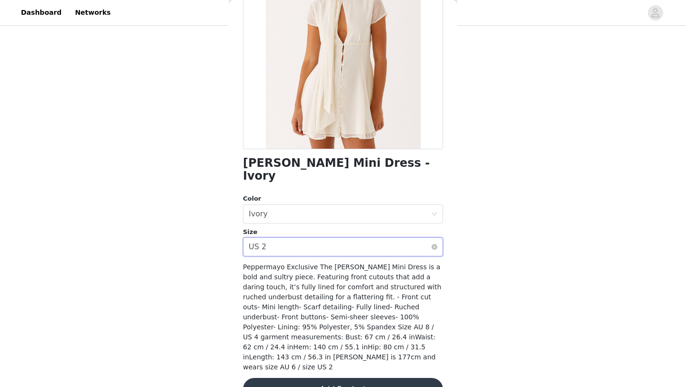
scroll to position [115, 0]
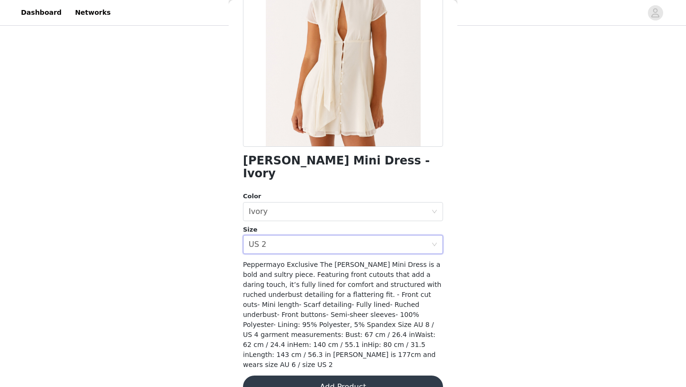
click at [378, 375] on button "Add Product" at bounding box center [343, 386] width 200 height 23
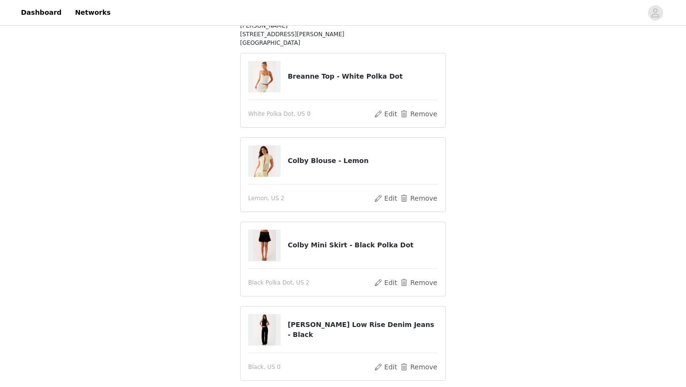
scroll to position [111, 0]
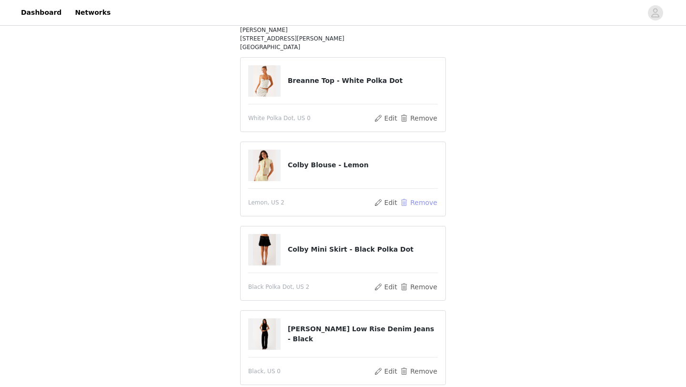
click at [414, 200] on button "Remove" at bounding box center [419, 202] width 38 height 11
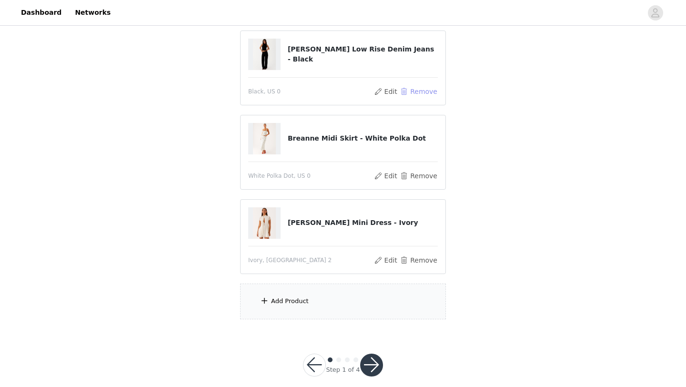
scroll to position [282, 0]
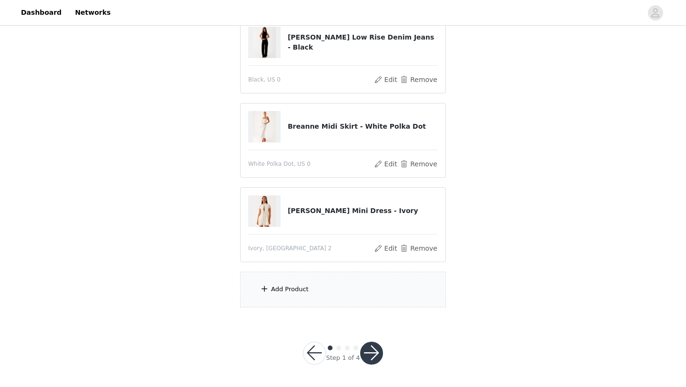
click at [405, 291] on div "Add Product" at bounding box center [343, 290] width 206 height 36
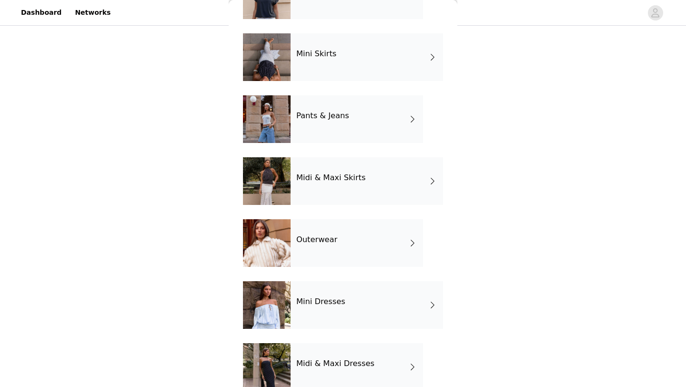
scroll to position [77, 0]
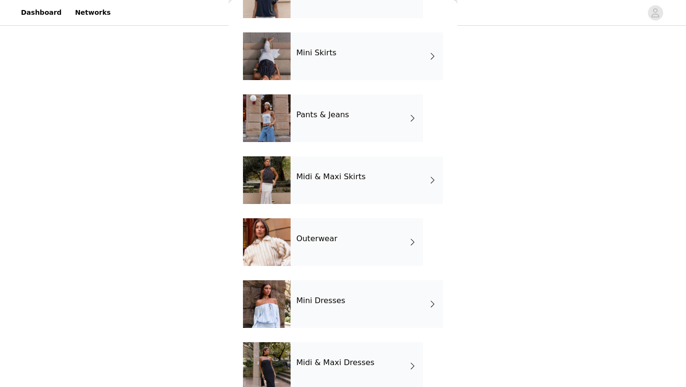
click at [405, 291] on div "Mini Dresses" at bounding box center [367, 304] width 152 height 48
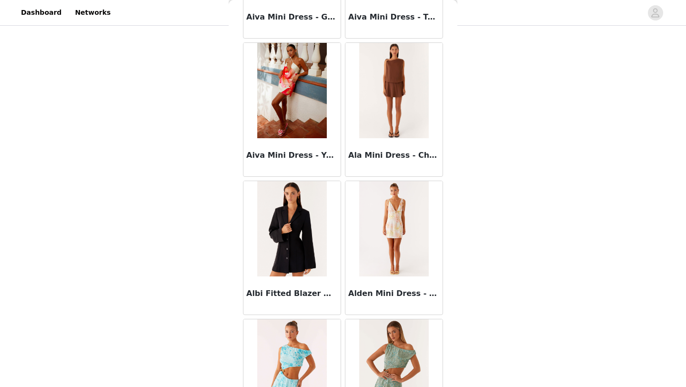
scroll to position [1071, 0]
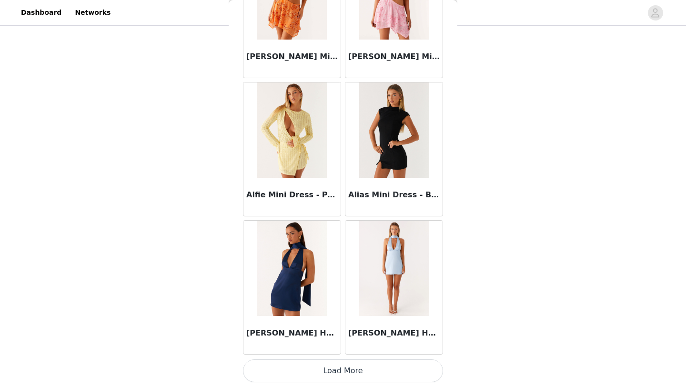
click at [396, 366] on button "Load More" at bounding box center [343, 370] width 200 height 23
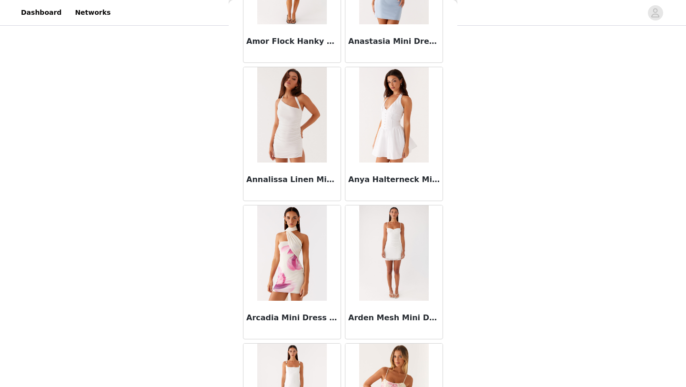
scroll to position [2453, 0]
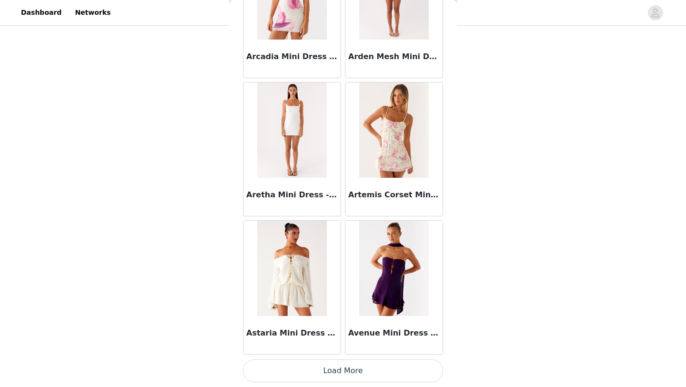
click at [400, 363] on button "Load More" at bounding box center [343, 370] width 200 height 23
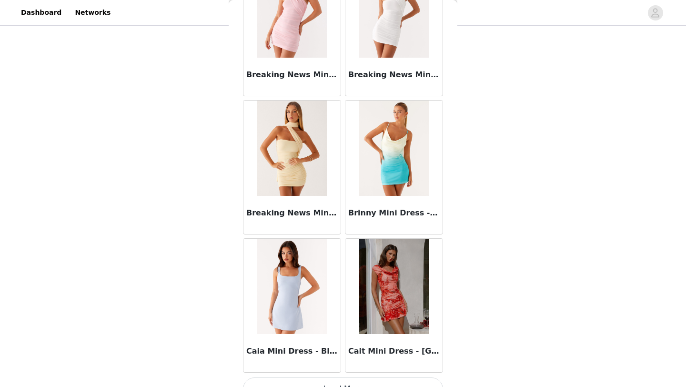
scroll to position [3834, 0]
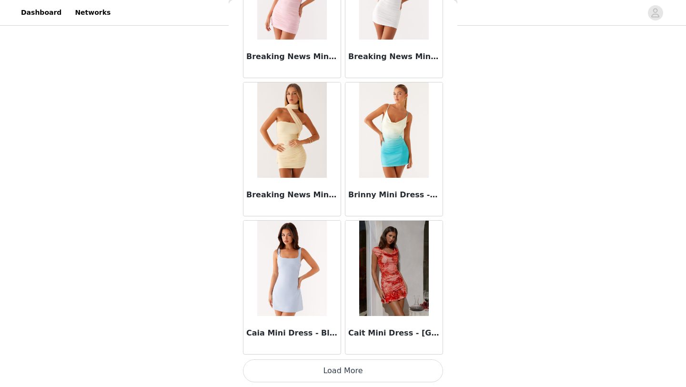
click at [408, 364] on button "Load More" at bounding box center [343, 370] width 200 height 23
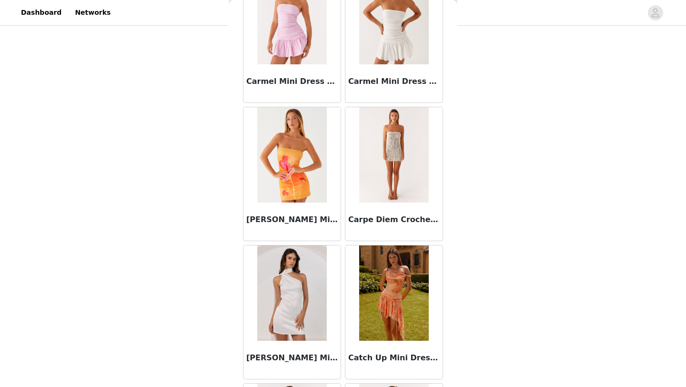
scroll to position [5216, 0]
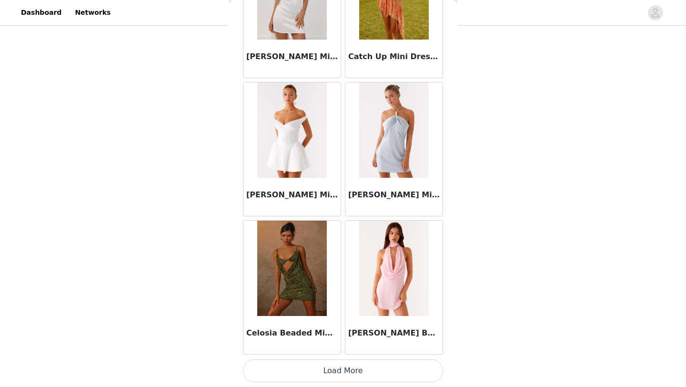
click at [408, 364] on button "Load More" at bounding box center [343, 370] width 200 height 23
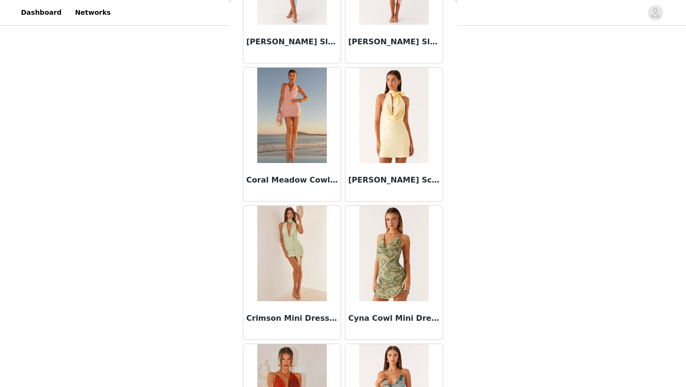
scroll to position [6598, 0]
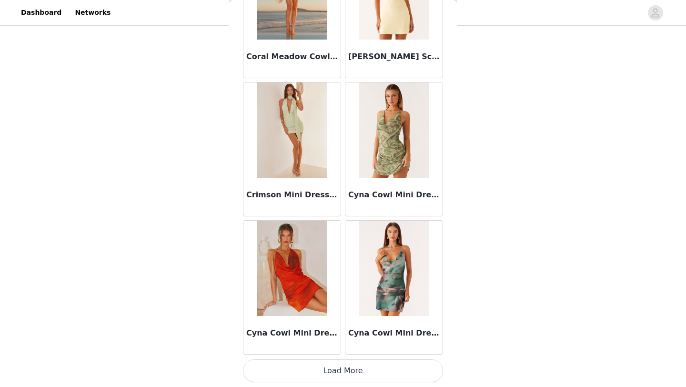
click at [406, 370] on button "Load More" at bounding box center [343, 370] width 200 height 23
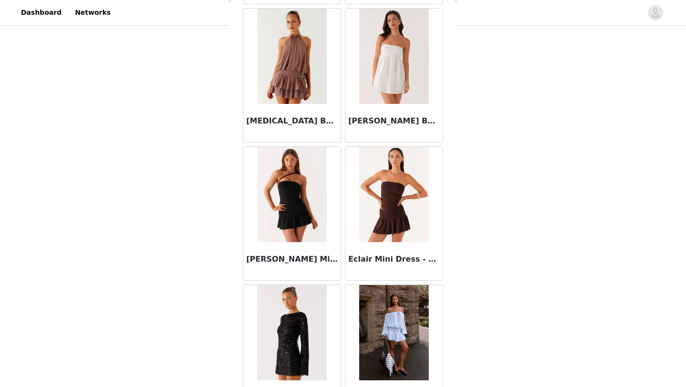
scroll to position [7979, 0]
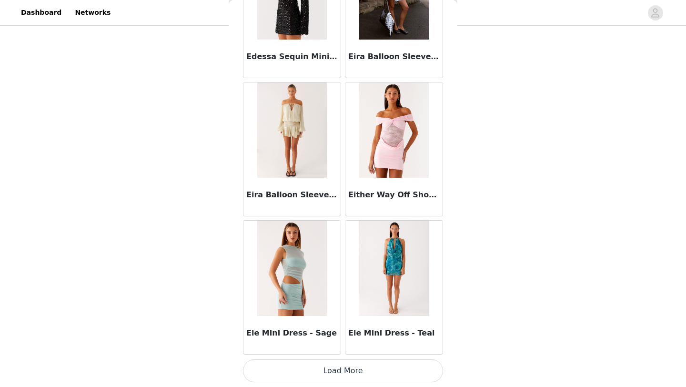
click at [405, 369] on button "Load More" at bounding box center [343, 370] width 200 height 23
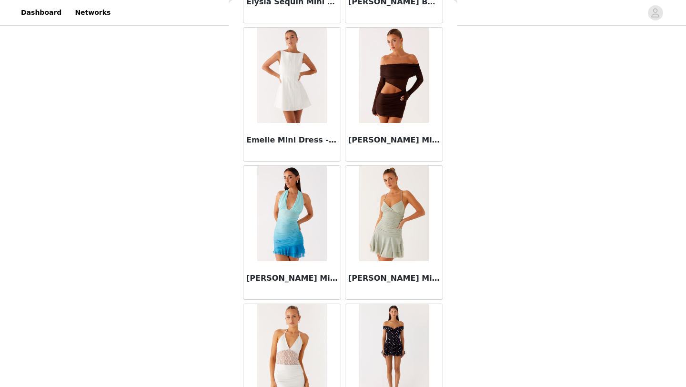
scroll to position [9361, 0]
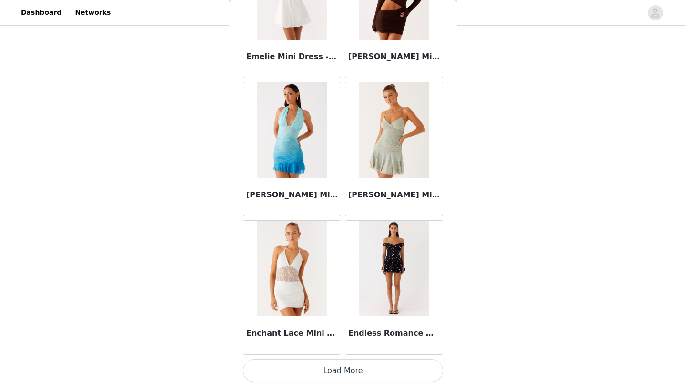
click at [404, 366] on button "Load More" at bounding box center [343, 370] width 200 height 23
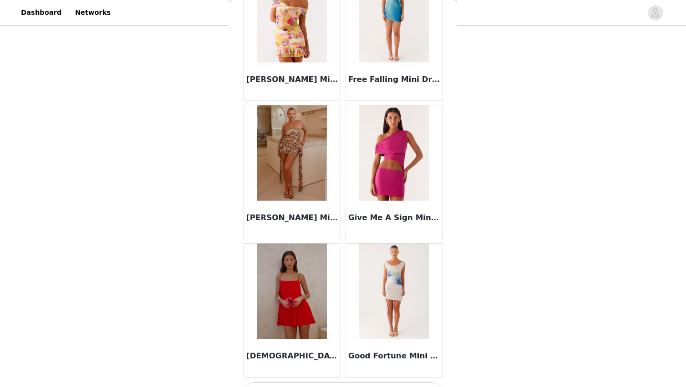
scroll to position [10742, 0]
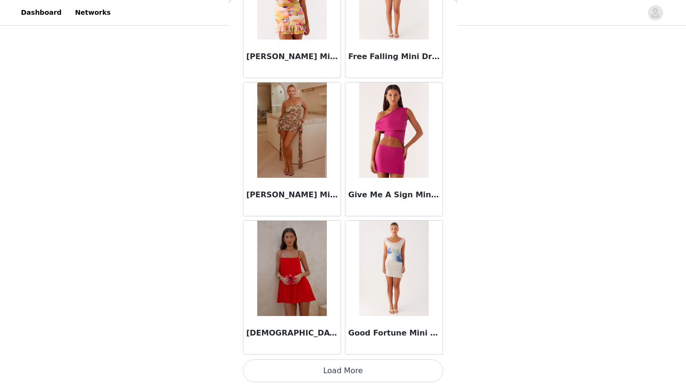
click at [403, 371] on button "Load More" at bounding box center [343, 370] width 200 height 23
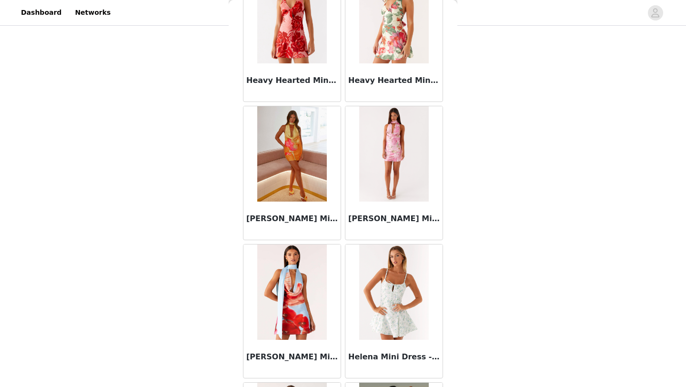
scroll to position [12124, 0]
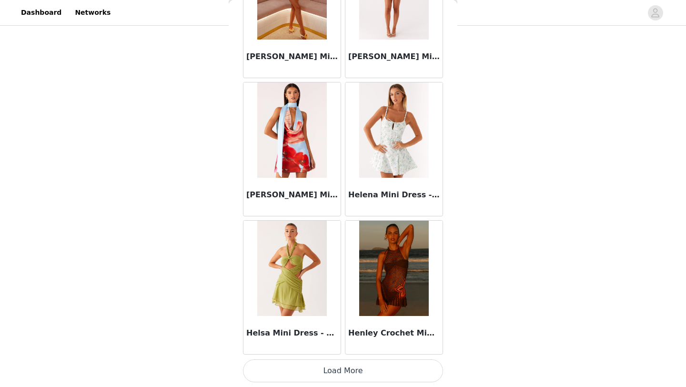
click at [394, 374] on button "Load More" at bounding box center [343, 370] width 200 height 23
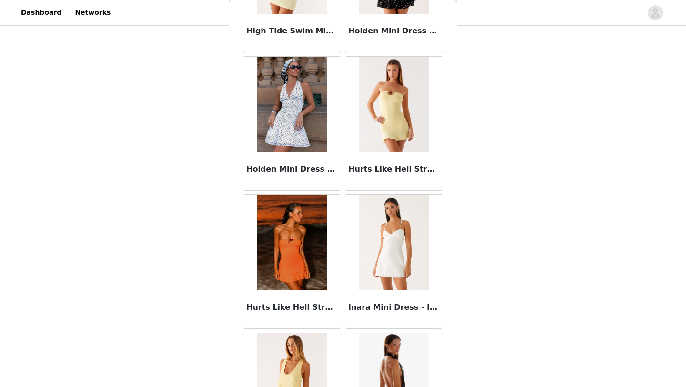
scroll to position [13506, 0]
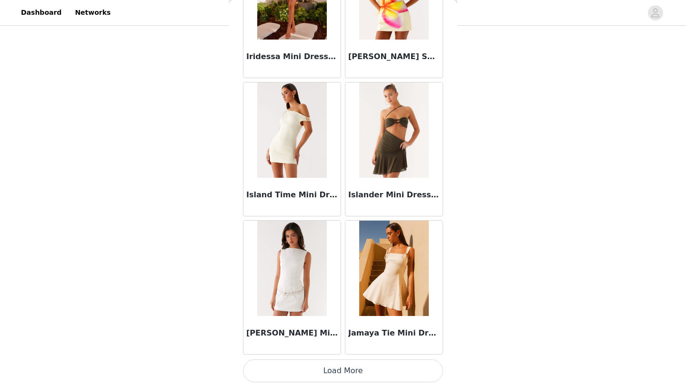
click at [395, 366] on button "Load More" at bounding box center [343, 370] width 200 height 23
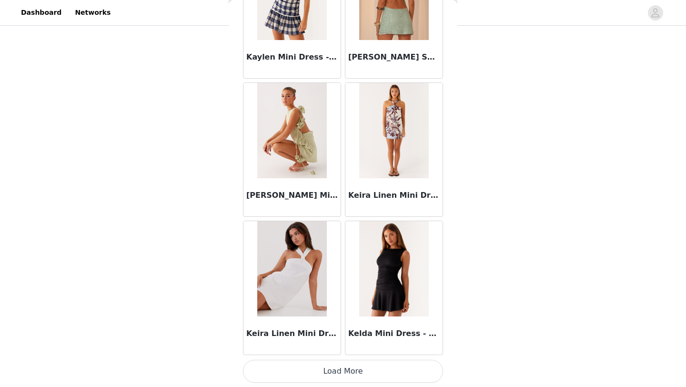
scroll to position [14887, 0]
click at [400, 374] on button "Load More" at bounding box center [343, 370] width 200 height 23
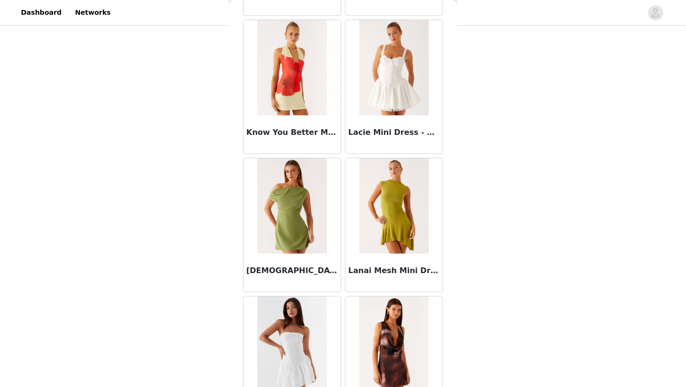
scroll to position [16269, 0]
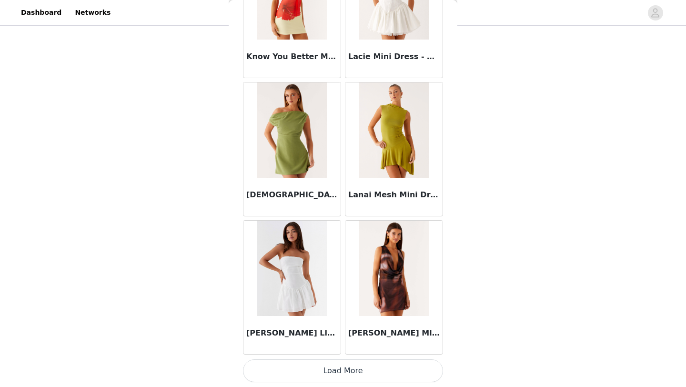
click at [355, 373] on button "Load More" at bounding box center [343, 370] width 200 height 23
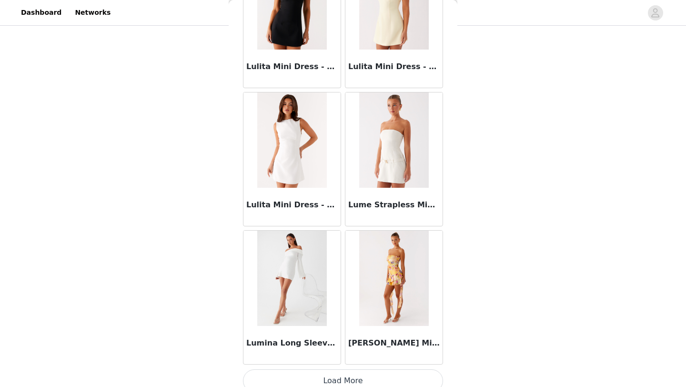
scroll to position [17651, 0]
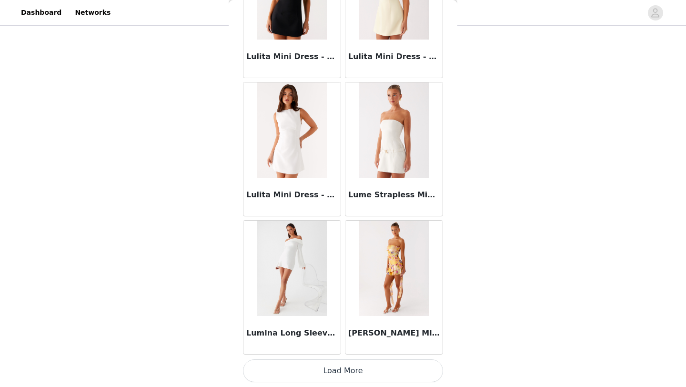
click at [384, 378] on button "Load More" at bounding box center [343, 370] width 200 height 23
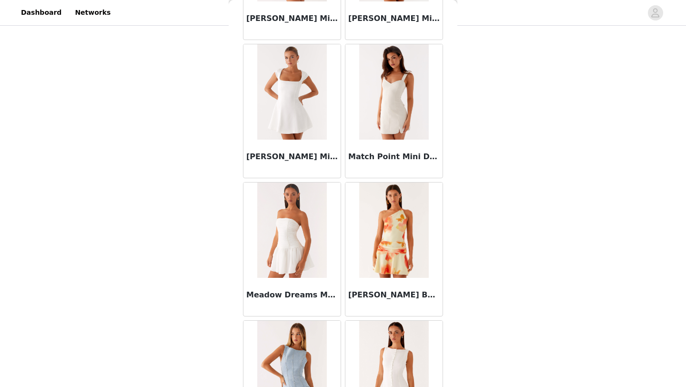
scroll to position [19032, 0]
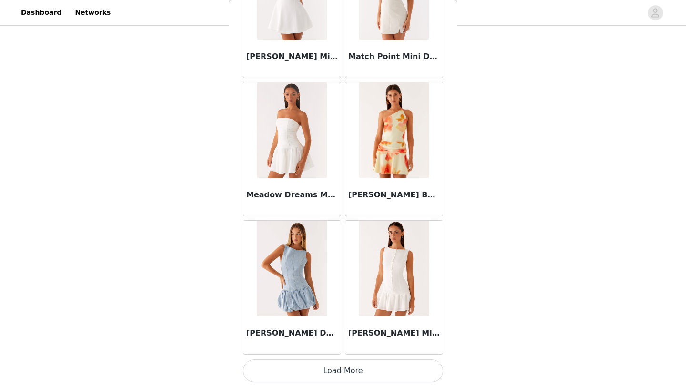
click at [404, 364] on button "Load More" at bounding box center [343, 370] width 200 height 23
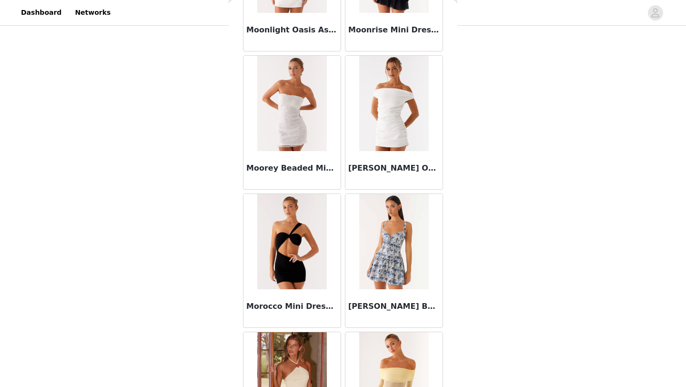
scroll to position [20414, 0]
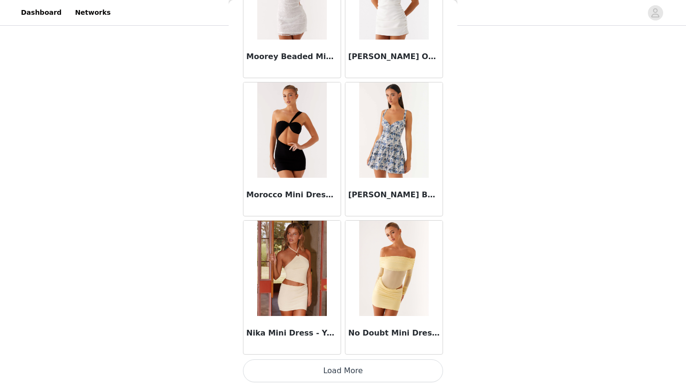
click at [408, 366] on button "Load More" at bounding box center [343, 370] width 200 height 23
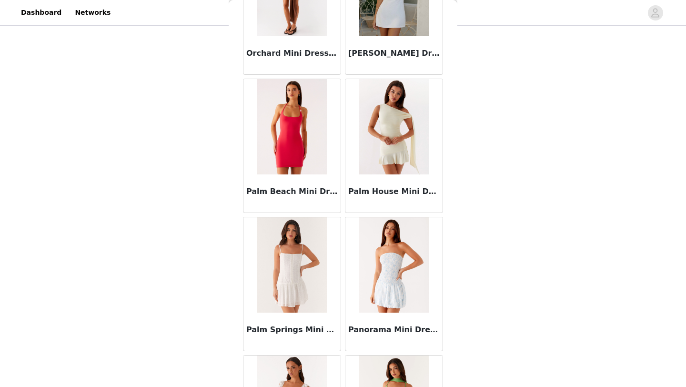
scroll to position [21796, 0]
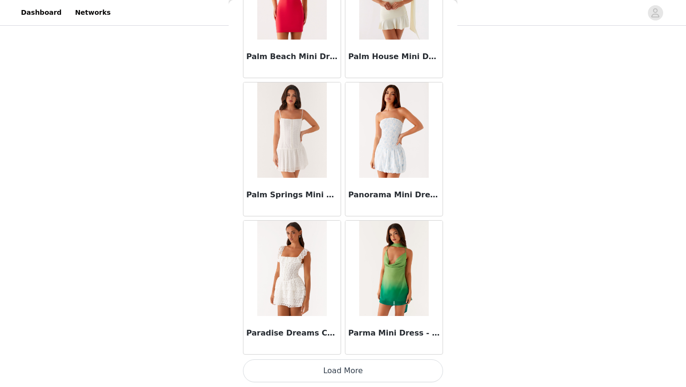
click at [406, 370] on button "Load More" at bounding box center [343, 370] width 200 height 23
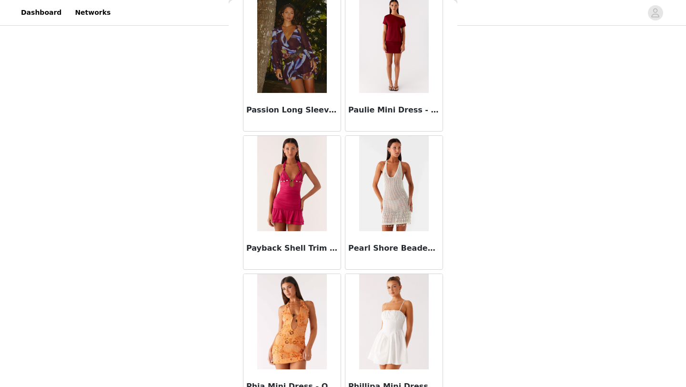
scroll to position [22310, 0]
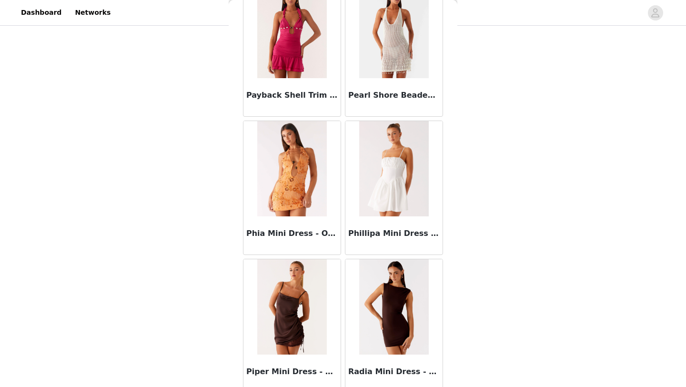
click at [525, 233] on div "STEP 1 OF 4 Select your styles! You will receive 6 products. 5/6 Selected Brean…" at bounding box center [343, 32] width 686 height 573
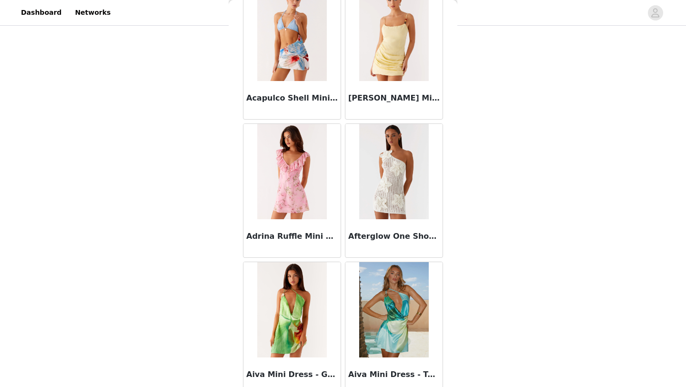
scroll to position [0, 0]
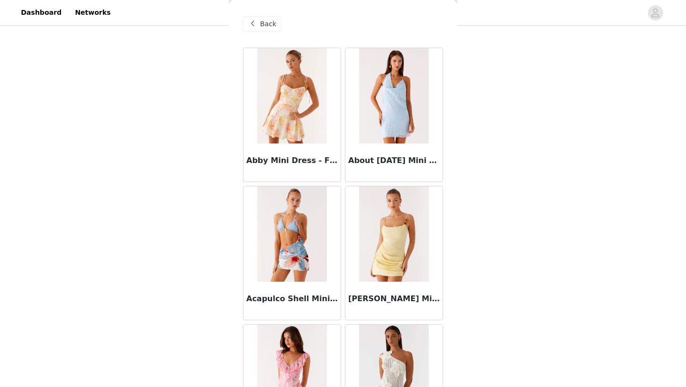
click at [271, 19] on span "Back" at bounding box center [268, 24] width 16 height 10
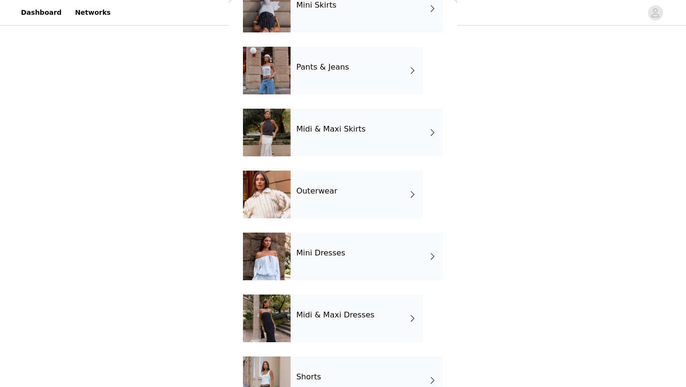
scroll to position [156, 0]
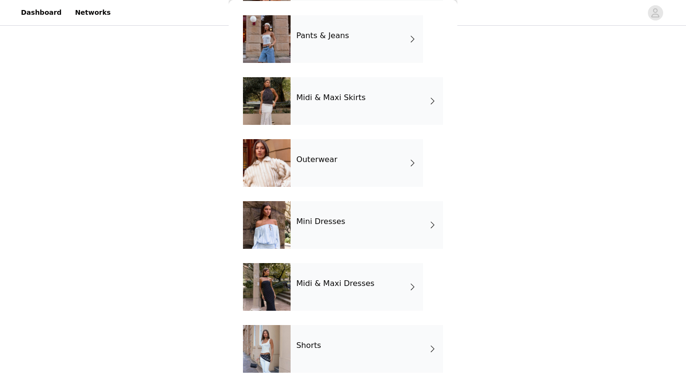
click at [334, 282] on h4 "Midi & Maxi Dresses" at bounding box center [335, 283] width 78 height 9
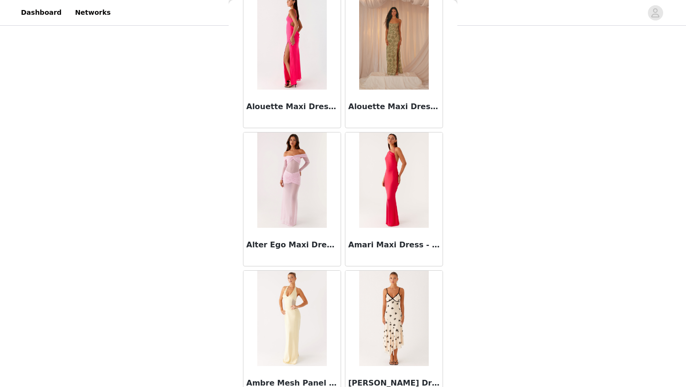
scroll to position [1071, 0]
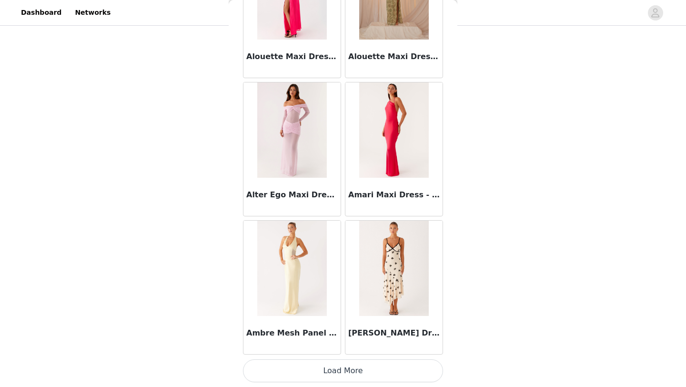
click at [399, 371] on button "Load More" at bounding box center [343, 370] width 200 height 23
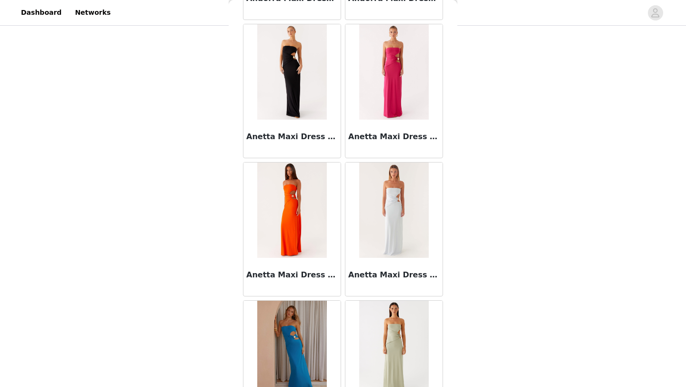
scroll to position [2453, 0]
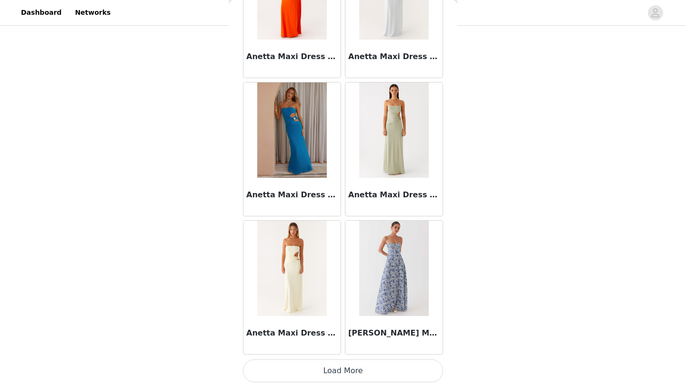
click at [403, 370] on button "Load More" at bounding box center [343, 370] width 200 height 23
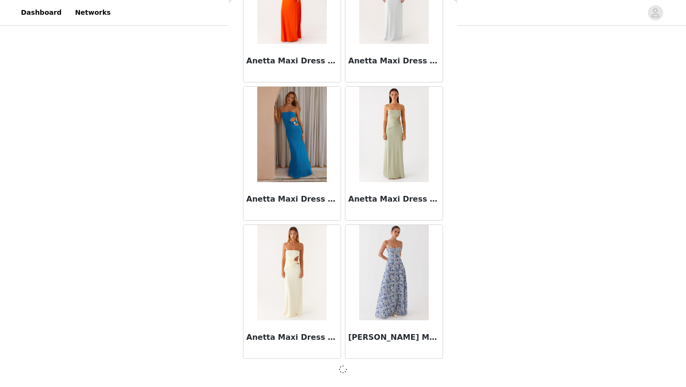
scroll to position [2448, 0]
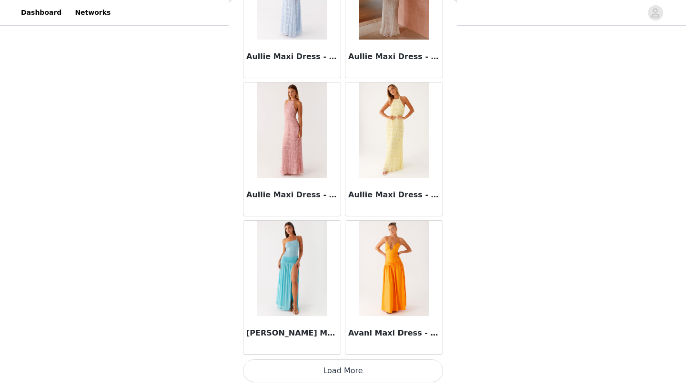
click at [402, 366] on button "Load More" at bounding box center [343, 370] width 200 height 23
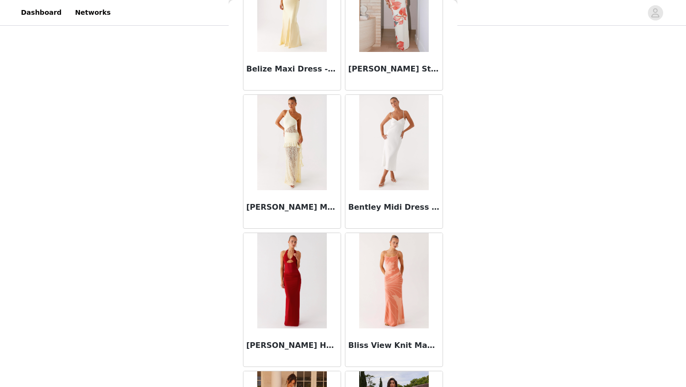
scroll to position [5216, 0]
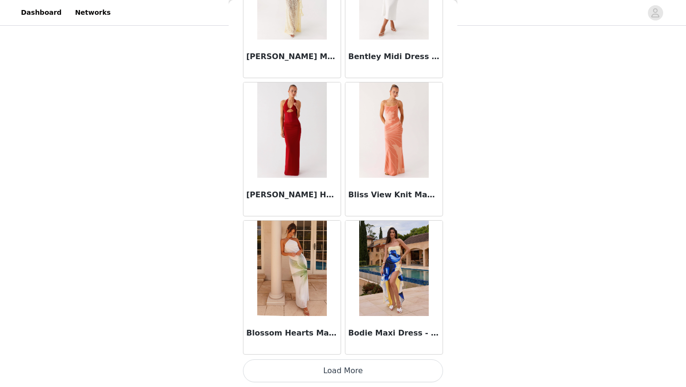
click at [397, 376] on button "Load More" at bounding box center [343, 370] width 200 height 23
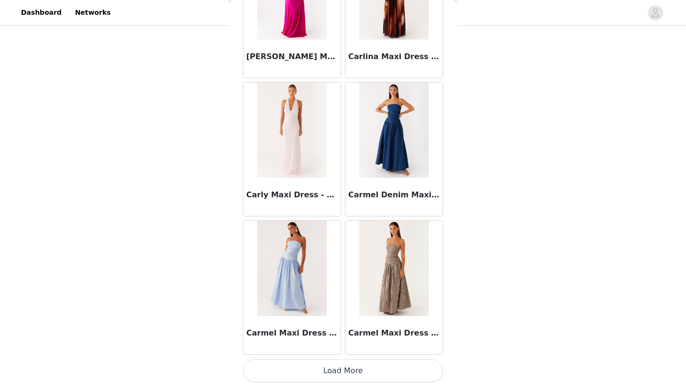
scroll to position [85, 0]
click at [379, 369] on button "Load More" at bounding box center [343, 370] width 200 height 23
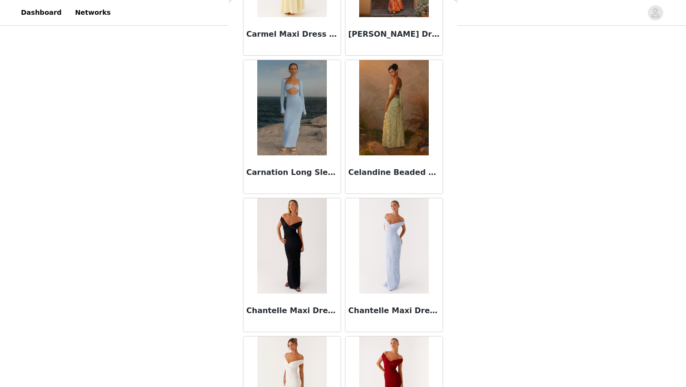
scroll to position [7979, 0]
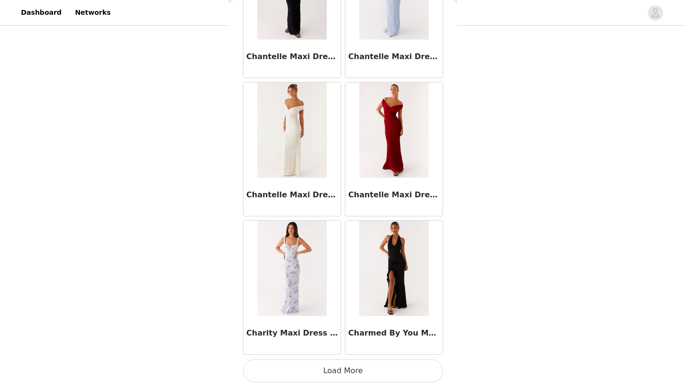
click at [418, 374] on button "Load More" at bounding box center [343, 370] width 200 height 23
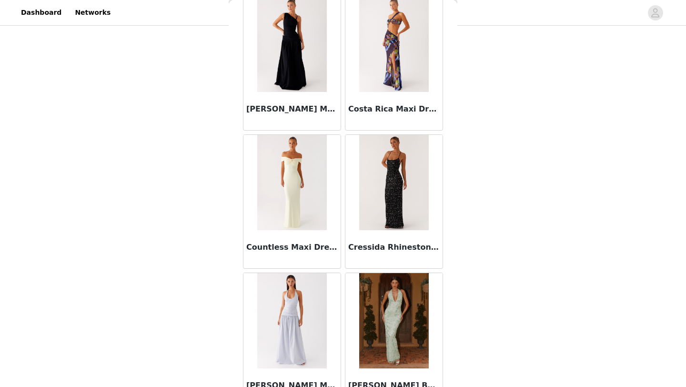
scroll to position [9361, 0]
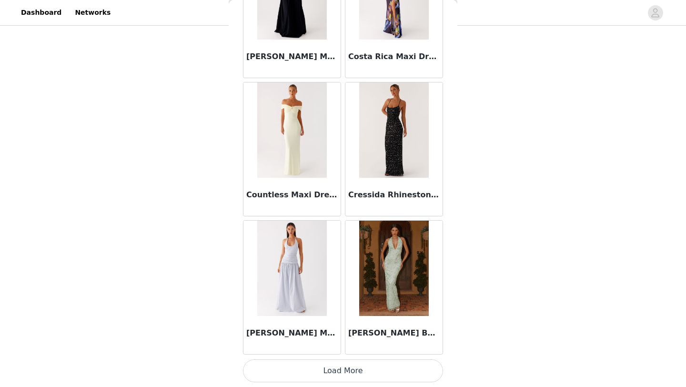
click at [418, 366] on button "Load More" at bounding box center [343, 370] width 200 height 23
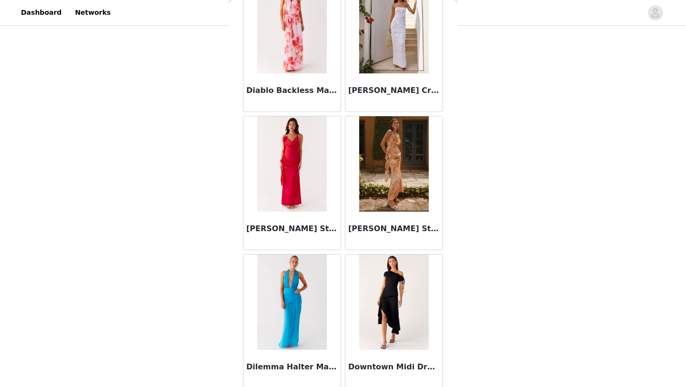
scroll to position [10742, 0]
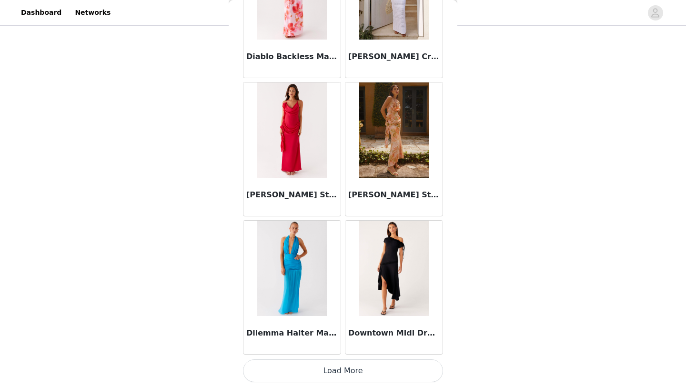
click at [424, 371] on button "Load More" at bounding box center [343, 370] width 200 height 23
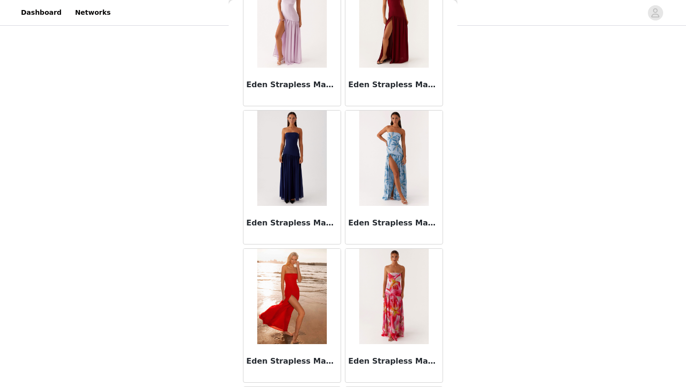
scroll to position [12124, 0]
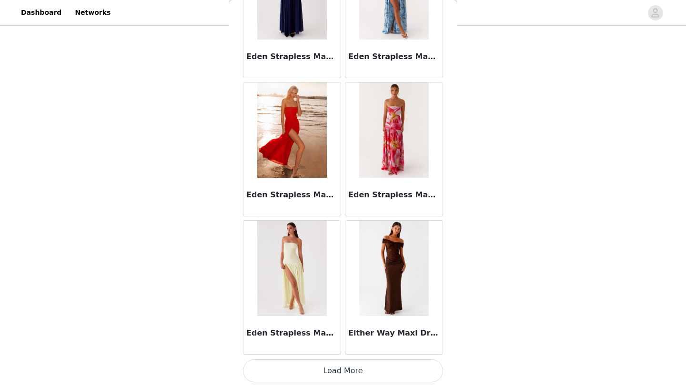
click at [385, 375] on button "Load More" at bounding box center [343, 370] width 200 height 23
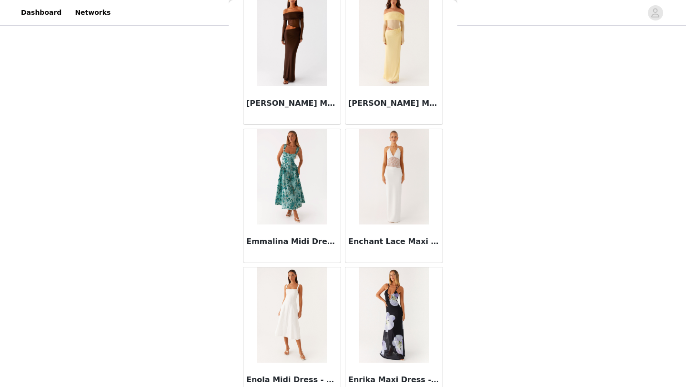
scroll to position [13506, 0]
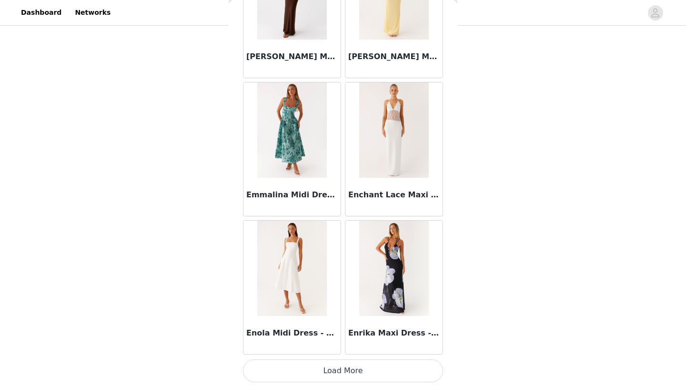
click at [378, 374] on button "Load More" at bounding box center [343, 370] width 200 height 23
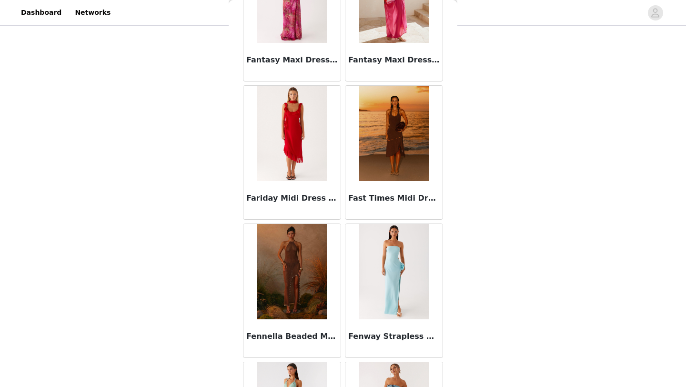
scroll to position [14887, 0]
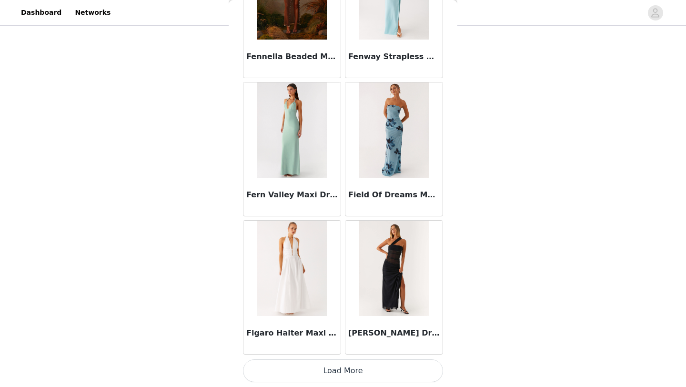
click at [358, 364] on button "Load More" at bounding box center [343, 370] width 200 height 23
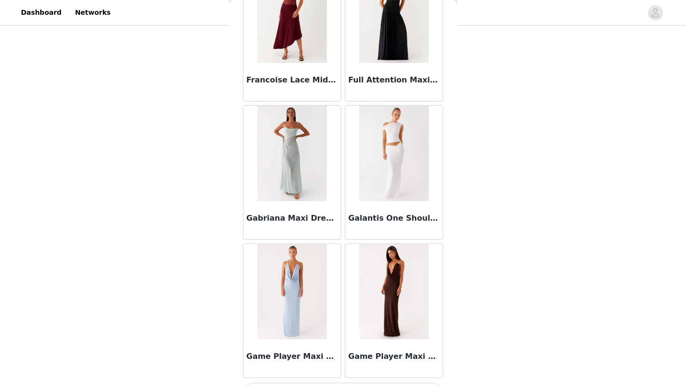
scroll to position [16269, 0]
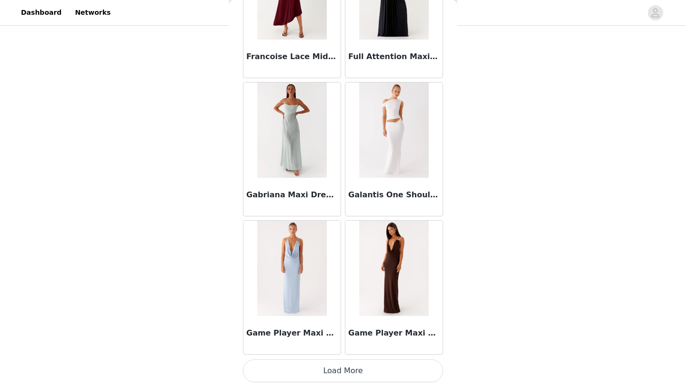
click at [386, 374] on button "Load More" at bounding box center [343, 370] width 200 height 23
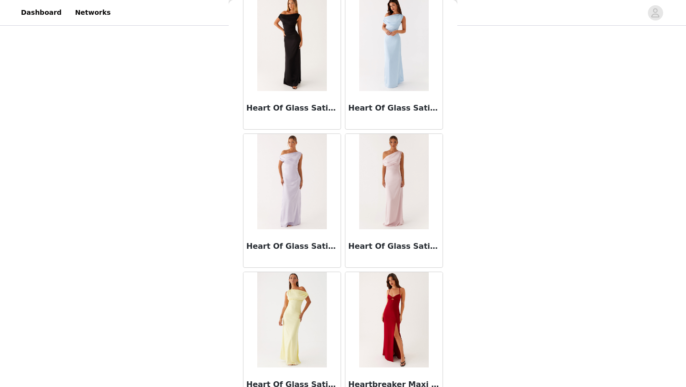
scroll to position [17651, 0]
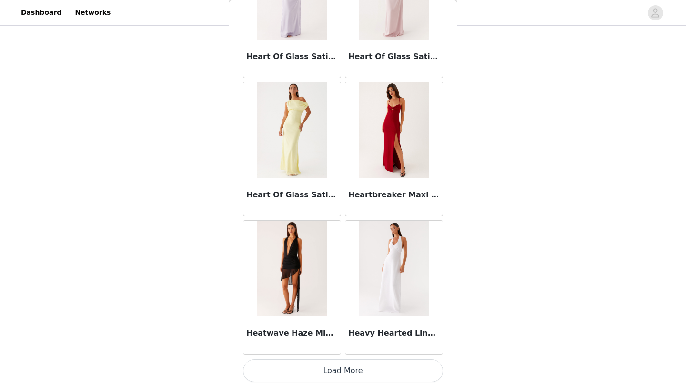
click at [399, 368] on button "Load More" at bounding box center [343, 370] width 200 height 23
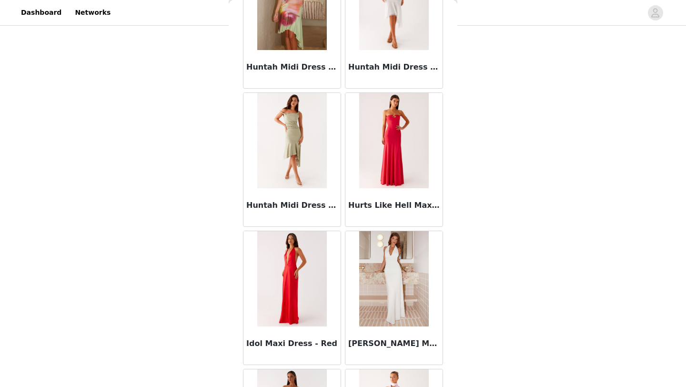
scroll to position [19032, 0]
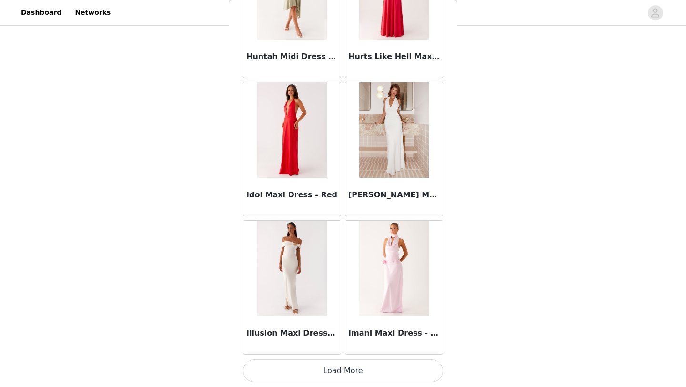
click at [399, 370] on button "Load More" at bounding box center [343, 370] width 200 height 23
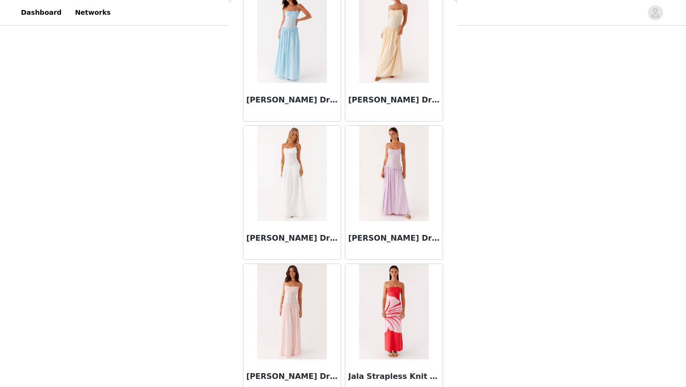
scroll to position [20414, 0]
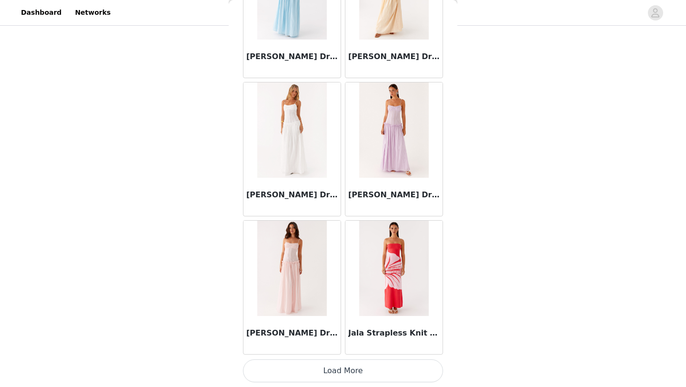
click at [393, 371] on button "Load More" at bounding box center [343, 370] width 200 height 23
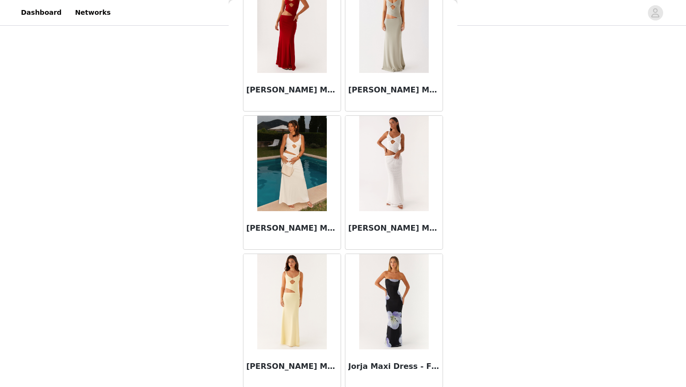
scroll to position [21796, 0]
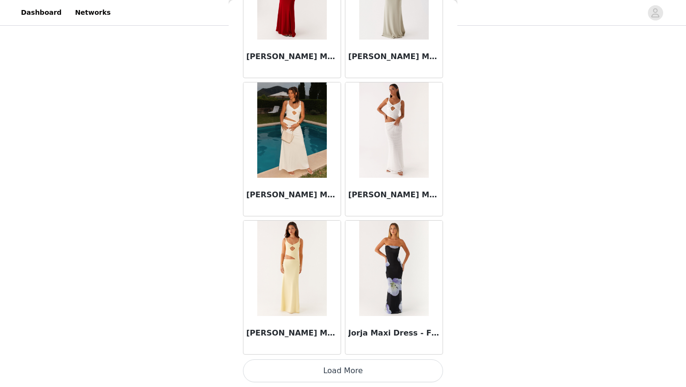
click at [413, 374] on button "Load More" at bounding box center [343, 370] width 200 height 23
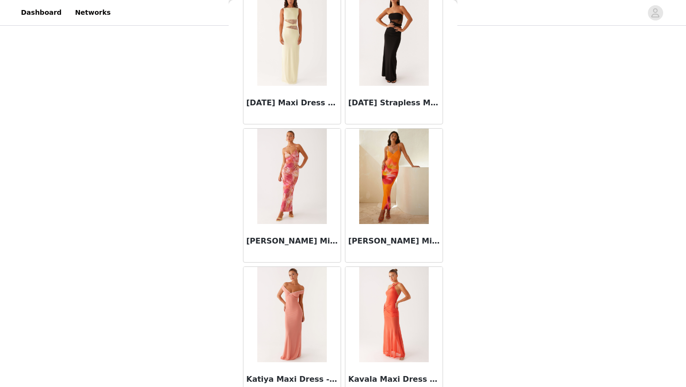
scroll to position [23177, 0]
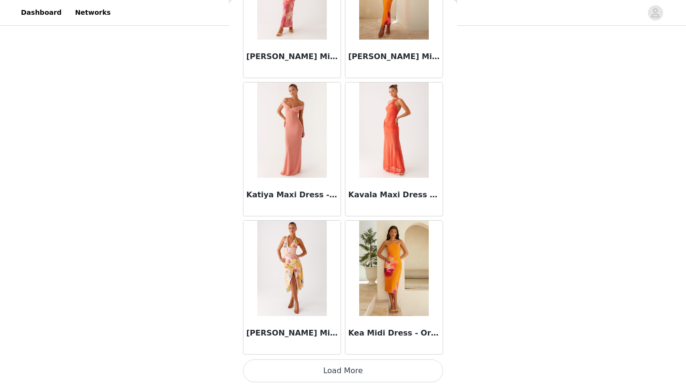
click at [418, 378] on button "Load More" at bounding box center [343, 370] width 200 height 23
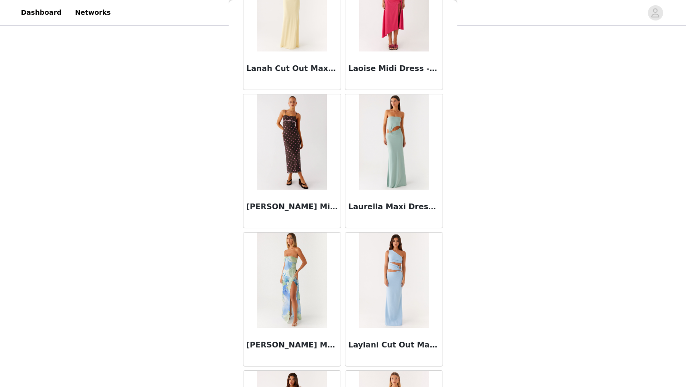
scroll to position [24559, 0]
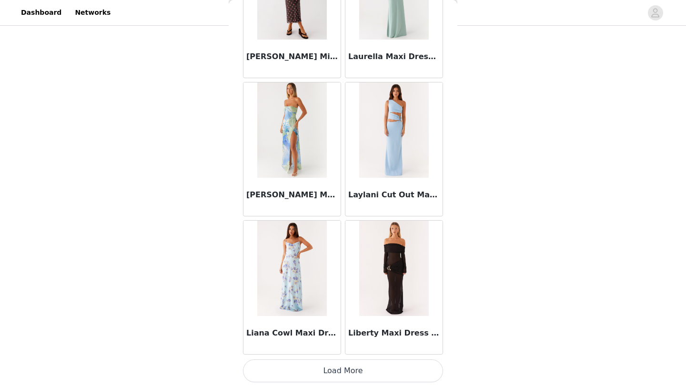
click at [416, 363] on button "Load More" at bounding box center [343, 370] width 200 height 23
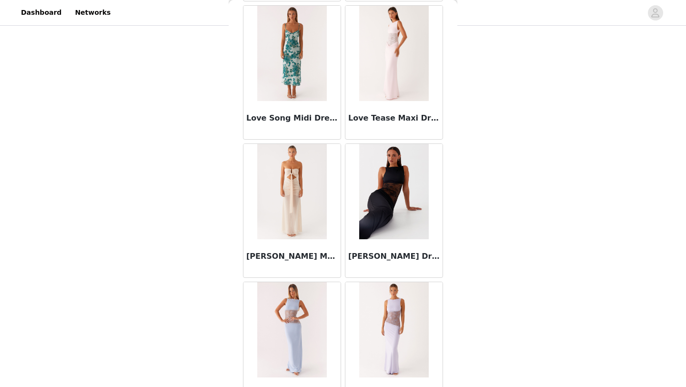
scroll to position [25940, 0]
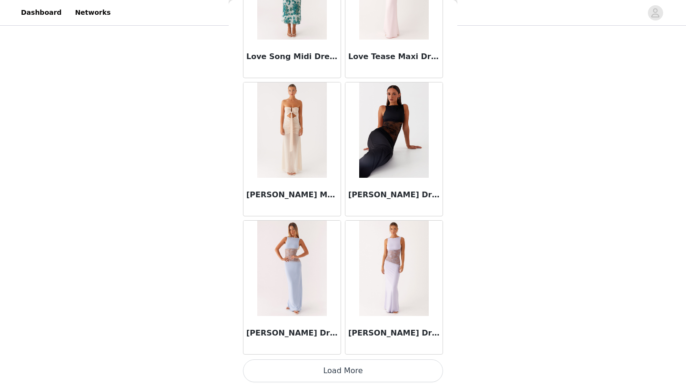
click at [389, 368] on button "Load More" at bounding box center [343, 370] width 200 height 23
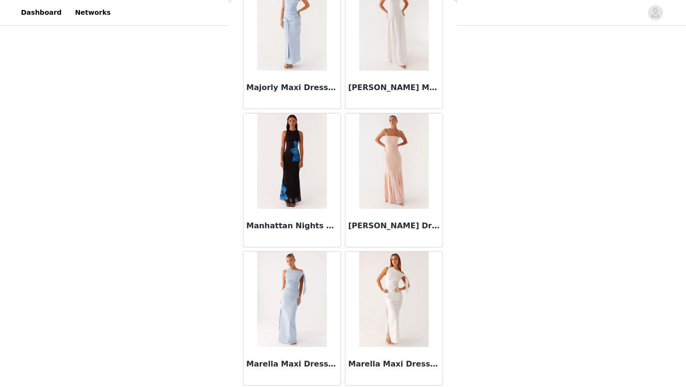
scroll to position [27322, 0]
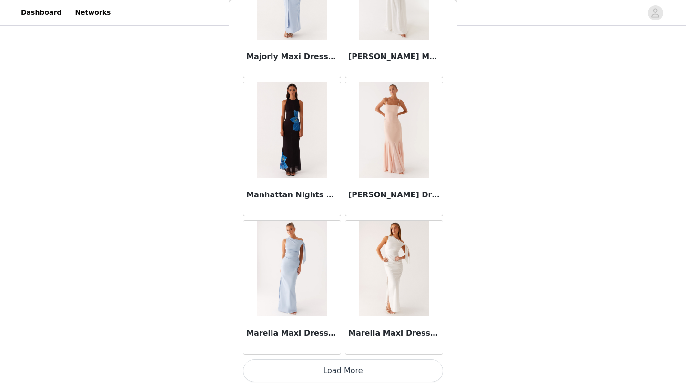
click at [390, 368] on button "Load More" at bounding box center [343, 370] width 200 height 23
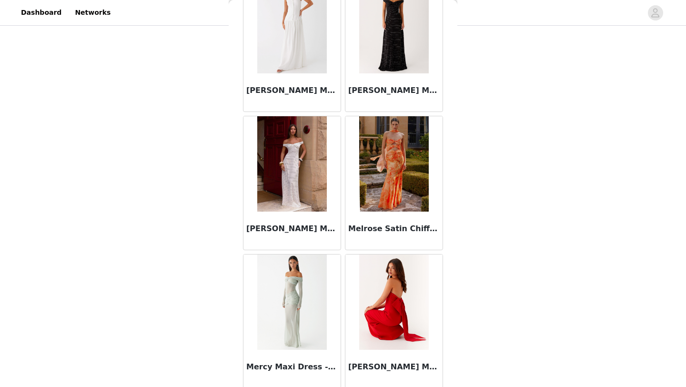
scroll to position [28704, 0]
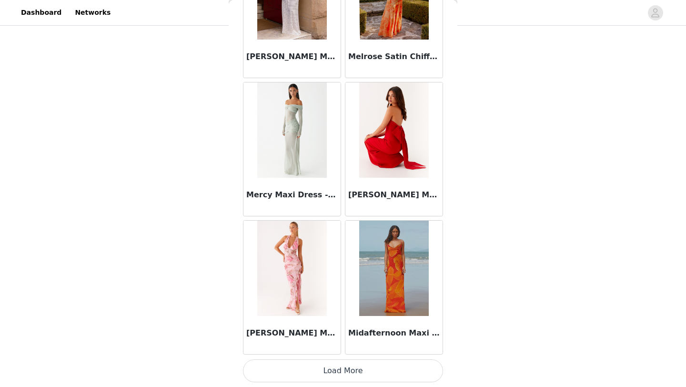
click at [406, 365] on button "Load More" at bounding box center [343, 370] width 200 height 23
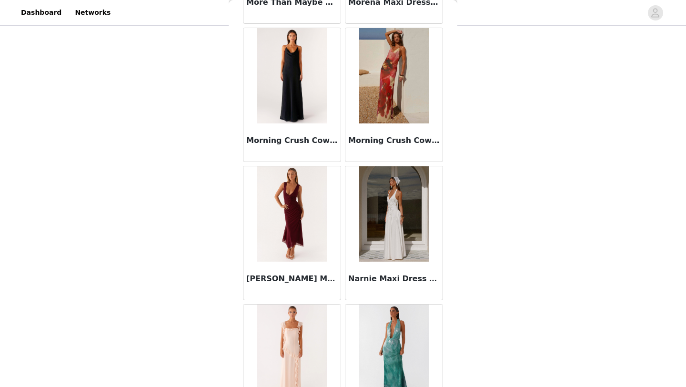
scroll to position [30085, 0]
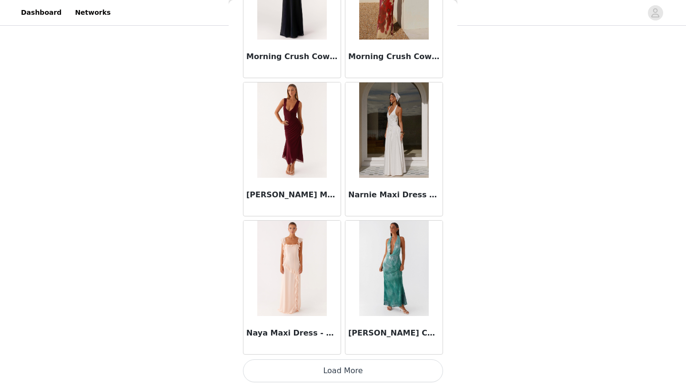
click at [404, 366] on button "Load More" at bounding box center [343, 370] width 200 height 23
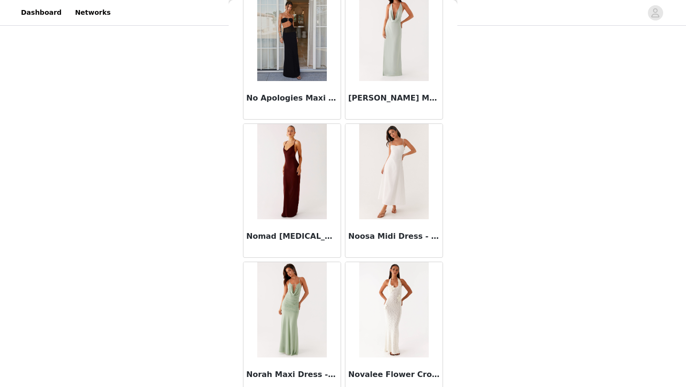
scroll to position [31283, 0]
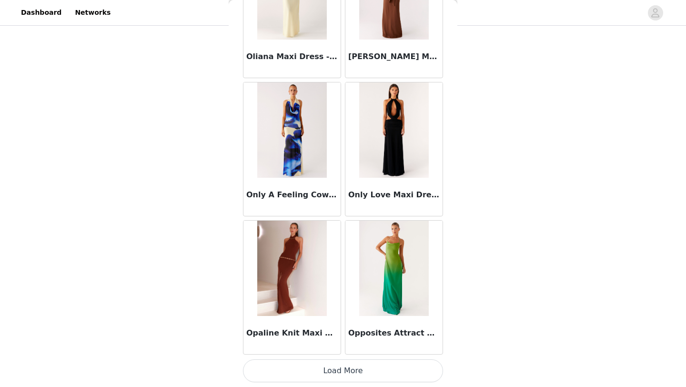
click at [404, 366] on button "Load More" at bounding box center [343, 370] width 200 height 23
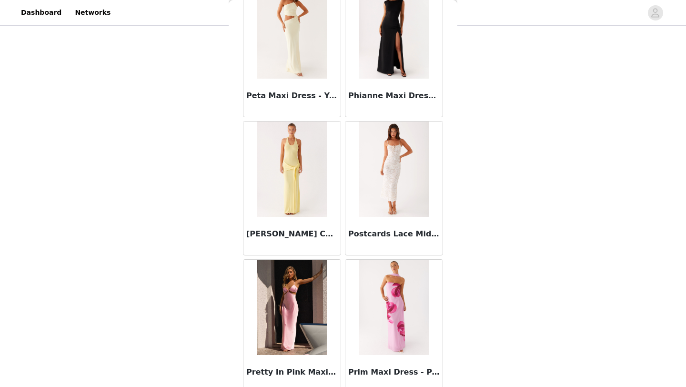
scroll to position [32849, 0]
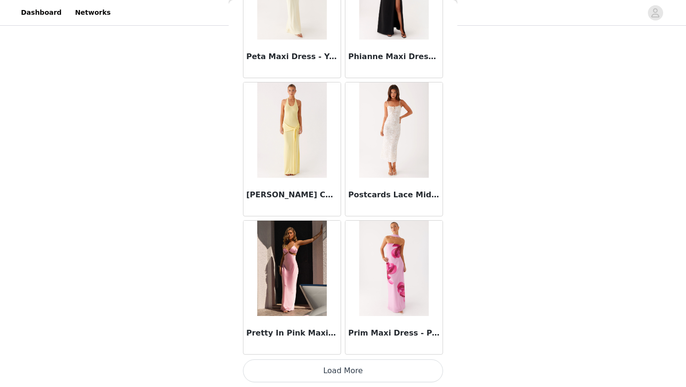
click at [404, 366] on button "Load More" at bounding box center [343, 370] width 200 height 23
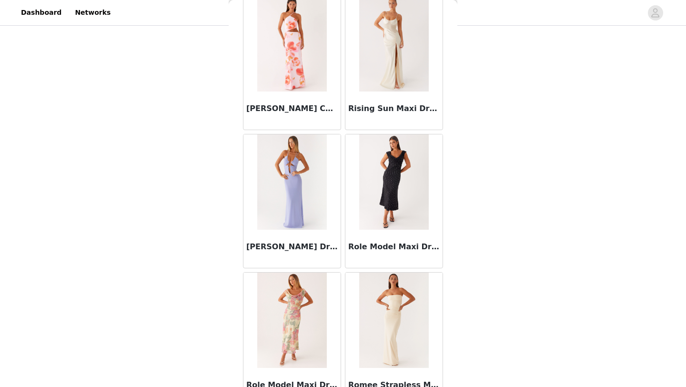
scroll to position [34230, 0]
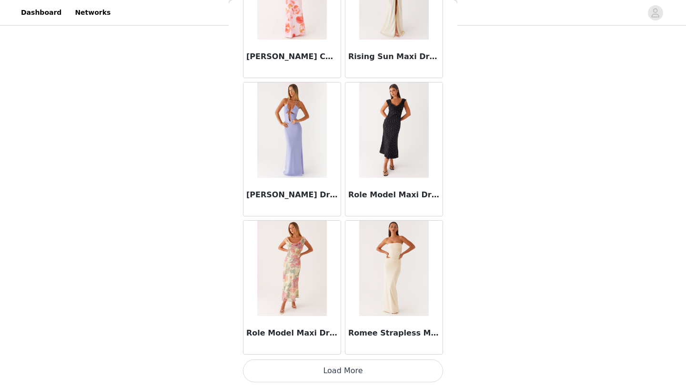
click at [363, 378] on button "Load More" at bounding box center [343, 370] width 200 height 23
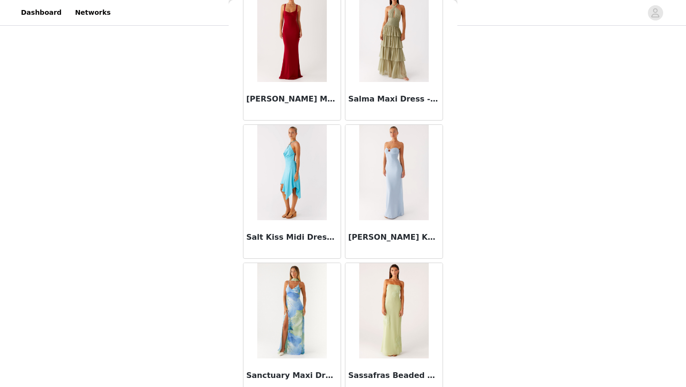
scroll to position [35612, 0]
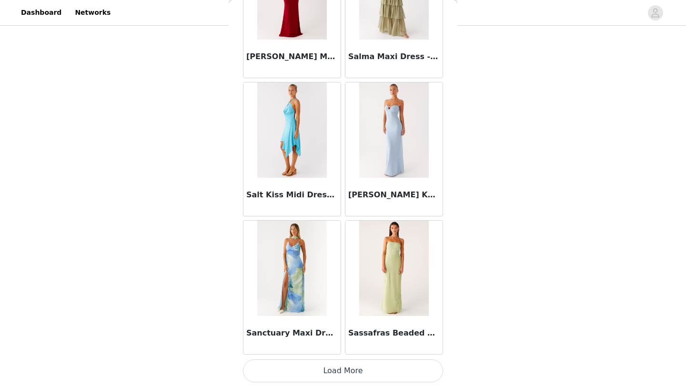
click at [391, 366] on button "Load More" at bounding box center [343, 370] width 200 height 23
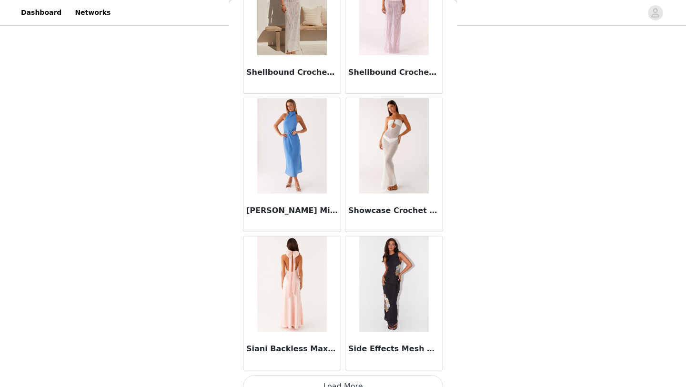
scroll to position [36994, 0]
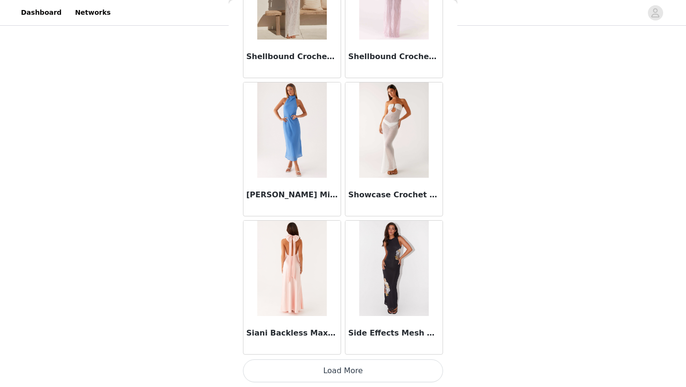
click at [395, 369] on button "Load More" at bounding box center [343, 370] width 200 height 23
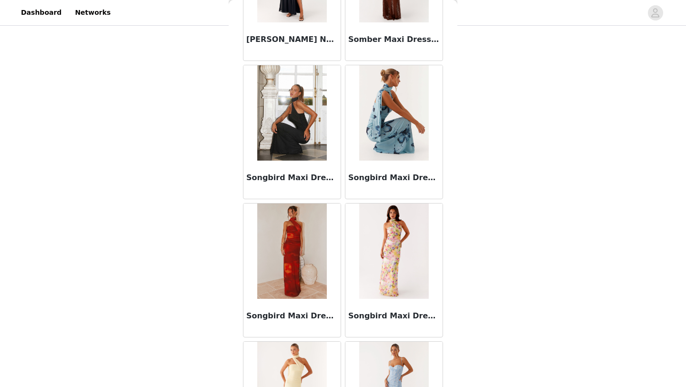
scroll to position [38375, 0]
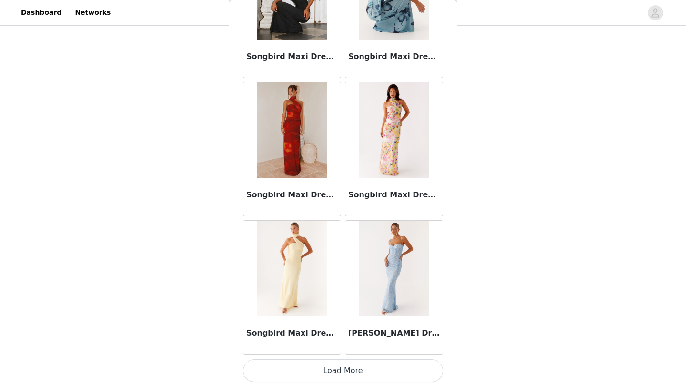
click at [395, 368] on button "Load More" at bounding box center [343, 370] width 200 height 23
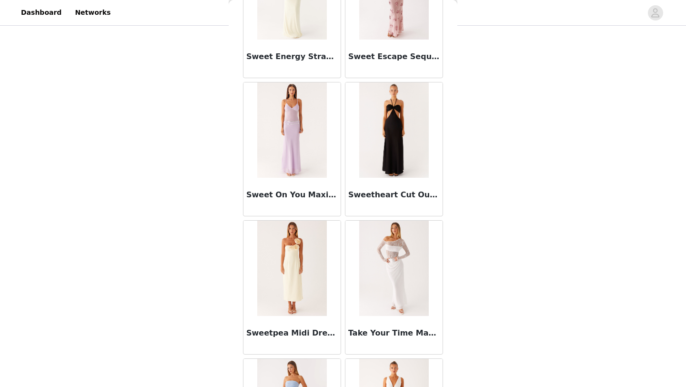
scroll to position [39650, 0]
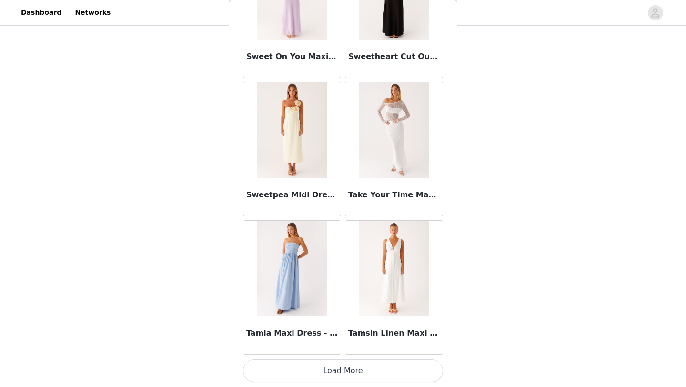
click at [394, 368] on button "Load More" at bounding box center [343, 370] width 200 height 23
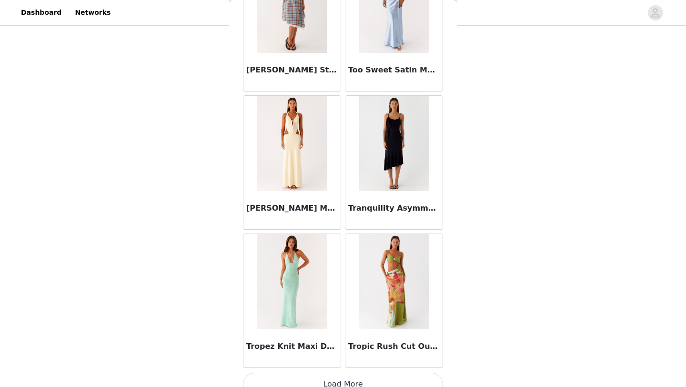
scroll to position [41138, 0]
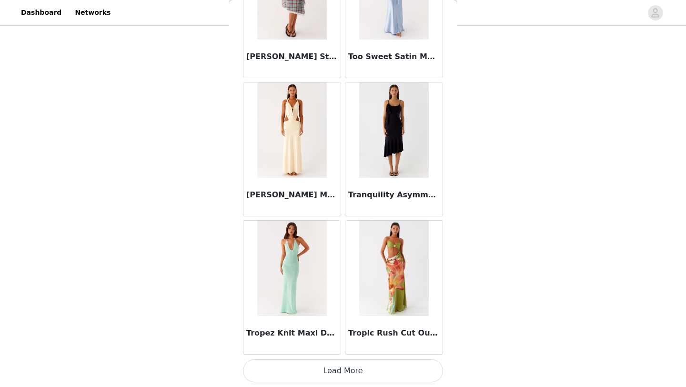
click at [398, 371] on button "Load More" at bounding box center [343, 370] width 200 height 23
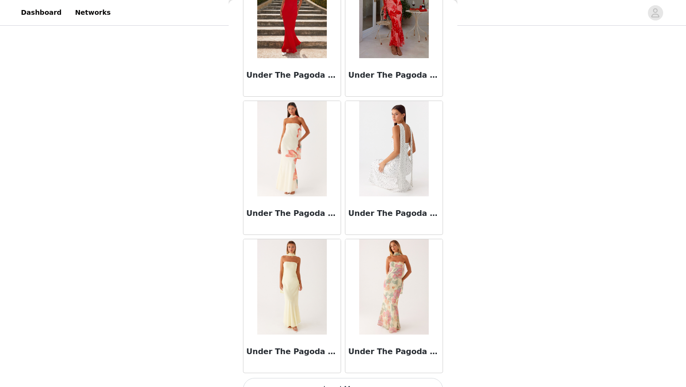
scroll to position [42520, 0]
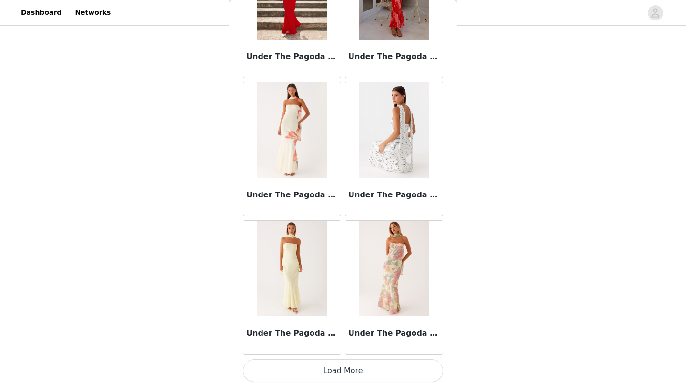
click at [381, 372] on button "Load More" at bounding box center [343, 370] width 200 height 23
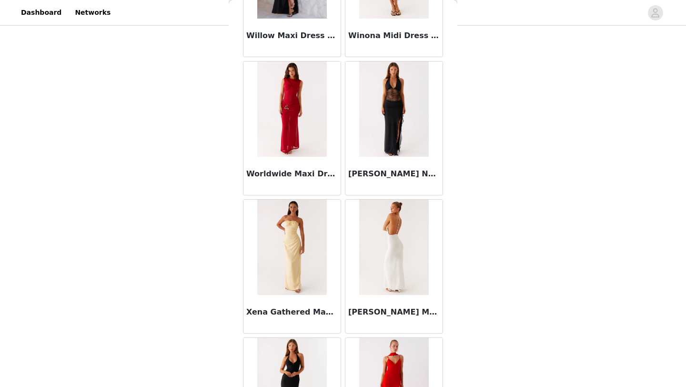
scroll to position [43902, 0]
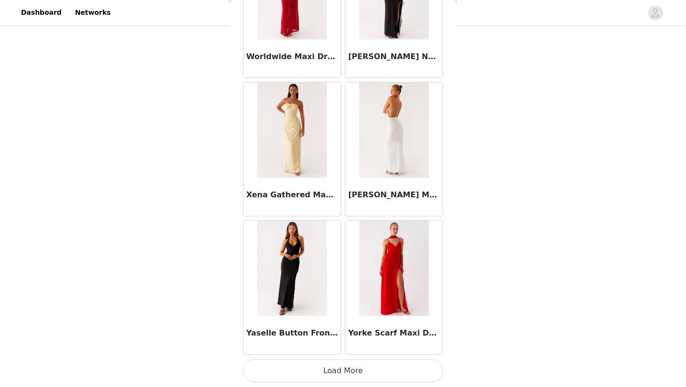
click at [412, 375] on button "Load More" at bounding box center [343, 370] width 200 height 23
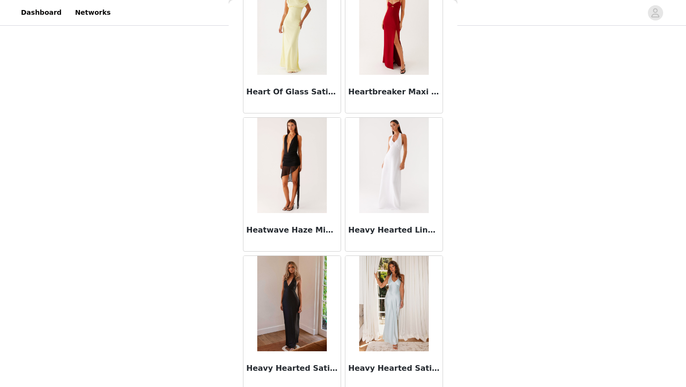
scroll to position [17583, 0]
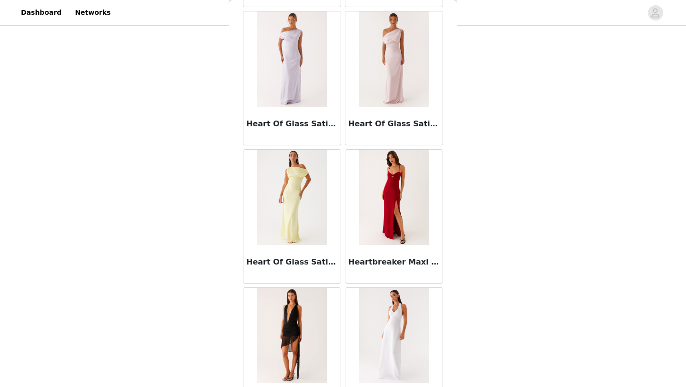
click at [453, 147] on div "Back Aamari Maxi Dress - Red Adela Midi Dress - Yellow After Light Maxi Dress -…" at bounding box center [343, 193] width 229 height 387
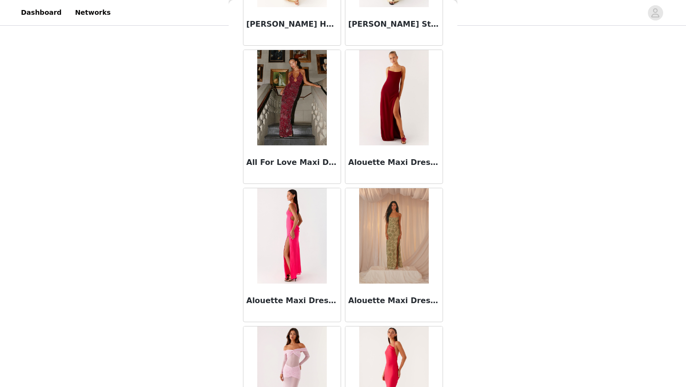
scroll to position [0, 0]
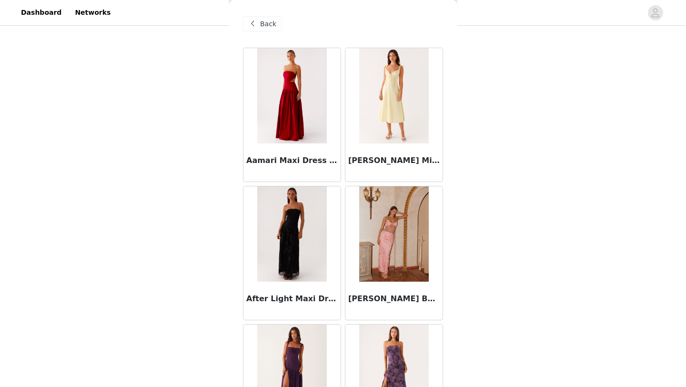
click at [276, 21] on div "Back" at bounding box center [262, 23] width 39 height 15
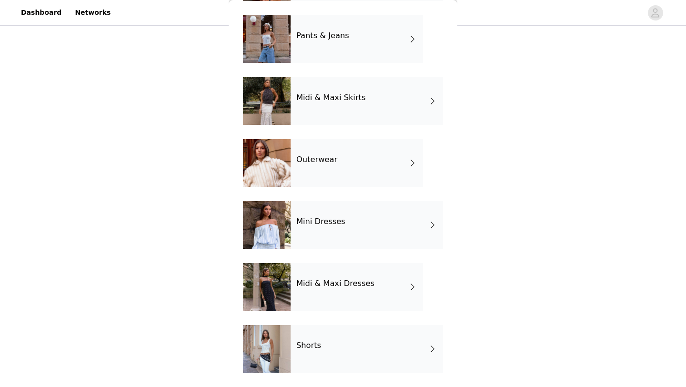
scroll to position [155, 0]
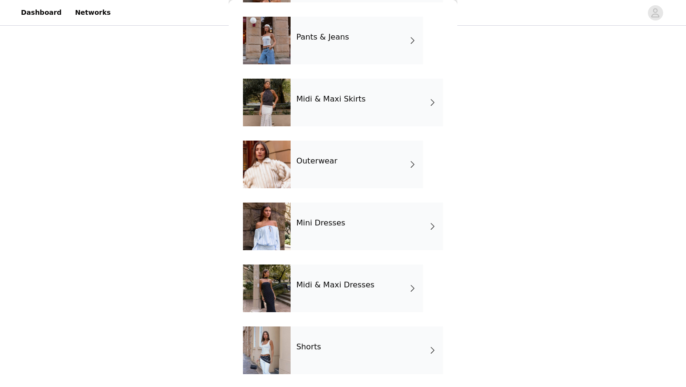
click at [318, 332] on div "Shorts" at bounding box center [367, 350] width 152 height 48
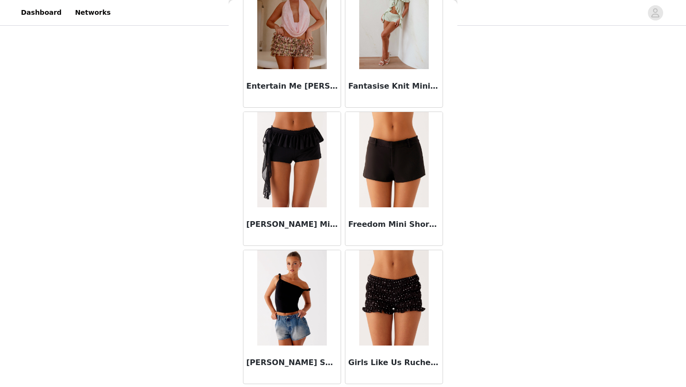
scroll to position [1071, 0]
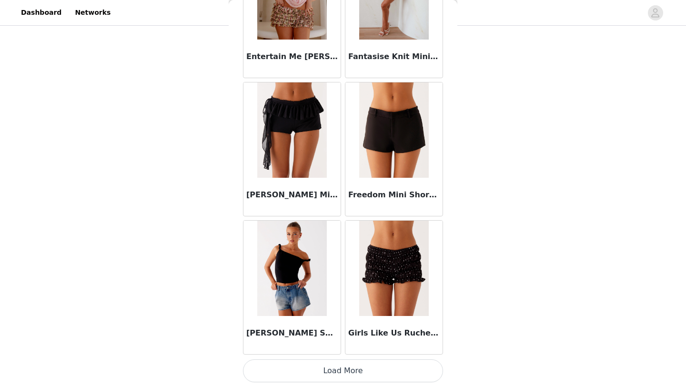
click at [402, 370] on button "Load More" at bounding box center [343, 370] width 200 height 23
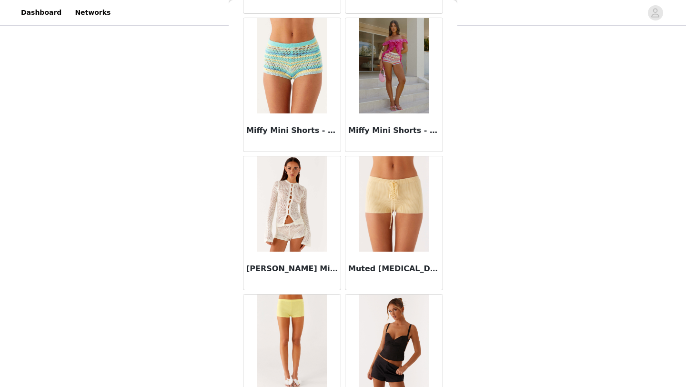
scroll to position [2453, 0]
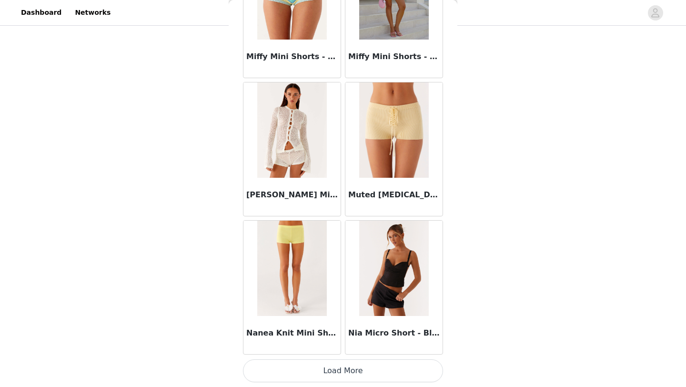
click at [394, 374] on button "Load More" at bounding box center [343, 370] width 200 height 23
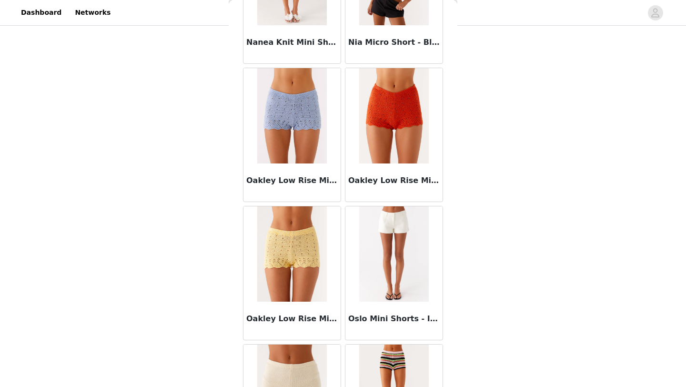
scroll to position [2638, 0]
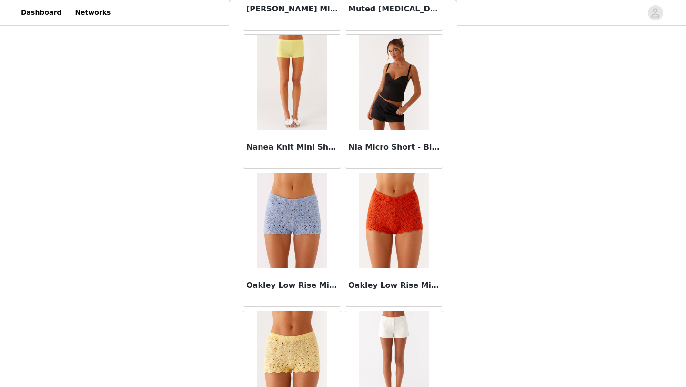
click at [421, 130] on div "Nia Micro Short - Black" at bounding box center [393, 149] width 97 height 38
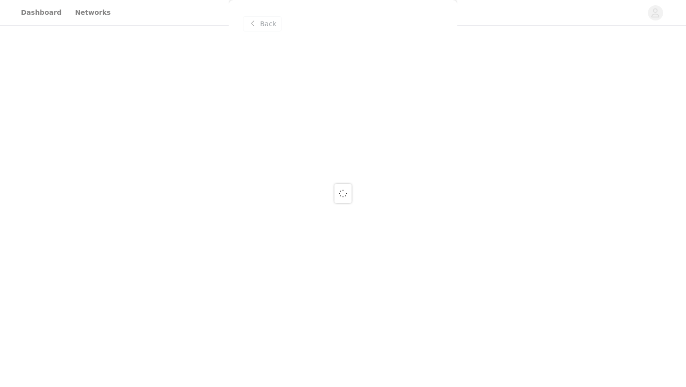
scroll to position [0, 0]
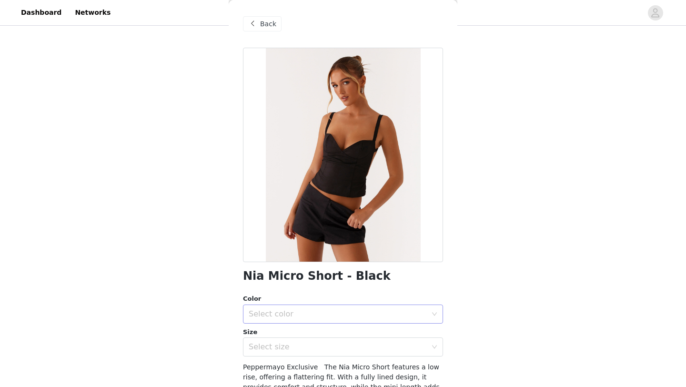
click at [376, 319] on div "Select color" at bounding box center [340, 314] width 182 height 18
click at [372, 332] on li "Black" at bounding box center [343, 334] width 200 height 15
click at [372, 340] on div "Select size" at bounding box center [340, 347] width 182 height 18
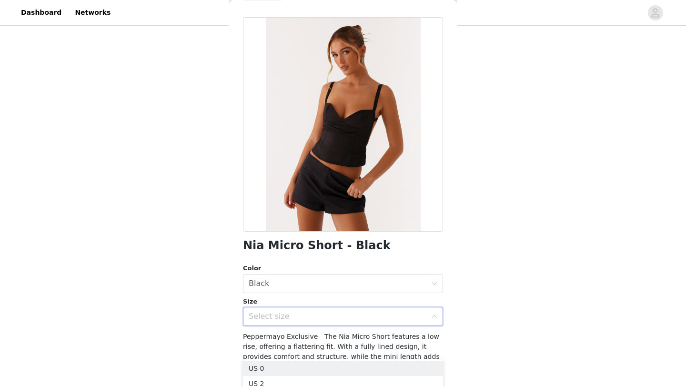
scroll to position [31, 0]
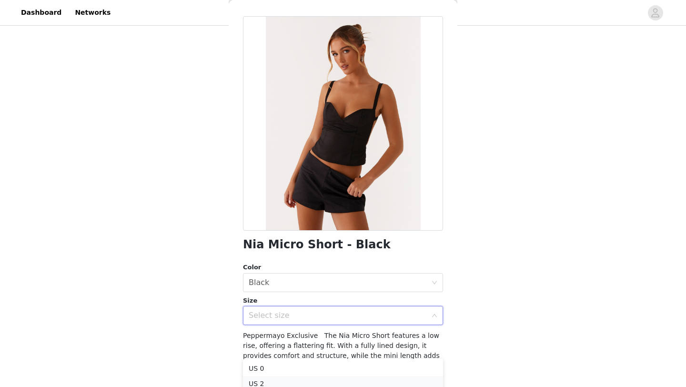
click at [370, 376] on li "US 2" at bounding box center [343, 383] width 200 height 15
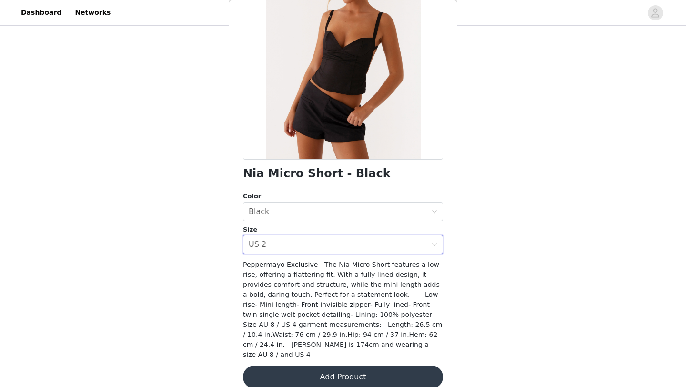
scroll to position [103, 0]
click at [370, 376] on button "Add Product" at bounding box center [343, 376] width 200 height 23
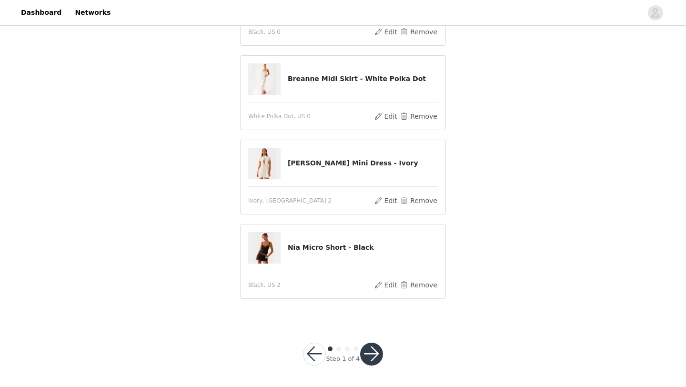
scroll to position [367, 0]
click at [370, 352] on button "button" at bounding box center [371, 353] width 23 height 23
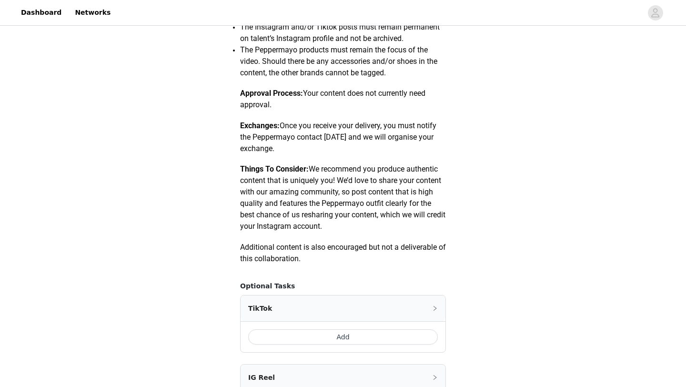
scroll to position [466, 0]
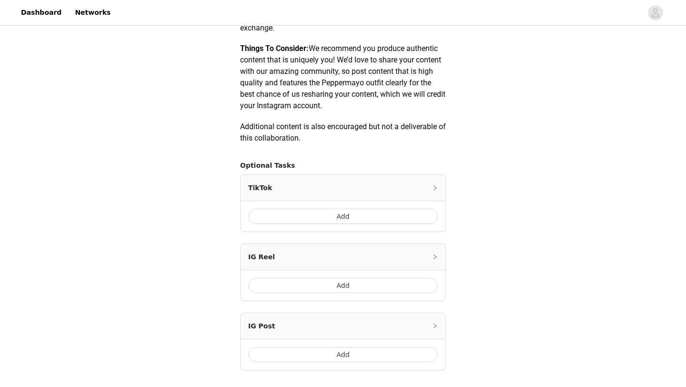
click at [424, 210] on button "Add" at bounding box center [343, 216] width 190 height 15
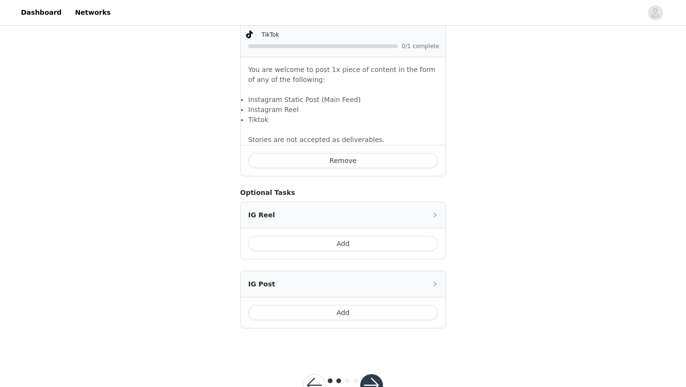
scroll to position [667, 0]
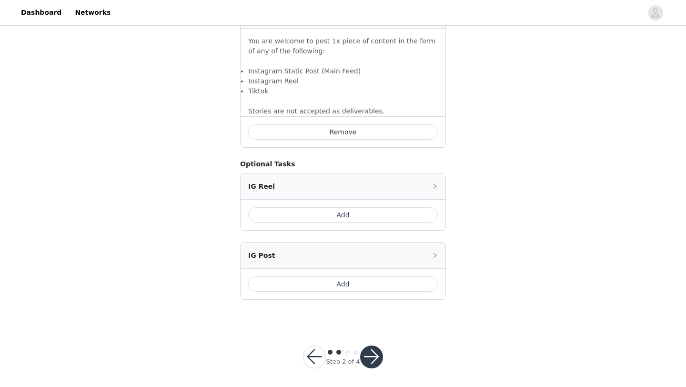
click at [408, 215] on button "Add" at bounding box center [343, 214] width 190 height 15
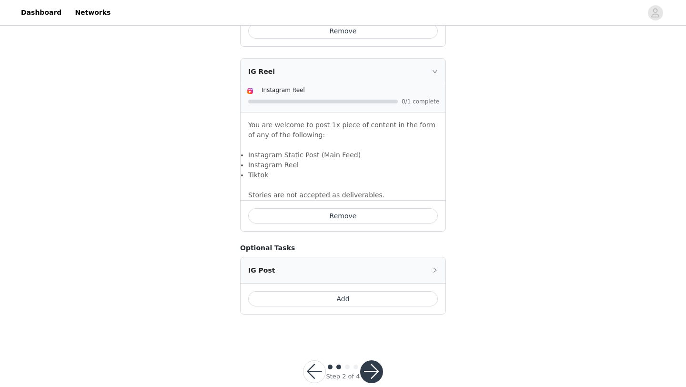
scroll to position [787, 0]
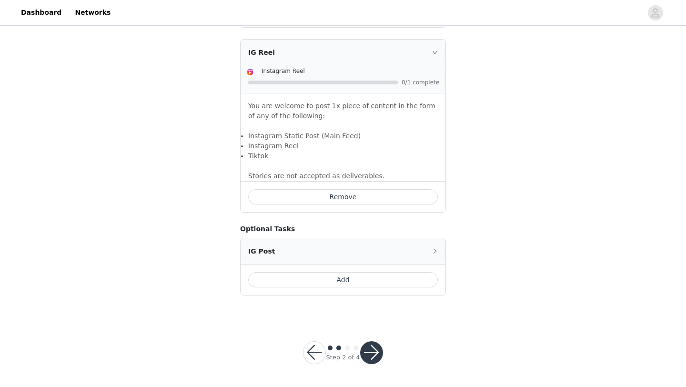
click at [381, 347] on button "button" at bounding box center [371, 352] width 23 height 23
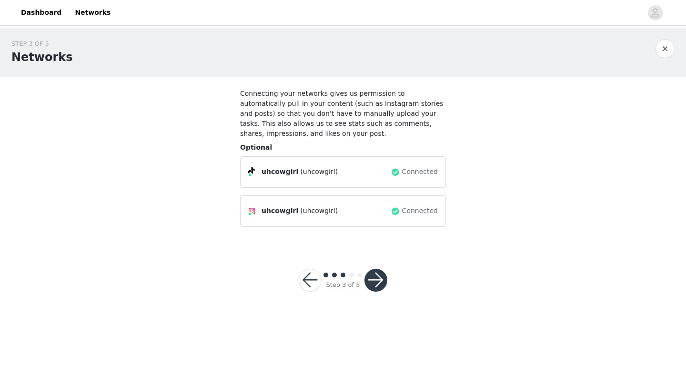
click at [377, 281] on button "button" at bounding box center [375, 280] width 23 height 23
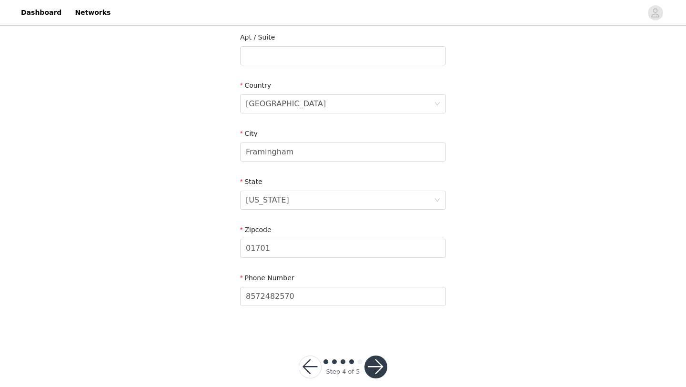
scroll to position [263, 0]
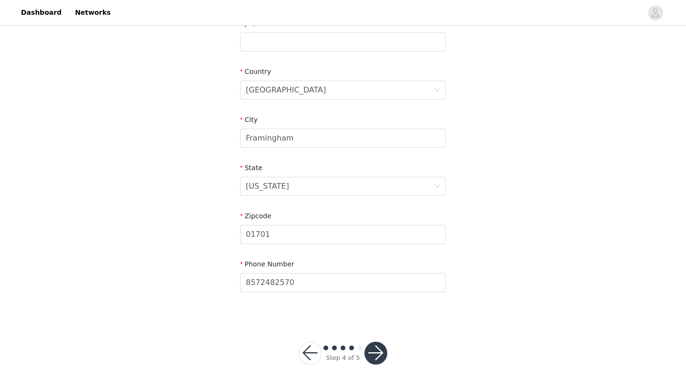
click at [376, 364] on div "Step 4 of 5" at bounding box center [342, 353] width 111 height 46
click at [376, 357] on button "button" at bounding box center [375, 353] width 23 height 23
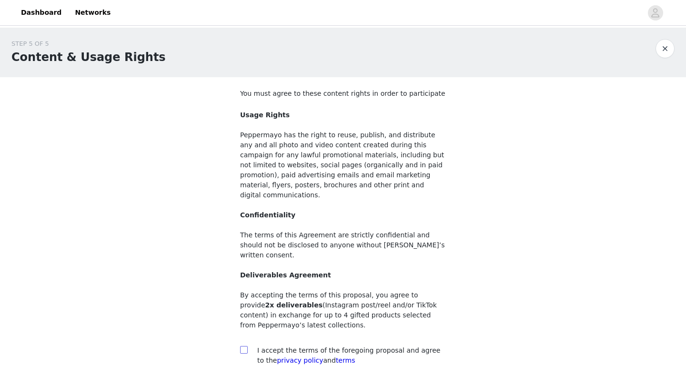
click at [245, 346] on input "checkbox" at bounding box center [243, 349] width 7 height 7
checkbox input "true"
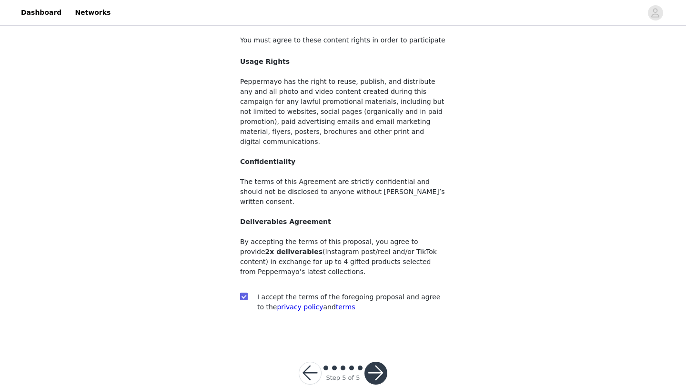
click at [379, 362] on button "button" at bounding box center [375, 373] width 23 height 23
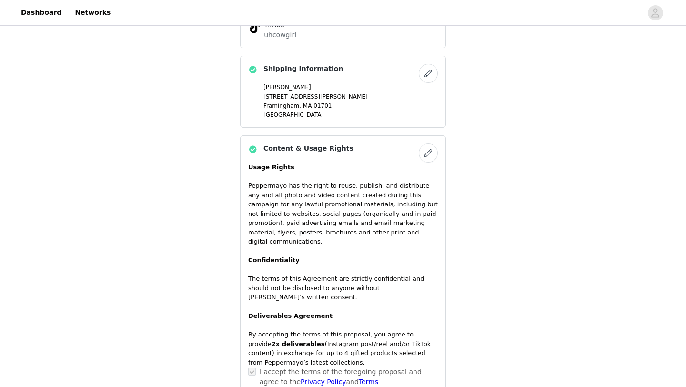
scroll to position [875, 0]
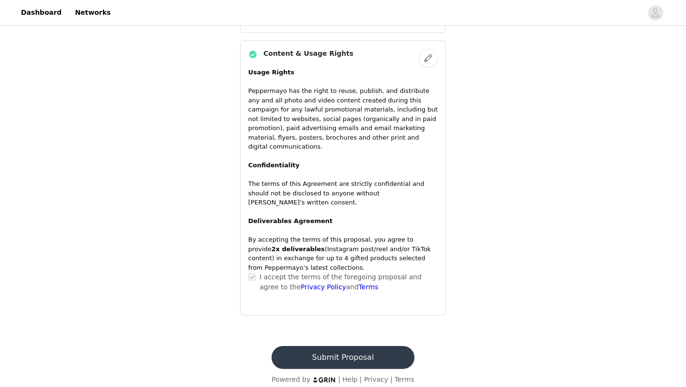
click at [393, 351] on button "Submit Proposal" at bounding box center [343, 357] width 142 height 23
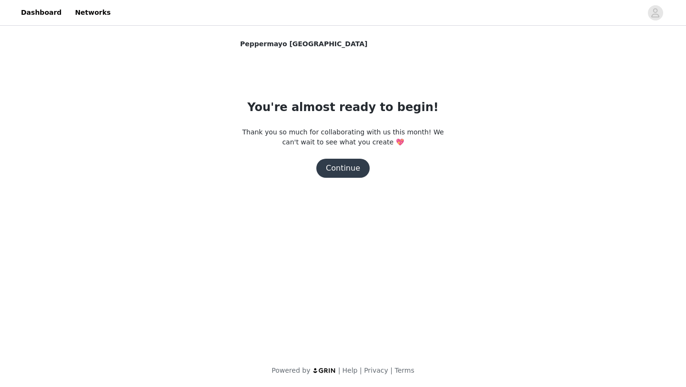
scroll to position [0, 0]
click at [361, 173] on button "Continue" at bounding box center [342, 168] width 53 height 19
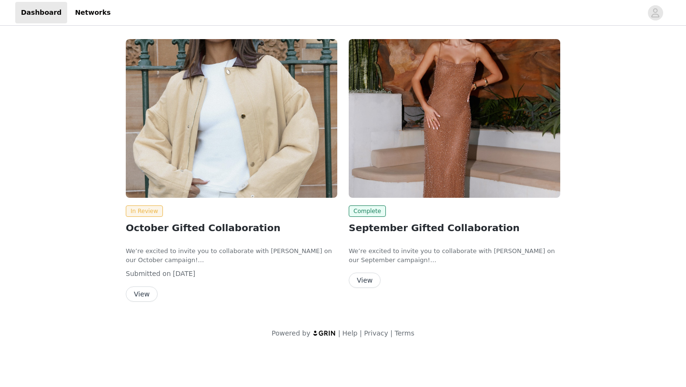
click at [136, 298] on button "View" at bounding box center [142, 293] width 32 height 15
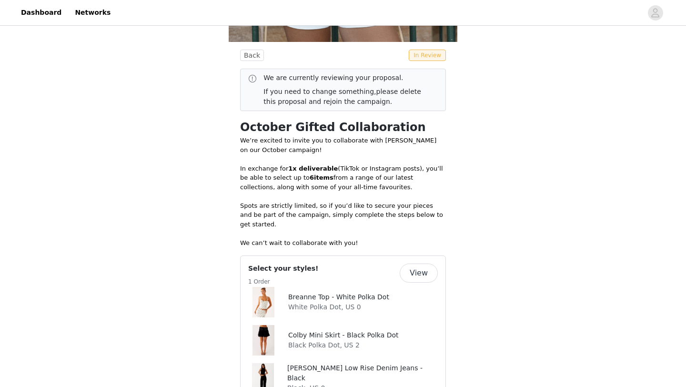
scroll to position [252, 0]
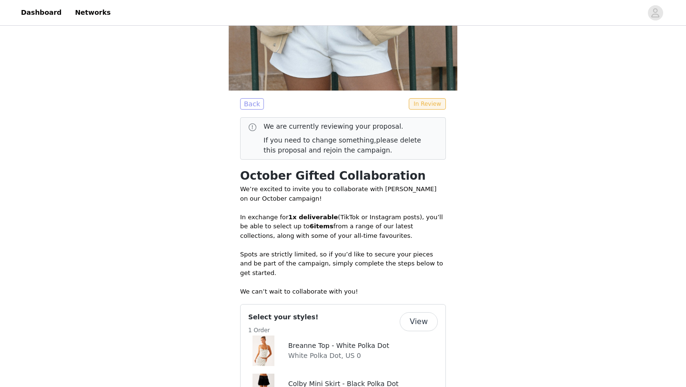
click at [250, 105] on button "Back" at bounding box center [252, 103] width 24 height 11
